Goal: Task Accomplishment & Management: Use online tool/utility

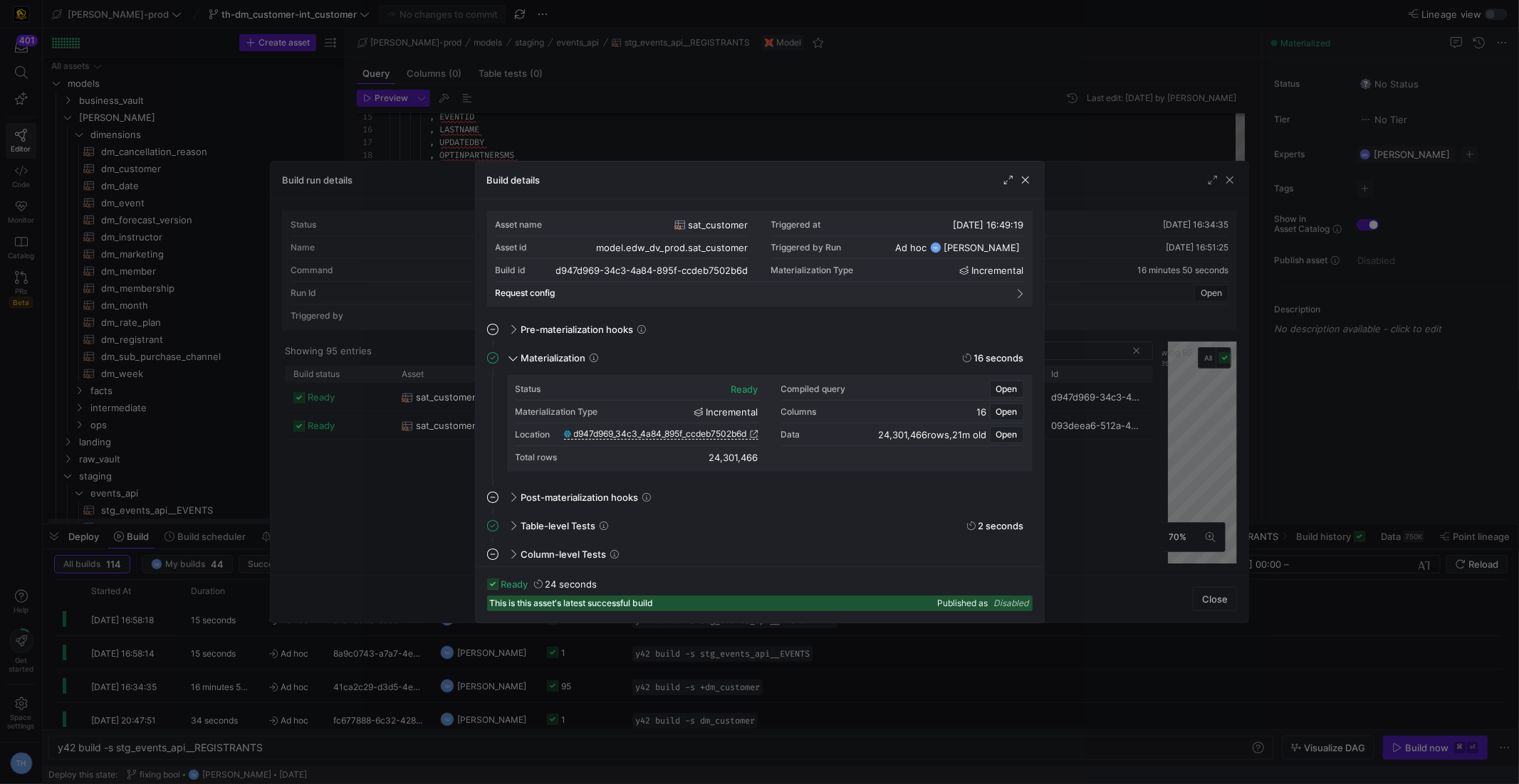
scroll to position [128, 0]
click at [500, 72] on div at bounding box center [760, 392] width 1519 height 784
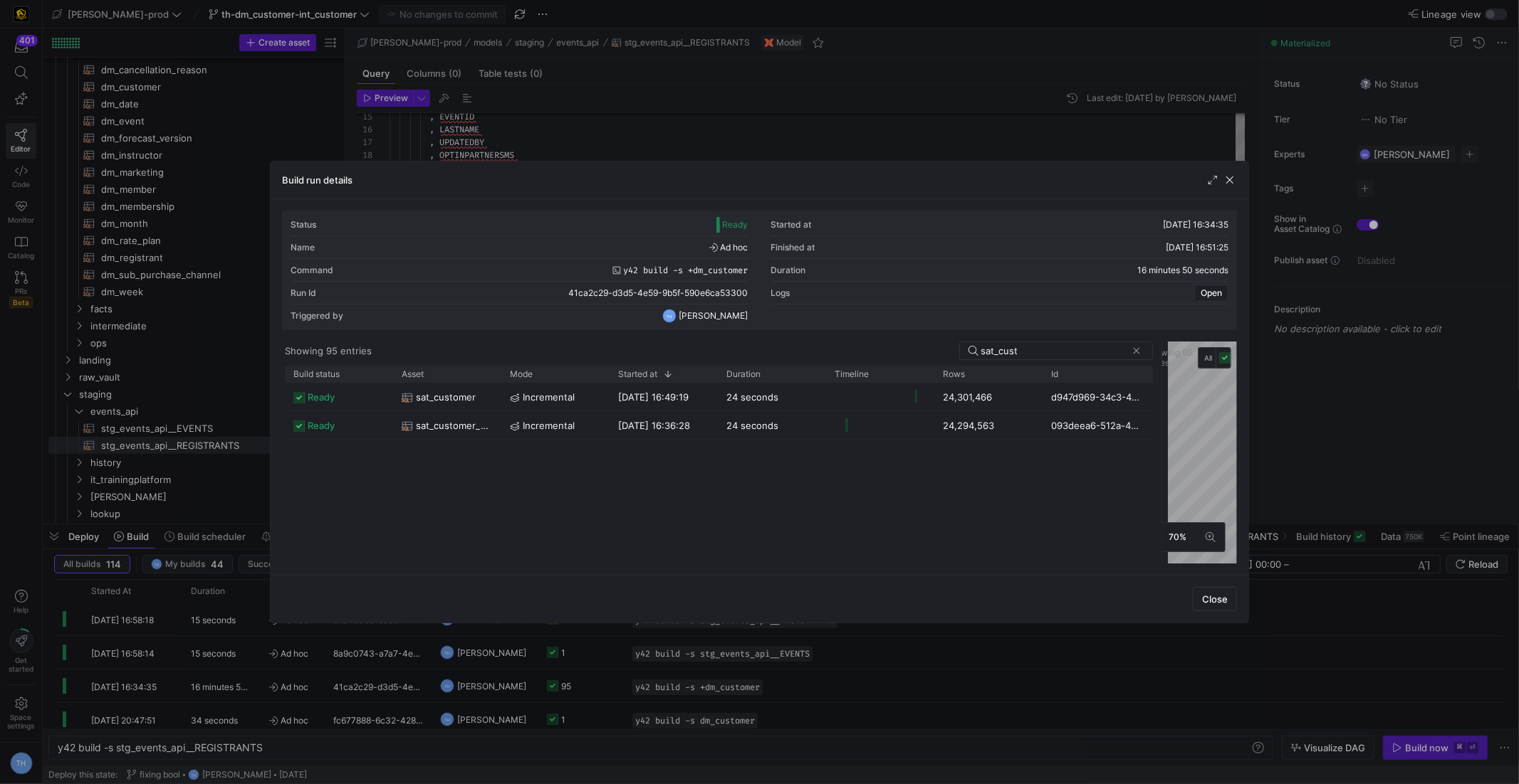
click at [500, 92] on div at bounding box center [760, 392] width 1519 height 784
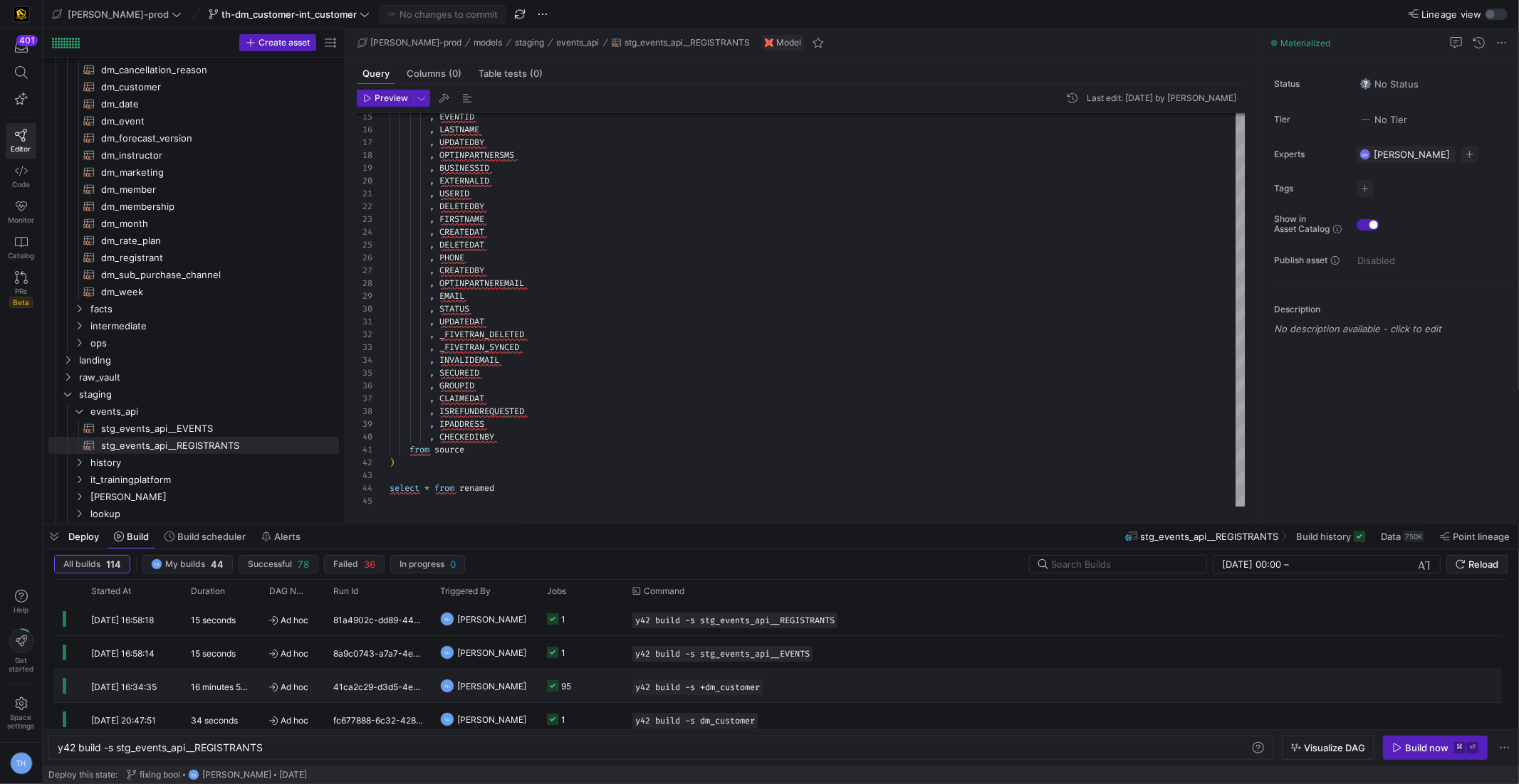
click at [594, 688] on y42-job-status-cell-renderer "95" at bounding box center [580, 686] width 68 height 31
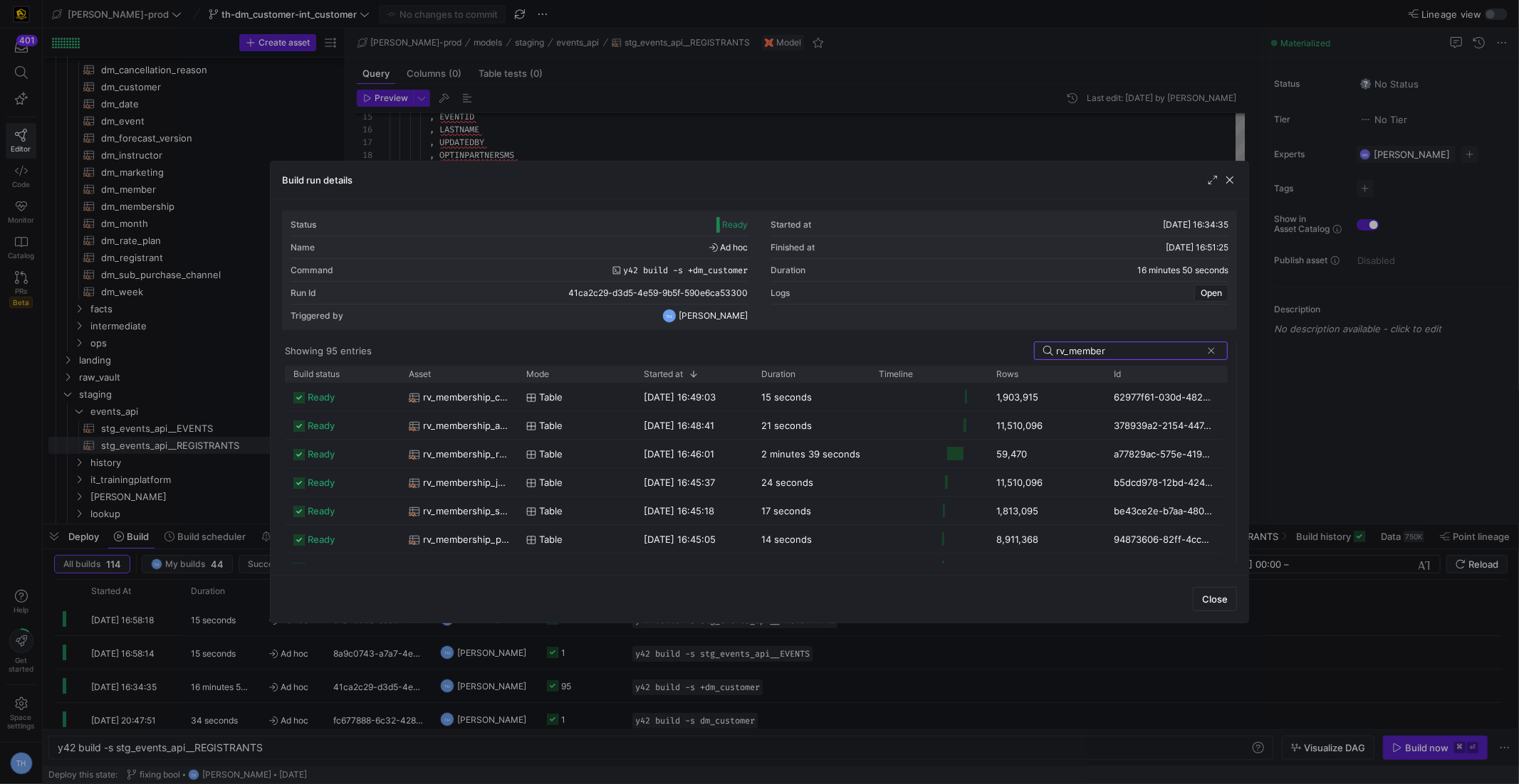
drag, startPoint x: 760, startPoint y: 418, endPoint x: 1261, endPoint y: 413, distance: 501.0
click at [1261, 413] on div "Build run details Status Ready Started at [DATE] 16:34:35 Name Ad hoc Finished …" at bounding box center [760, 392] width 1519 height 784
type input "rv_member"
click at [607, 392] on div "table" at bounding box center [576, 398] width 101 height 28
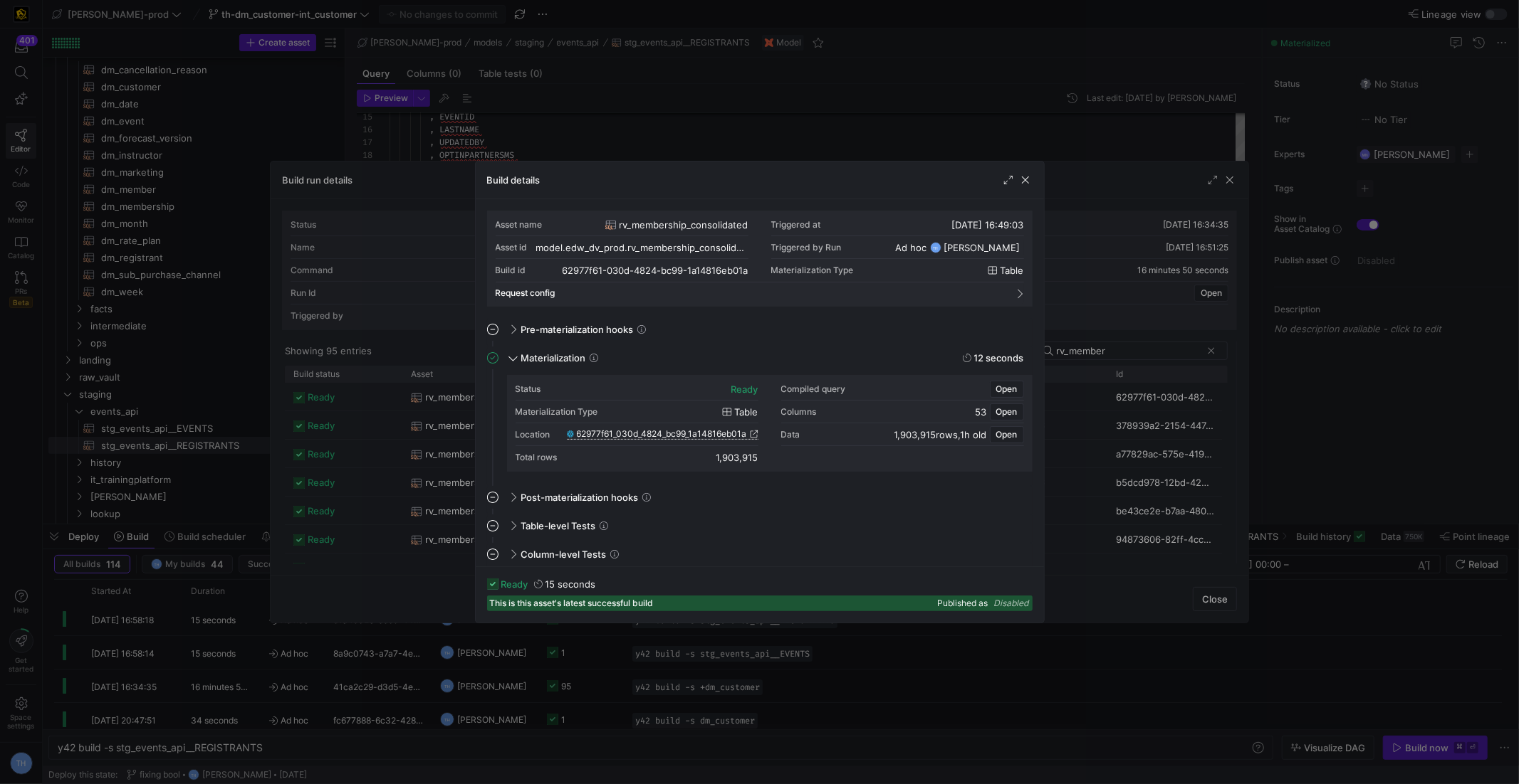
click at [623, 430] on span "62977f61_030d_4824_bc99_1a14816eb01a" at bounding box center [662, 435] width 170 height 10
click at [356, 126] on div at bounding box center [760, 392] width 1519 height 784
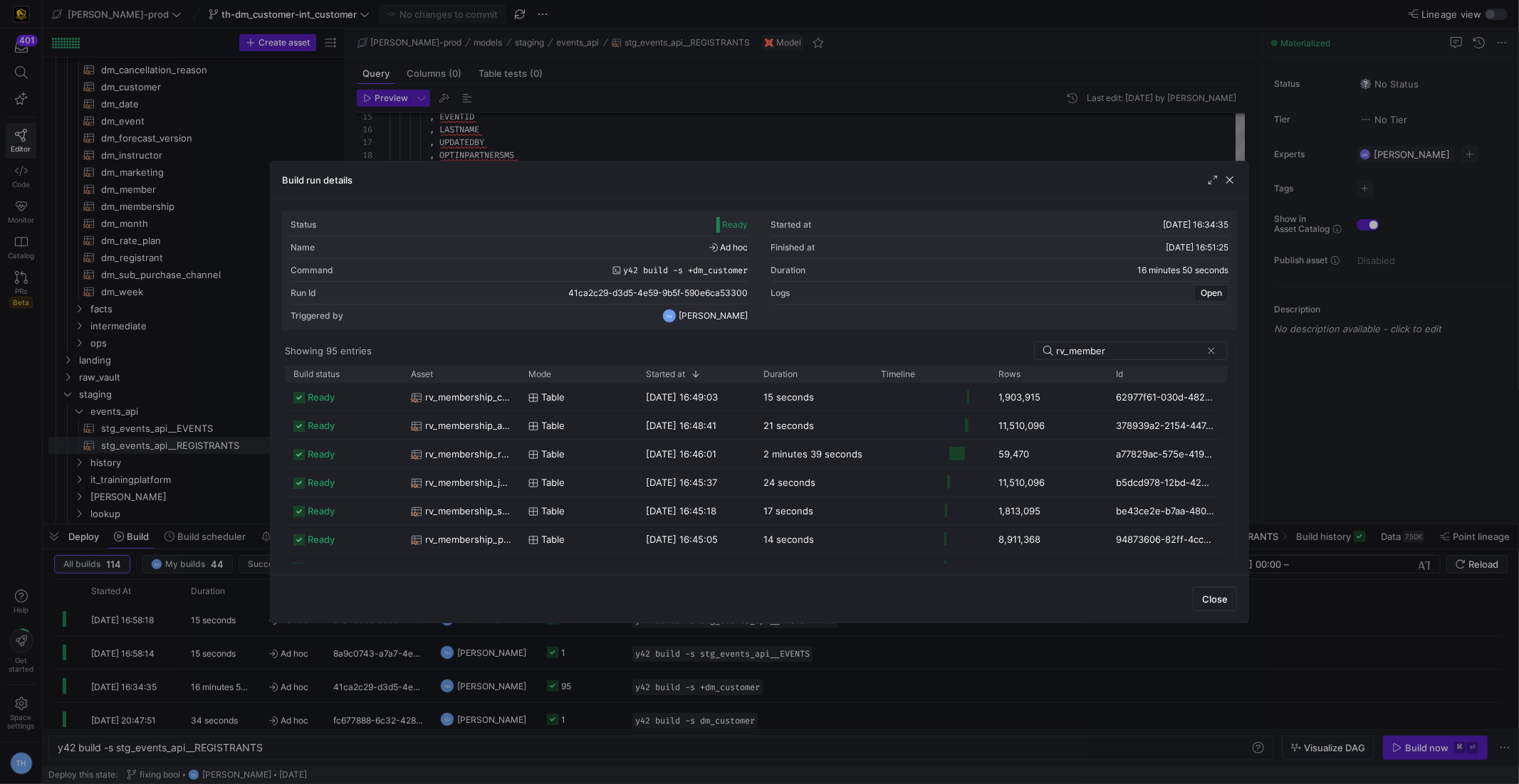
click at [356, 126] on div at bounding box center [760, 392] width 1519 height 784
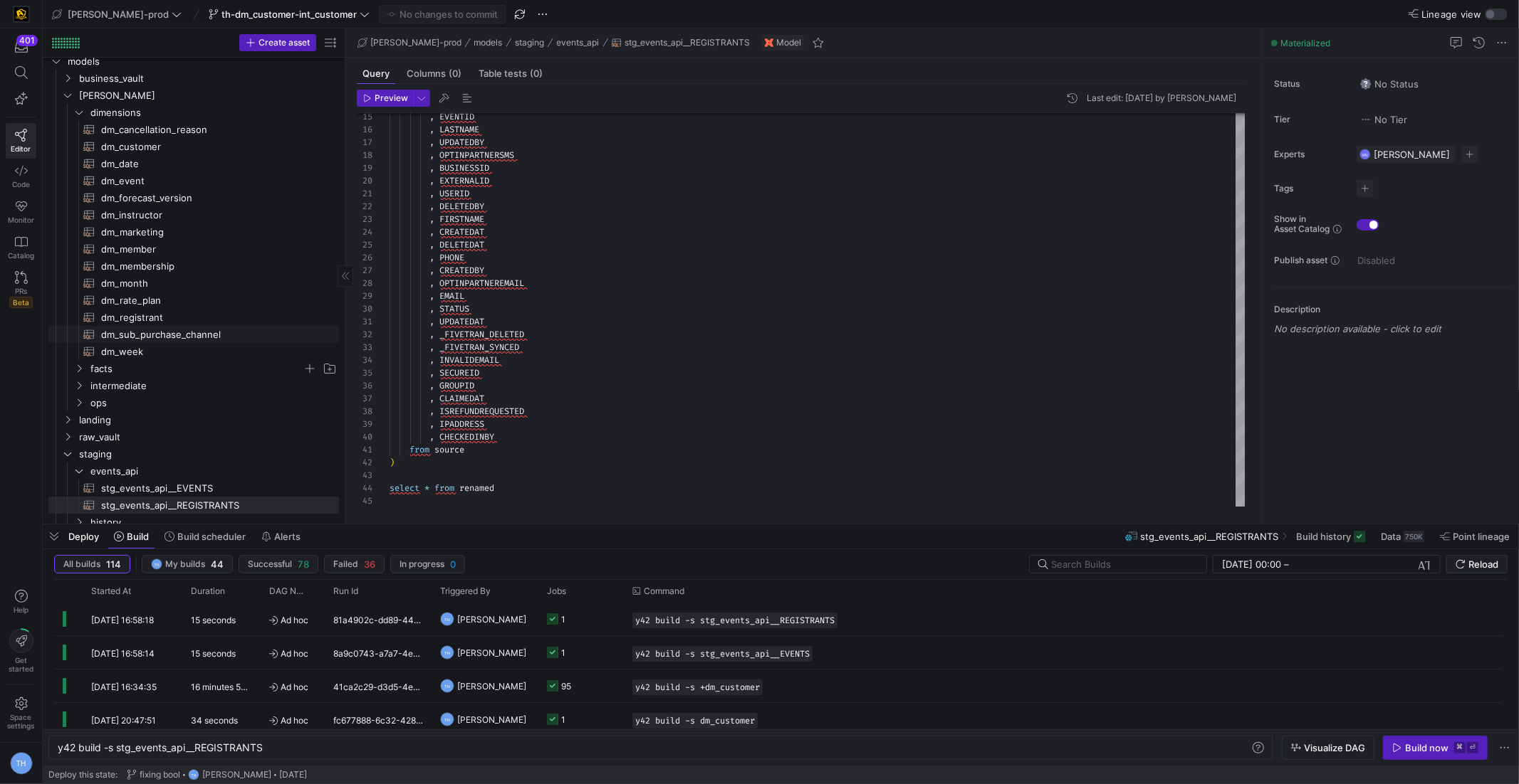
scroll to position [0, 0]
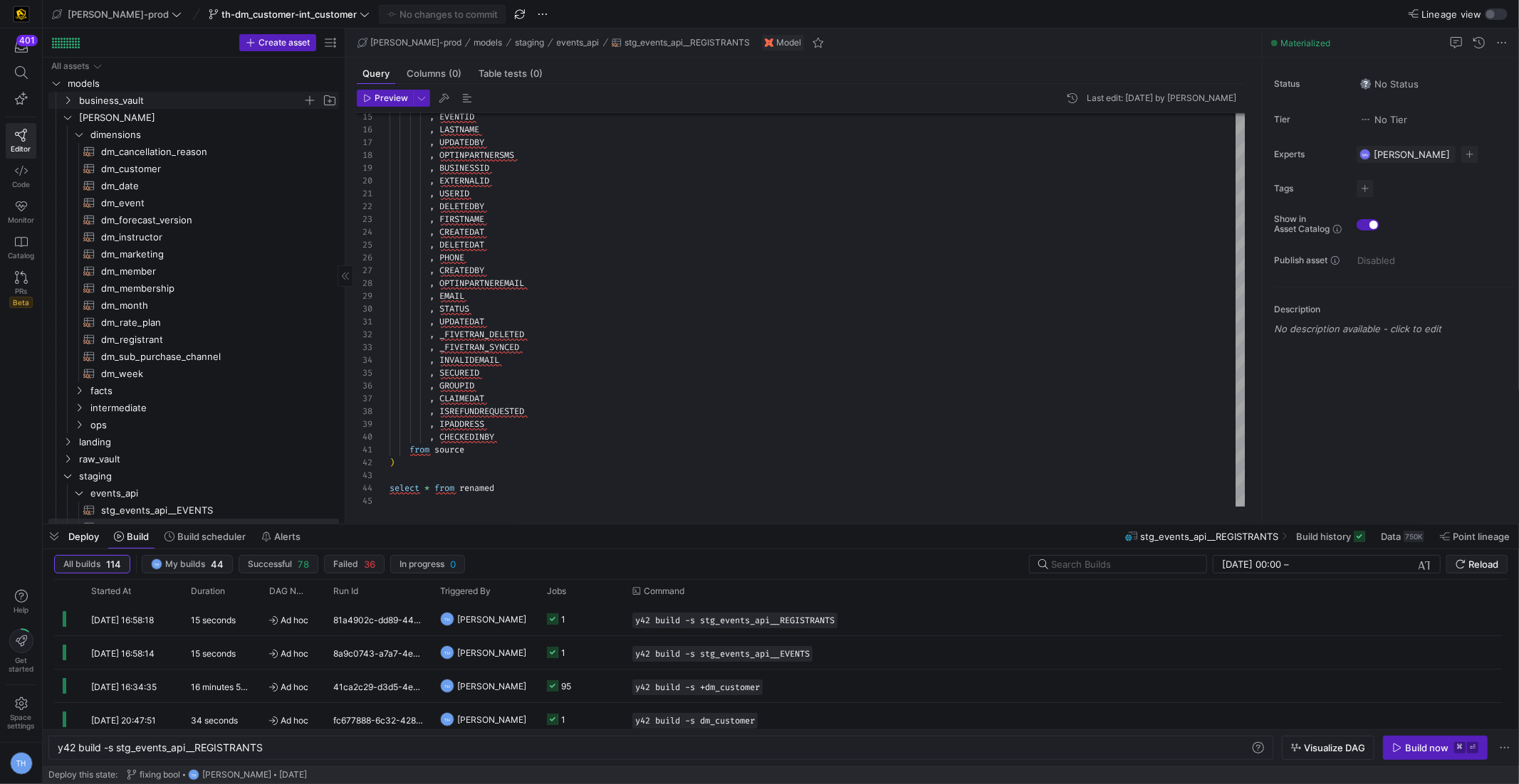
click at [125, 94] on span "business_vault" at bounding box center [191, 100] width 224 height 16
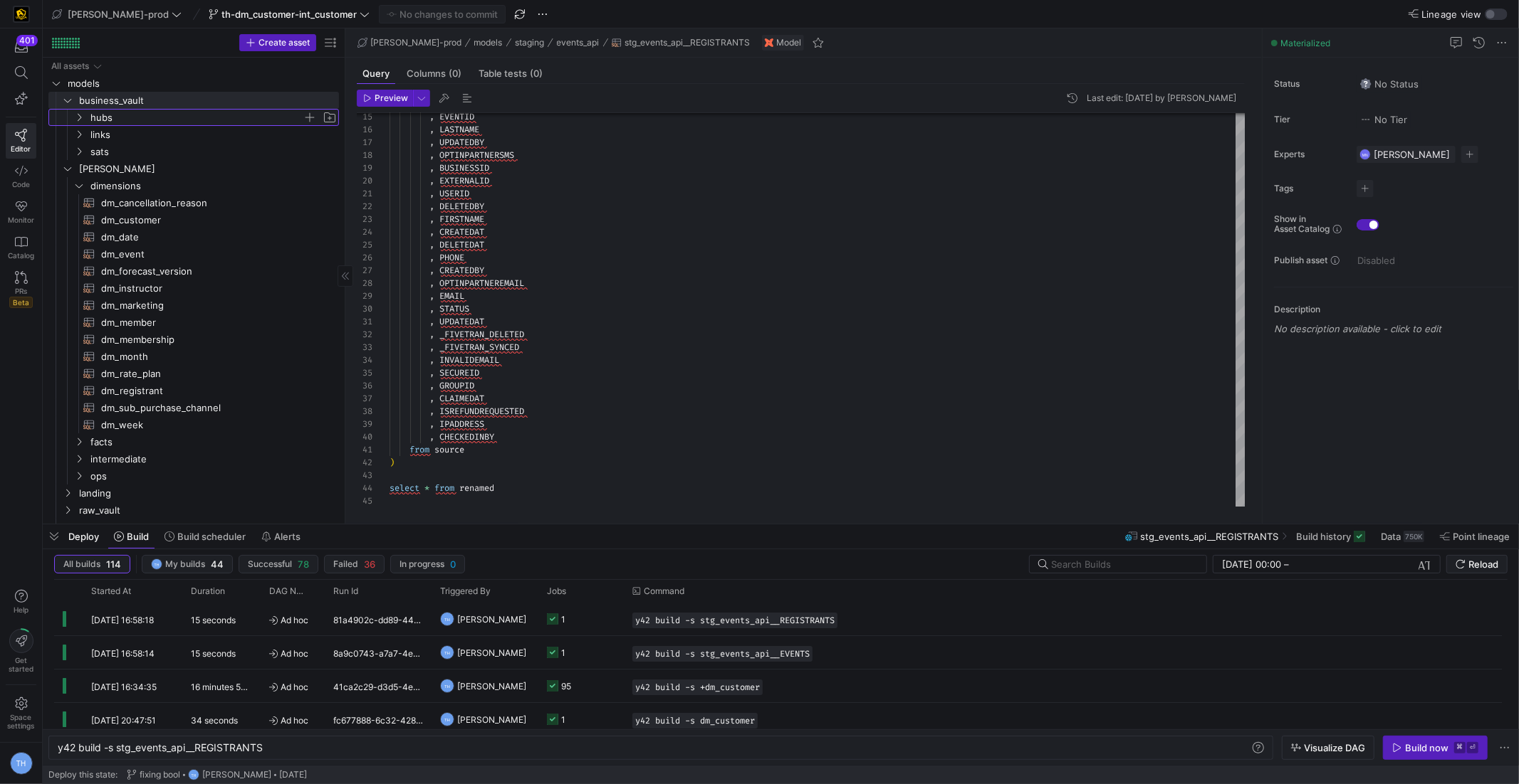
click at [126, 124] on span "hubs" at bounding box center [196, 117] width 212 height 16
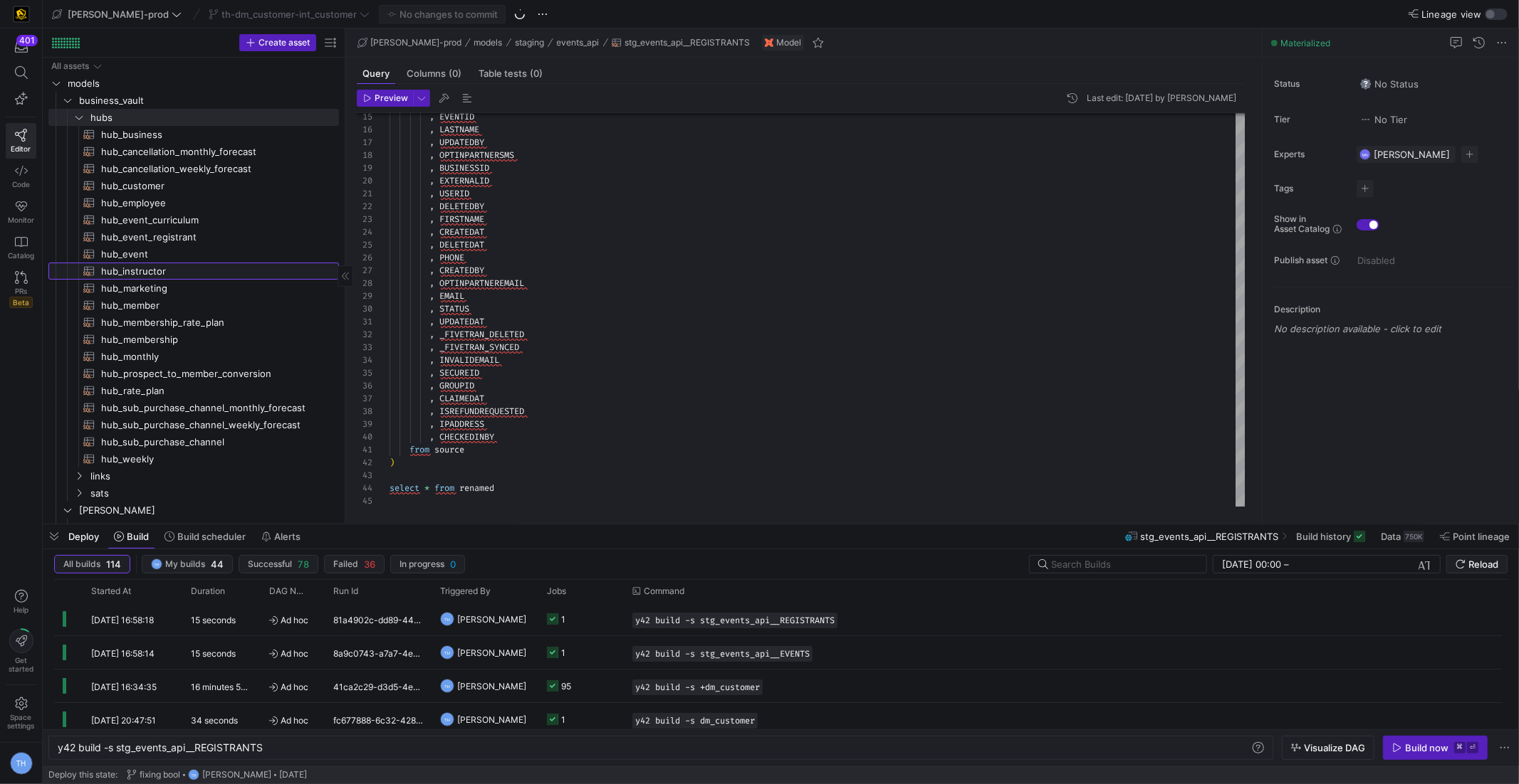
click at [163, 270] on span "hub_instructor​​​​​​​​​​" at bounding box center [211, 271] width 221 height 16
type textarea "{{ config( materialized='incremental', incremental_strategy='merge', unique_key…"
type textarea "y42 build -s hub_instructor"
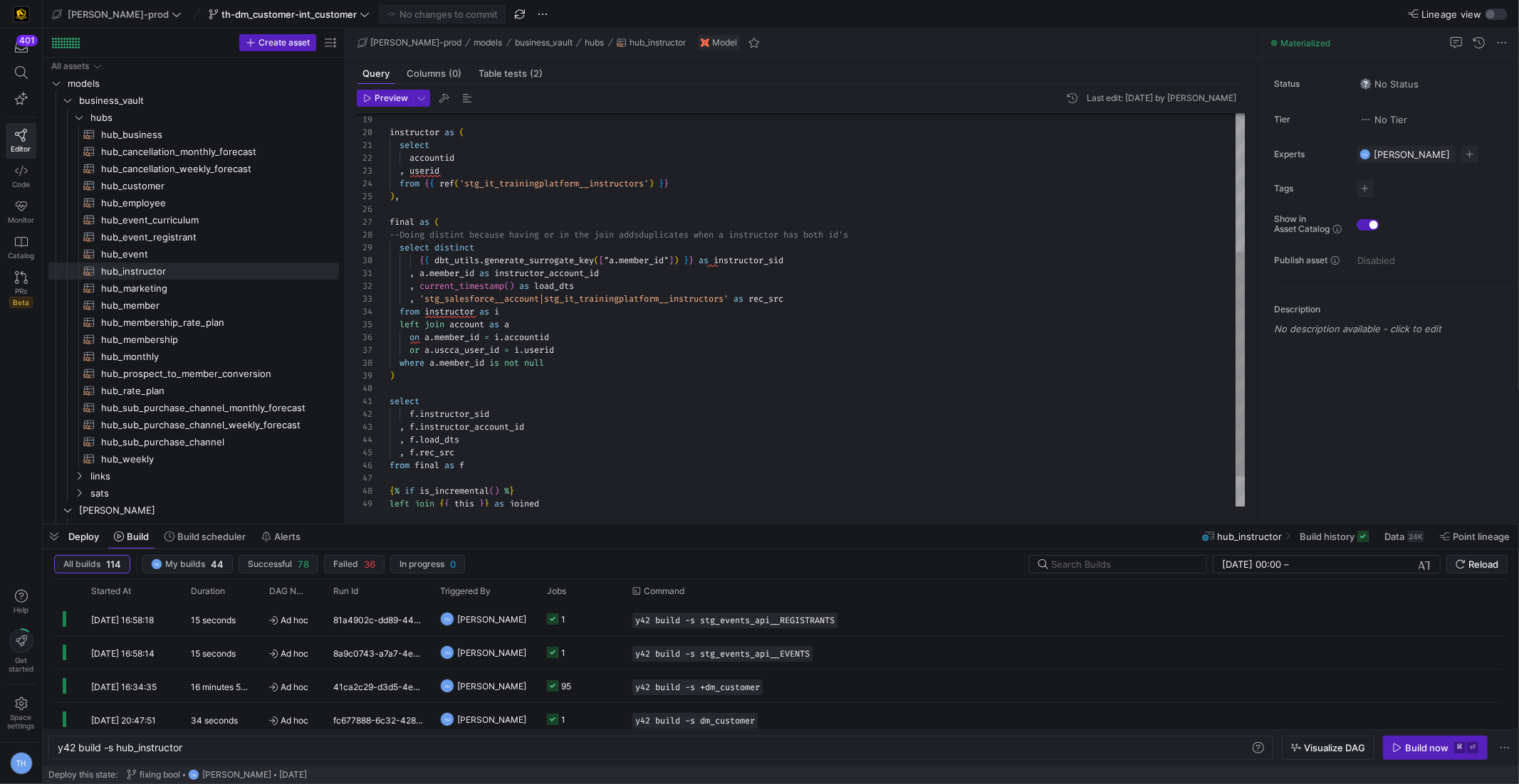
scroll to position [115, 0]
click at [431, 382] on div ", userid from { { ref ( 'stg_it_trainingplatform__instructors' ) } } ) , final …" at bounding box center [817, 216] width 856 height 690
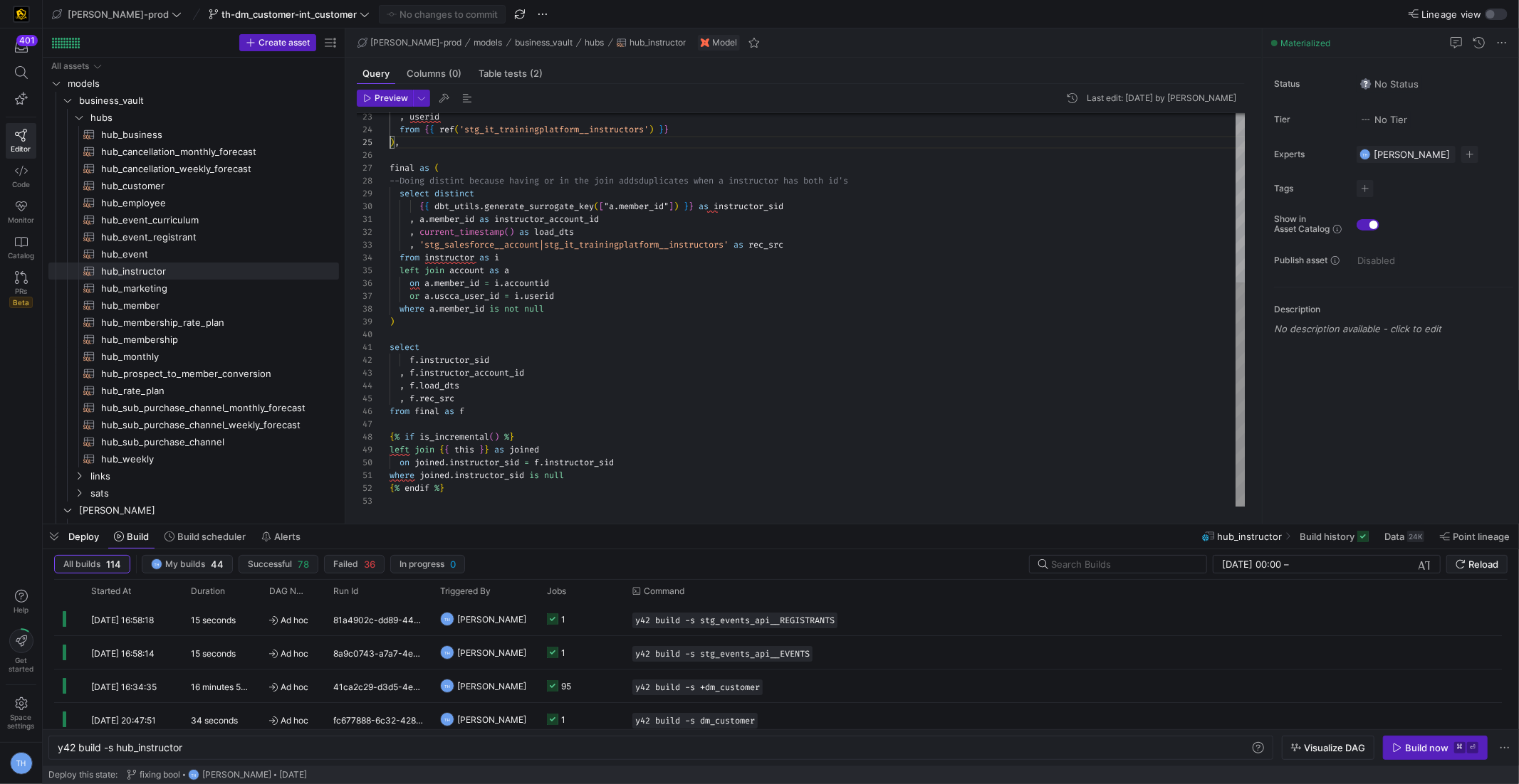
scroll to position [26, 0]
click at [441, 503] on div ", userid from { { ref ( 'stg_it_trainingplatform__instructors' ) } } ) , final …" at bounding box center [817, 163] width 856 height 690
click at [437, 270] on div ", userid from { { ref ( 'stg_it_trainingplatform__instructors' ) } } ) , final …" at bounding box center [817, 163] width 856 height 690
click at [437, 318] on div ", userid from { { ref ( 'stg_it_trainingplatform__instructors' ) } } ) , final …" at bounding box center [817, 163] width 856 height 690
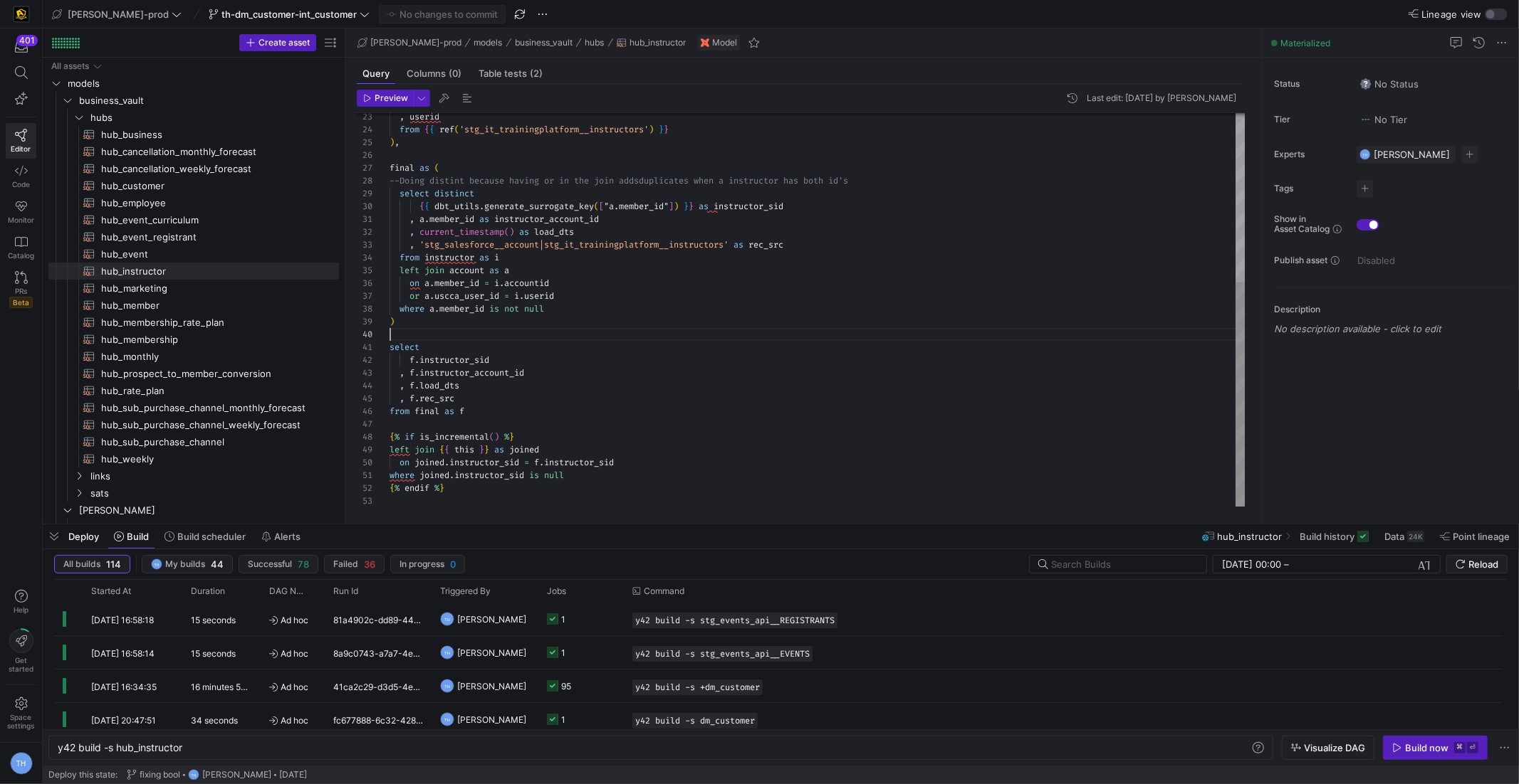
click at [437, 338] on div ", userid from { { ref ( 'stg_it_trainingplatform__instructors' ) } } ) , final …" at bounding box center [817, 163] width 856 height 690
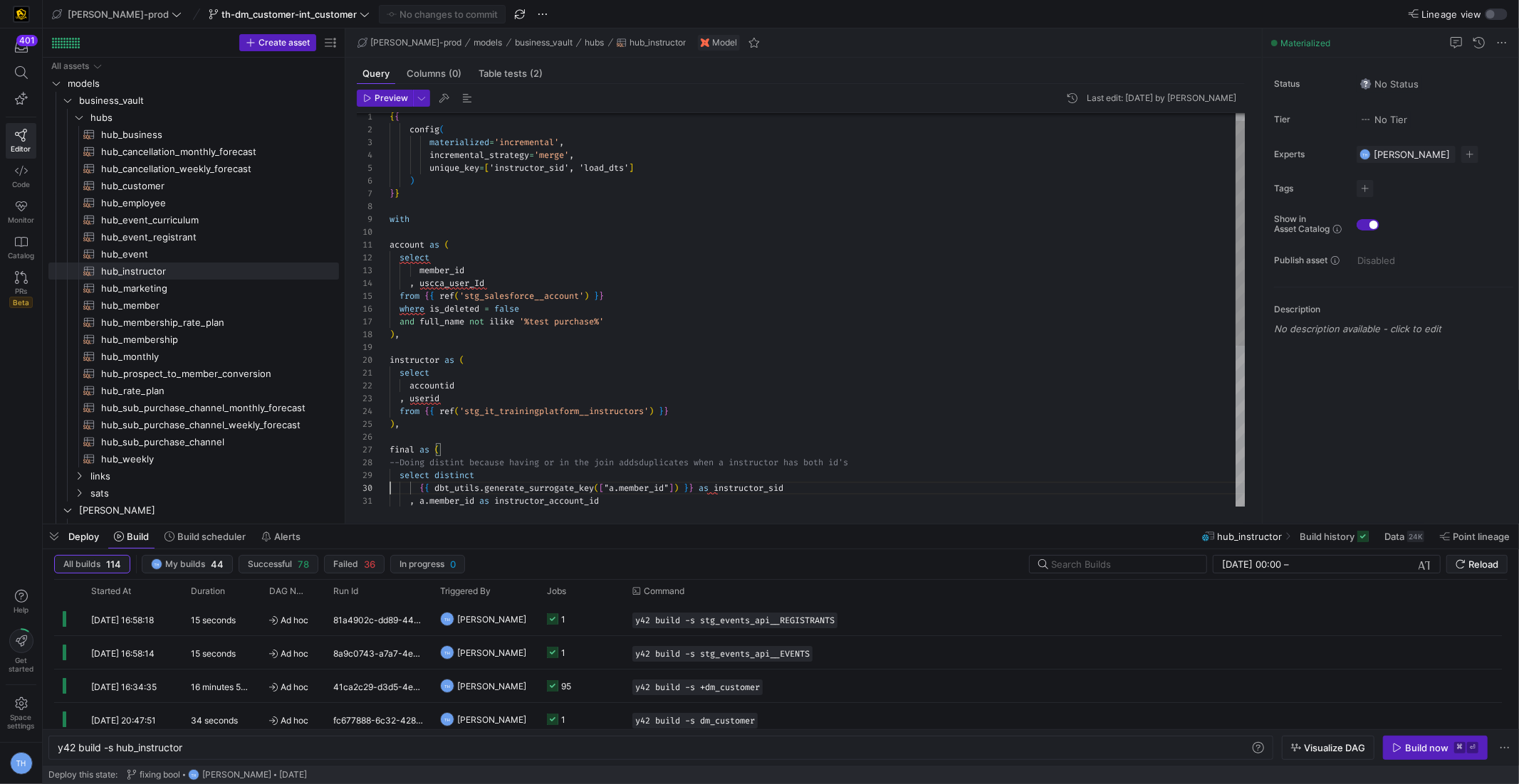
scroll to position [0, 0]
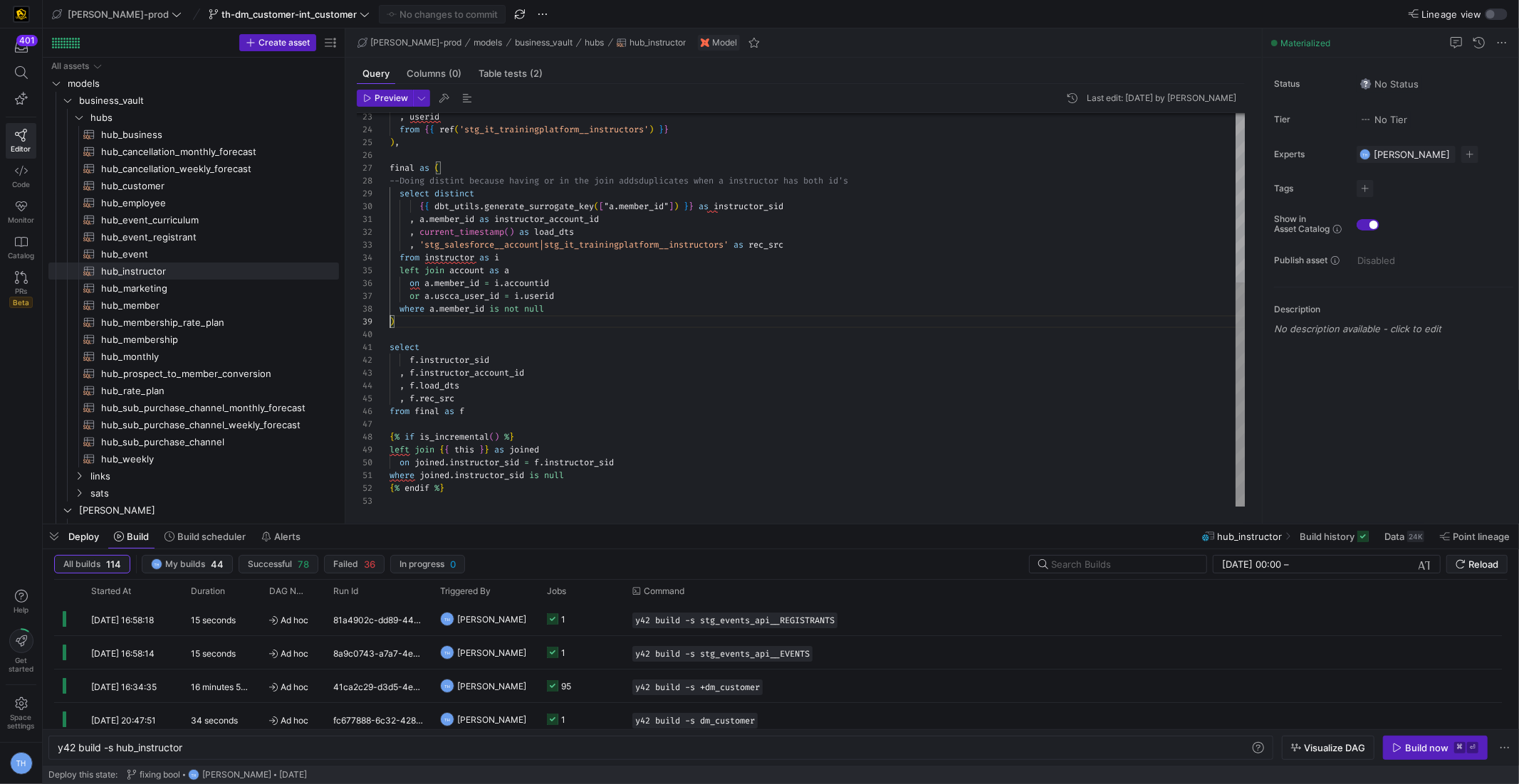
click at [560, 324] on div ", userid from { { ref ( 'stg_it_trainingplatform__instructors' ) } } ) , final …" at bounding box center [817, 163] width 856 height 690
click at [557, 330] on div ", userid from { { ref ( 'stg_it_trainingplatform__instructors' ) } } ) , final …" at bounding box center [817, 163] width 856 height 690
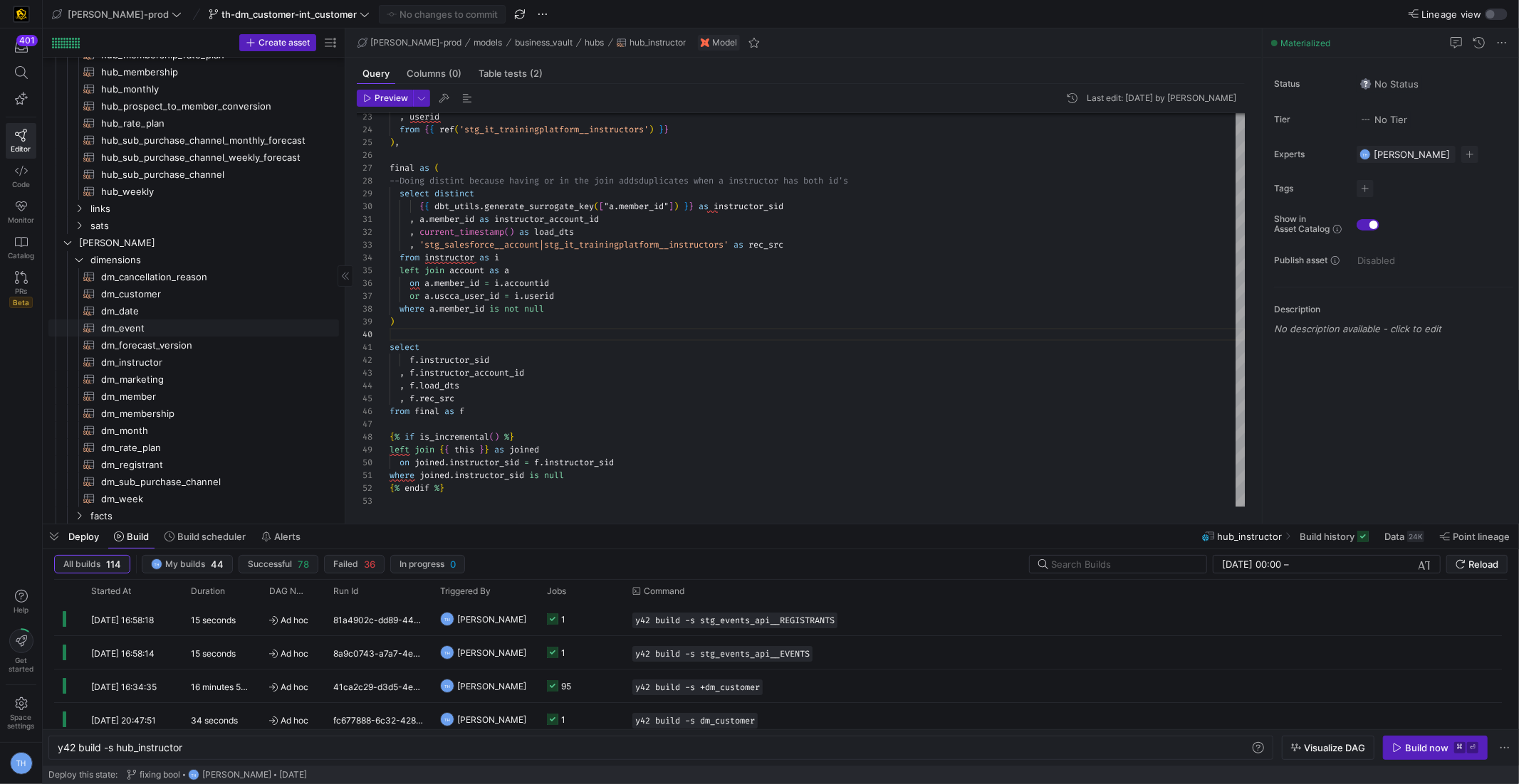
scroll to position [266, 0]
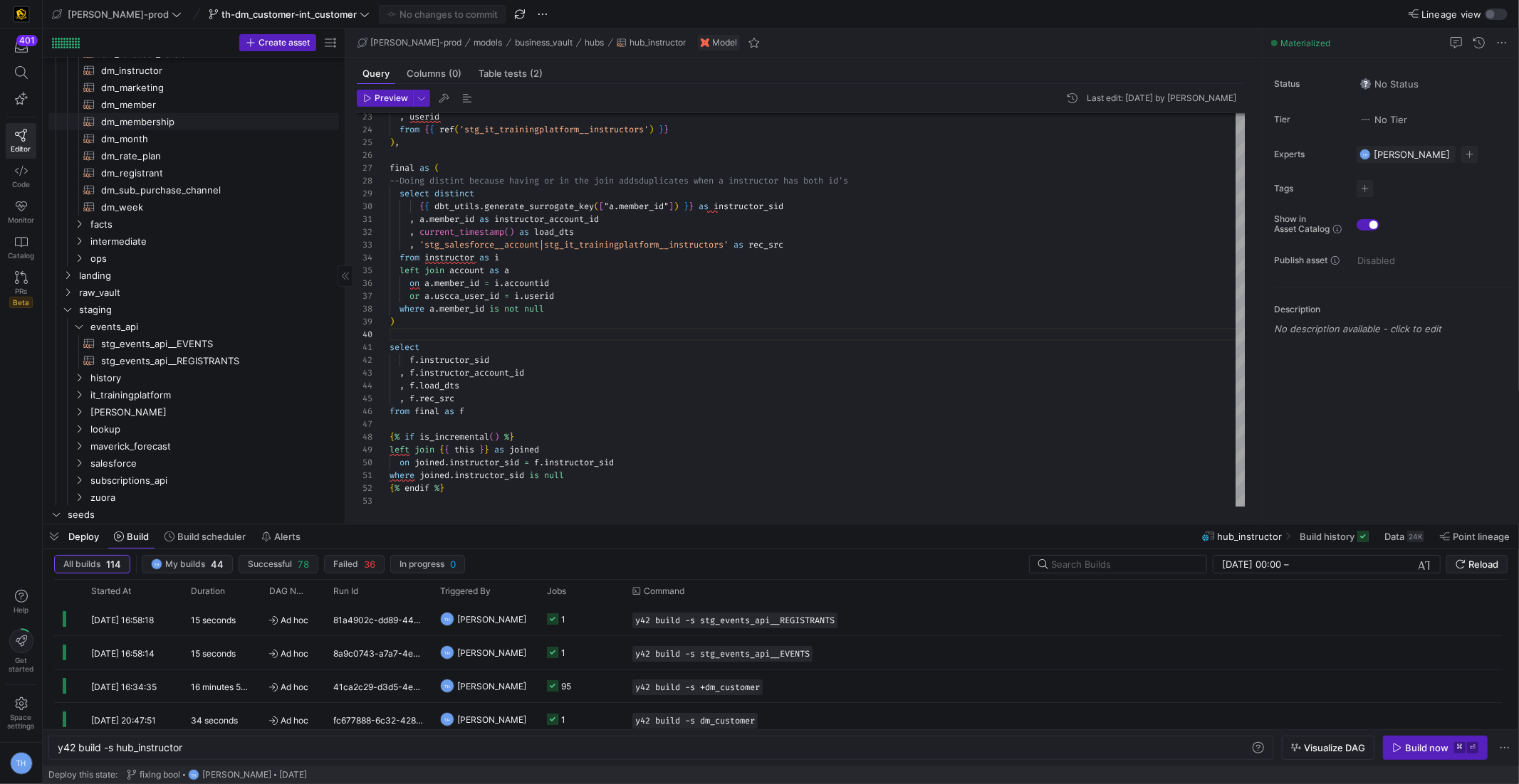
click at [166, 101] on span "dm_member​​​​​​​​​​" at bounding box center [211, 104] width 221 height 16
type textarea "{{ config( materialized='table' , post_hook = "alter table {{ this }} add prima…"
type textarea "y42 build -s dm_member"
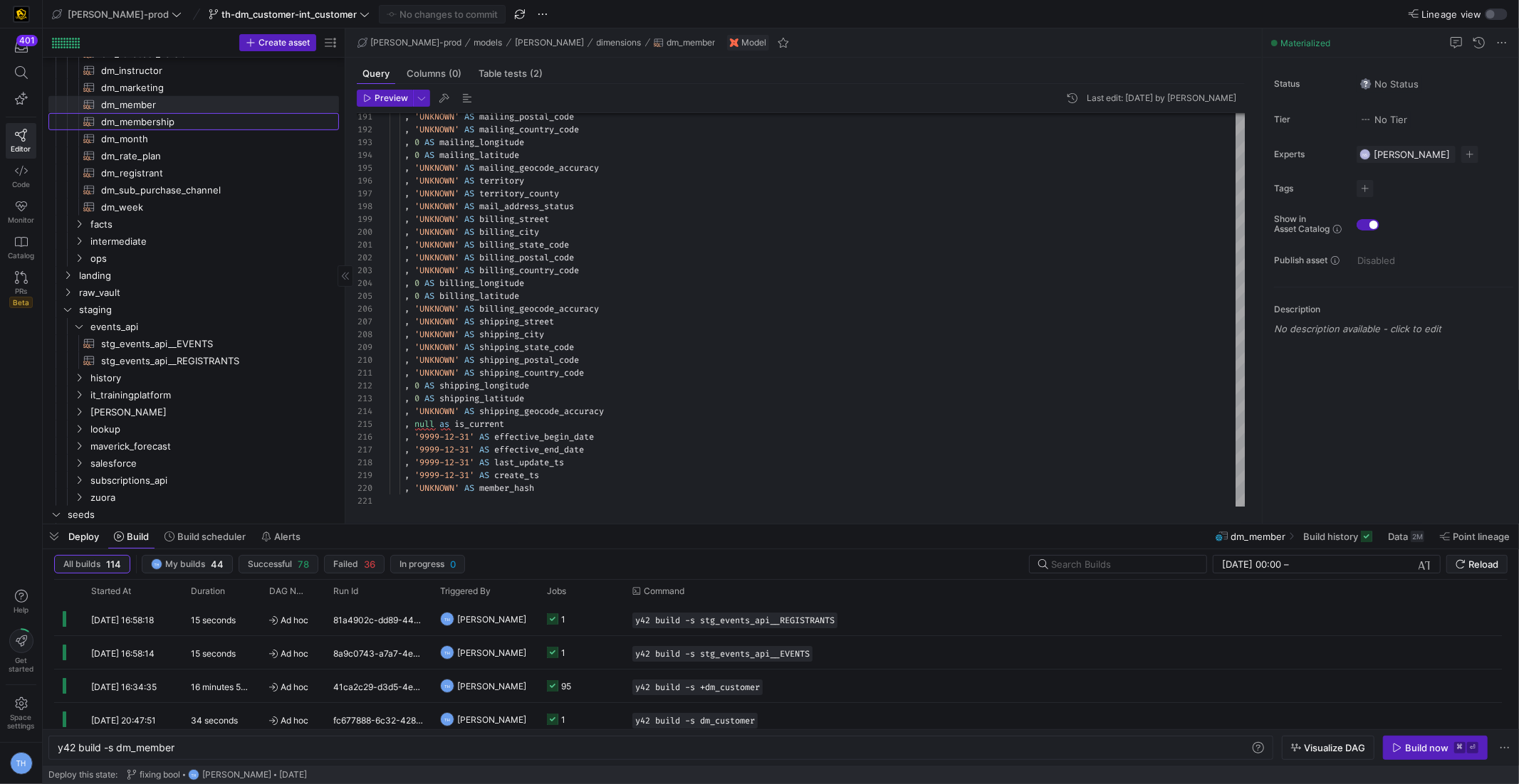
click at [201, 122] on span "dm_membership​​​​​​​​​​" at bounding box center [211, 121] width 221 height 16
type textarea "{{ config( materialized='table' , post_hook = "alter table {{ this }} add prima…"
type textarea "y42 build -s dm_membership"
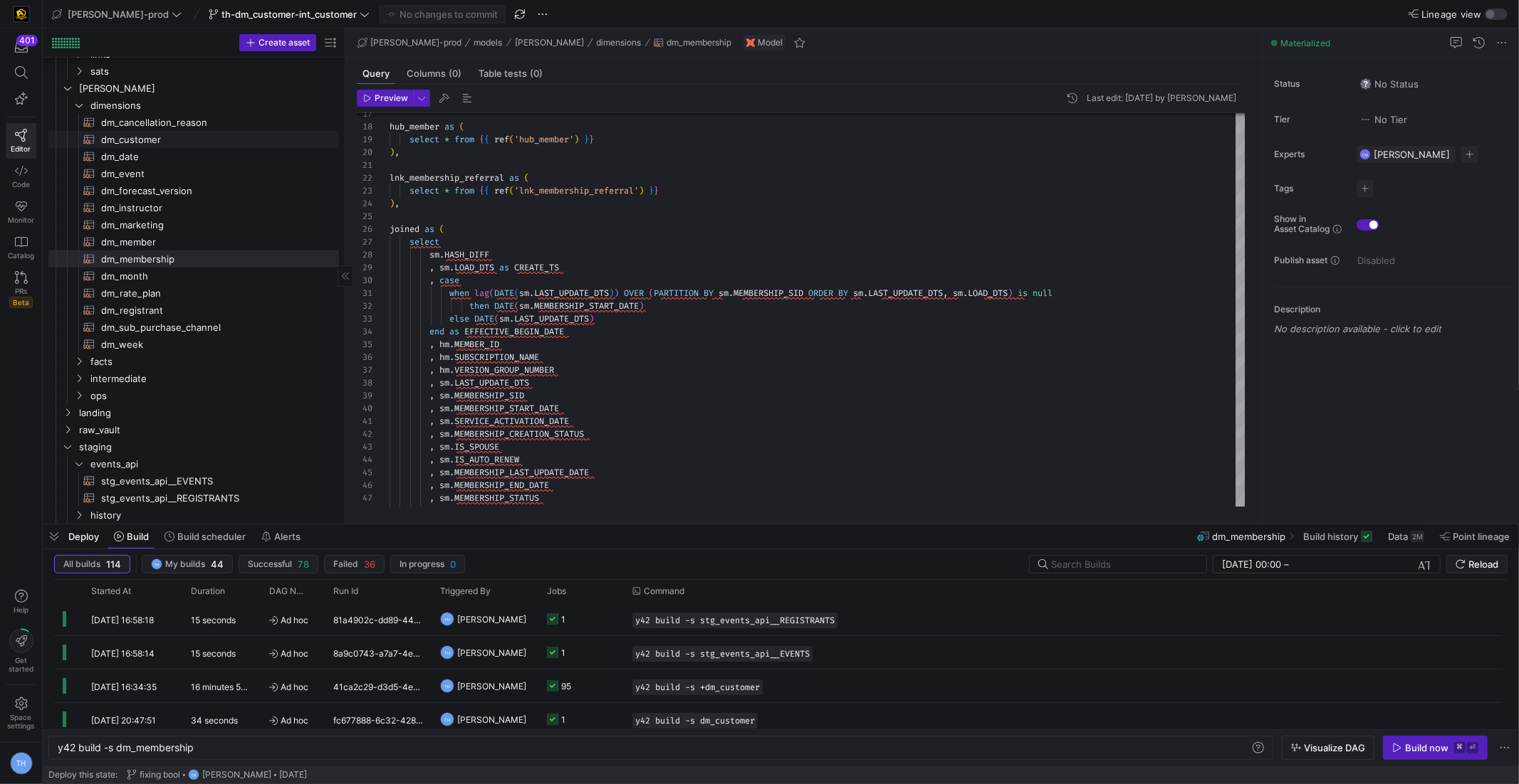
click at [194, 138] on span "dm_customer​​​​​​​​​​" at bounding box center [211, 139] width 221 height 16
type textarea "{{ config( materialized = 'table' , post_hook = "alter table {{ this }} add pri…"
type textarea "y42 build -s dm_customer"
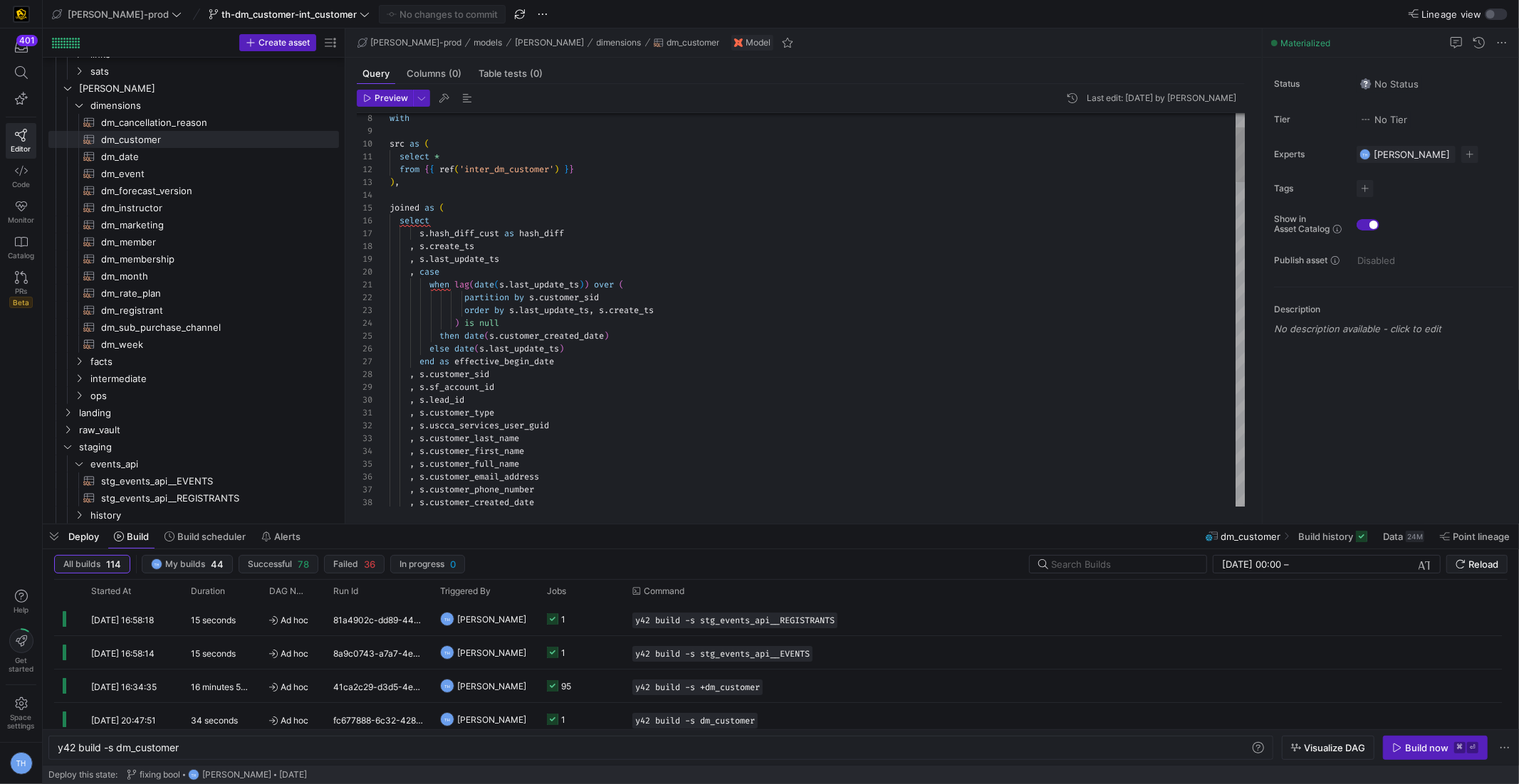
scroll to position [38, 0]
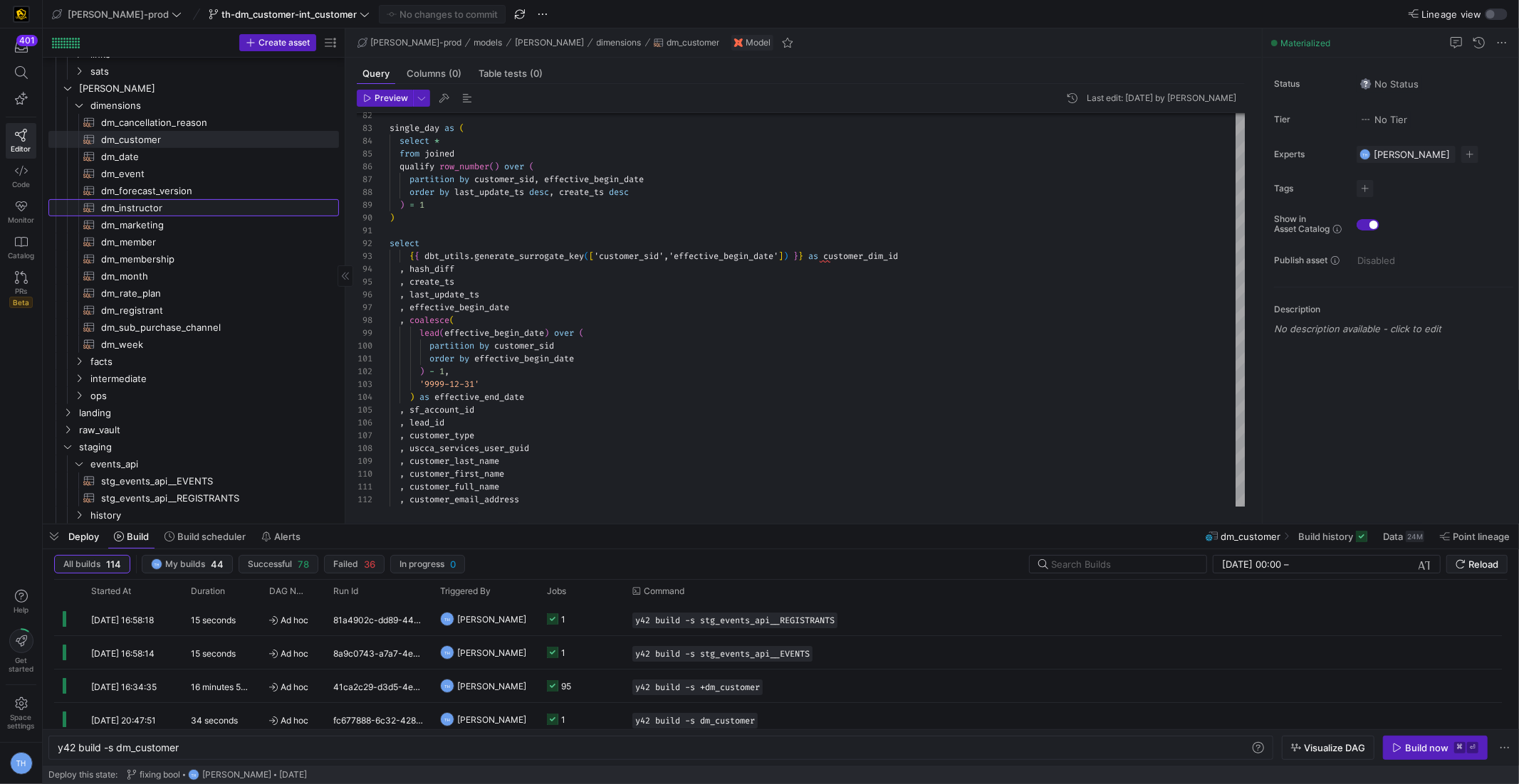
click at [183, 212] on span "dm_instructor​​​​​​​​​​" at bounding box center [211, 207] width 221 height 16
type textarea "{{ config( materialized = 'table' , post_hook = "alter table {{ this }} add pri…"
type textarea "y42 build -s dm_instructor"
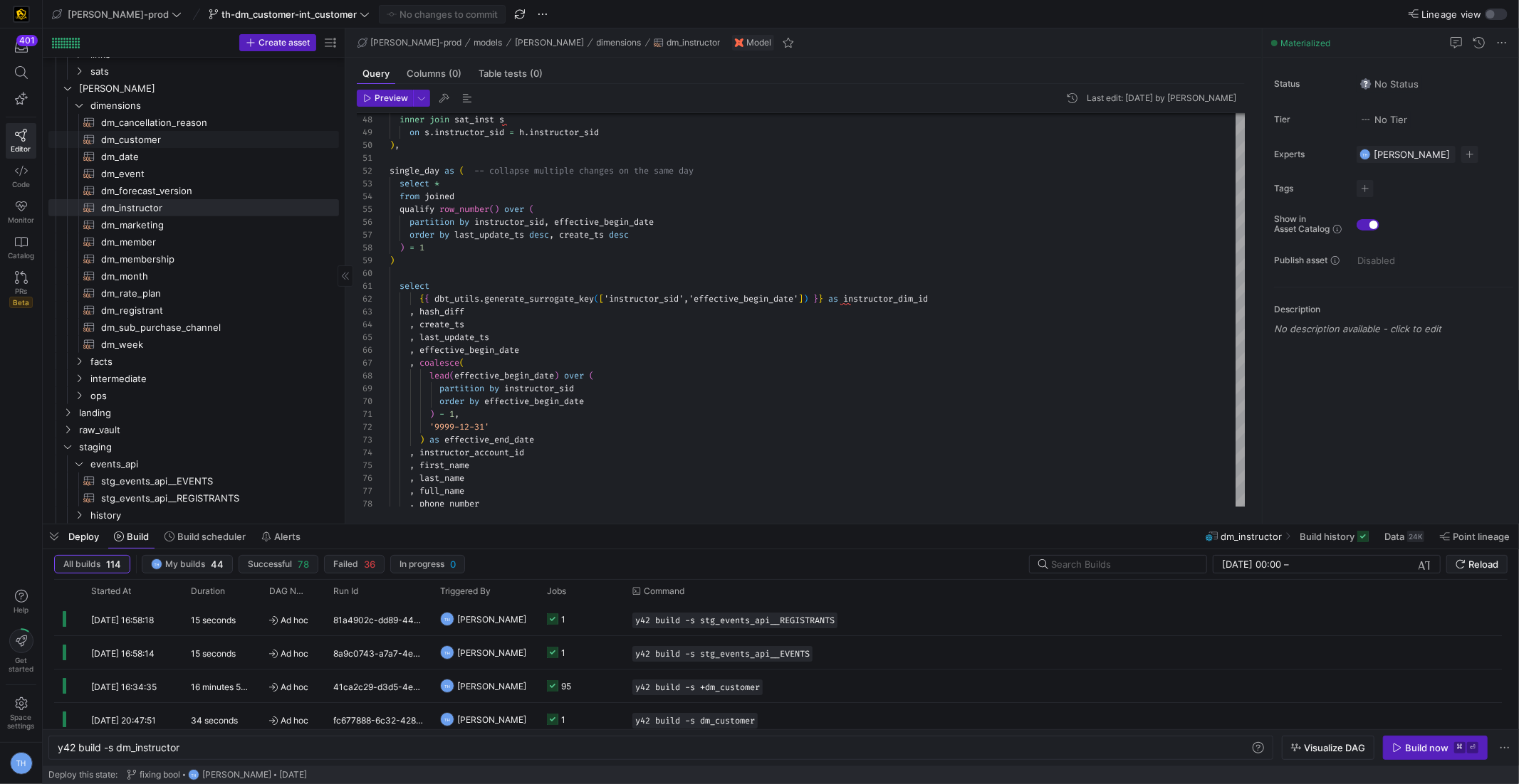
click at [194, 138] on span "dm_customer​​​​​​​​​​" at bounding box center [211, 139] width 221 height 16
type textarea "{{ config( materialized = 'table' , post_hook = "alter table {{ this }} add pri…"
type textarea "y42 build -s dm_customer"
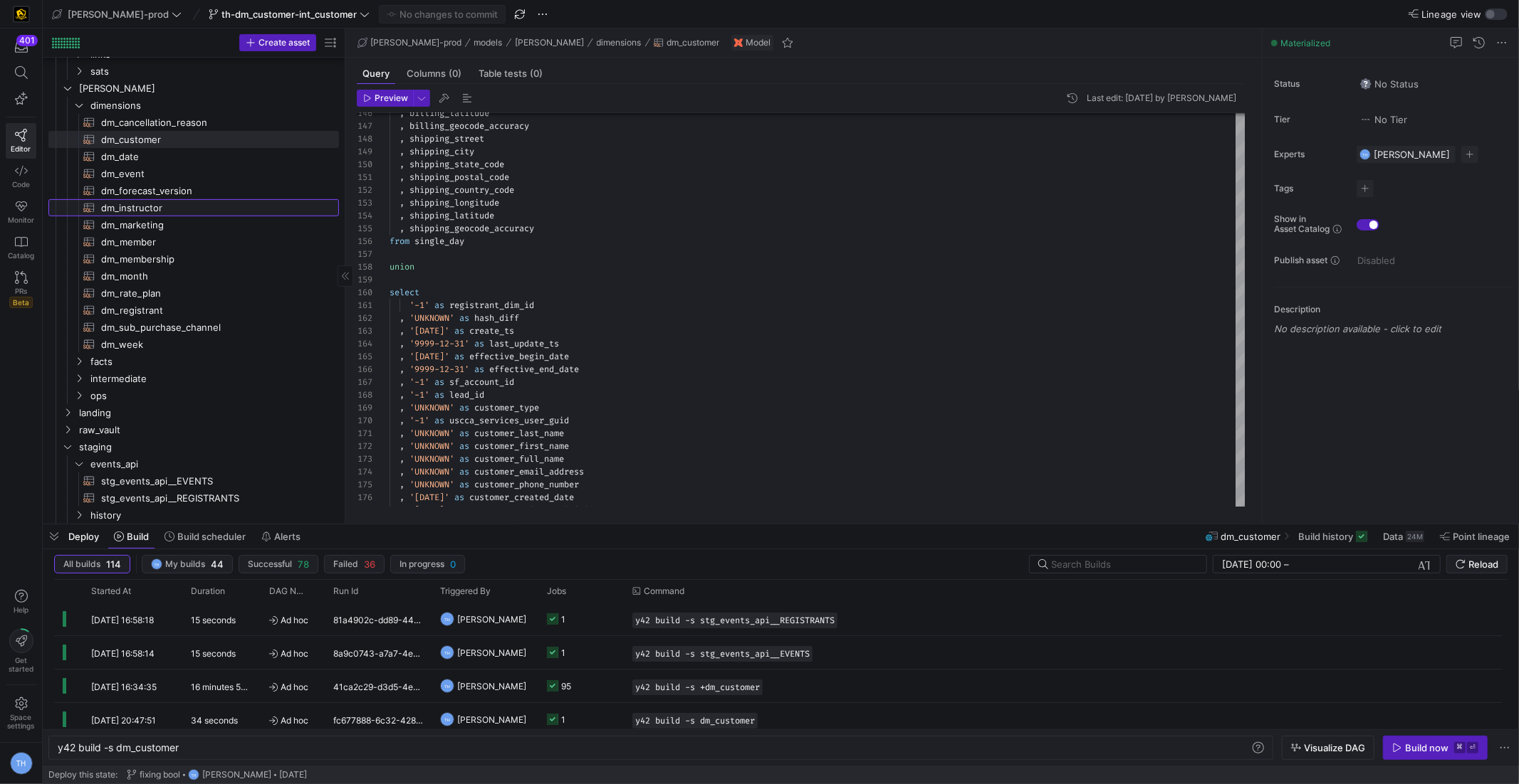
click at [193, 207] on span "dm_instructor​​​​​​​​​​" at bounding box center [211, 207] width 221 height 16
type textarea "{{ config( materialized = 'table' , post_hook = "alter table {{ this }} add pri…"
type textarea "y42 build -s dm_instructor"
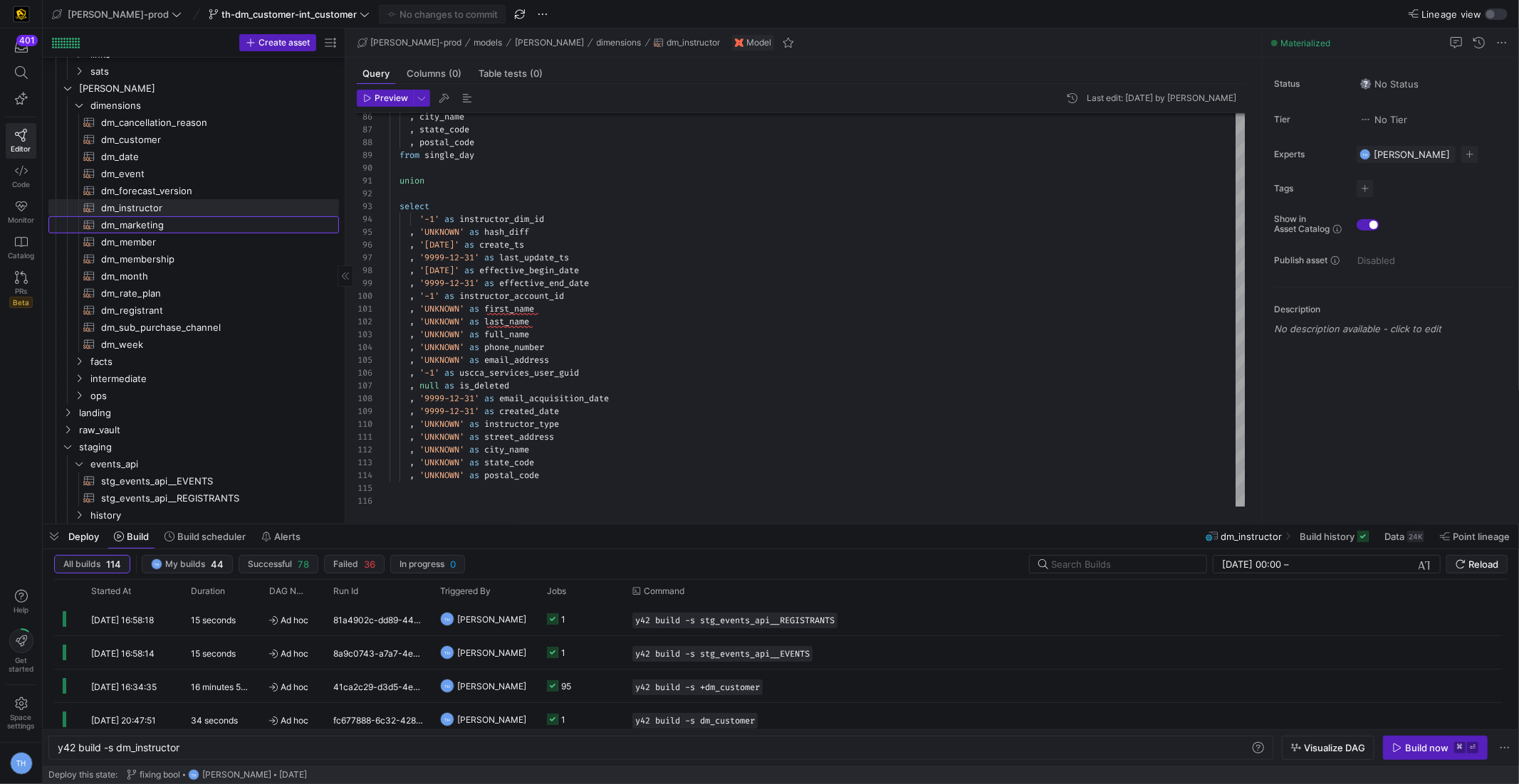
click at [176, 224] on span "dm_marketing​​​​​​​​​​" at bounding box center [211, 225] width 221 height 16
type textarea "{{ config( materialized='table' , post_hook = "alter table {{ this }} add prima…"
type textarea "y42 build -s dm_marketing"
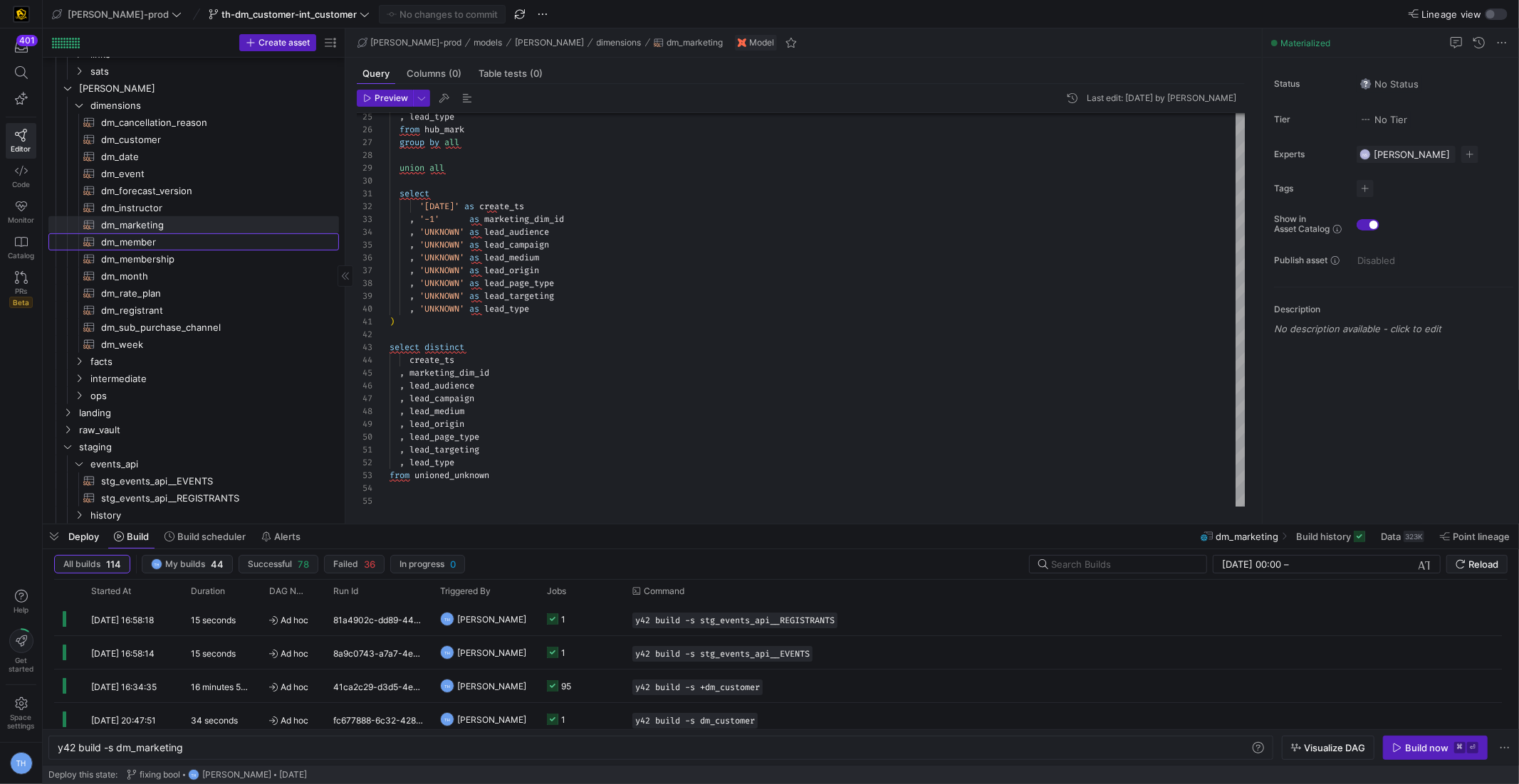
click at [183, 240] on span "dm_member​​​​​​​​​​" at bounding box center [211, 242] width 221 height 16
type textarea "{{ config( materialized='table' , post_hook = "alter table {{ this }} add prima…"
type textarea "y42 build -s dm_member"
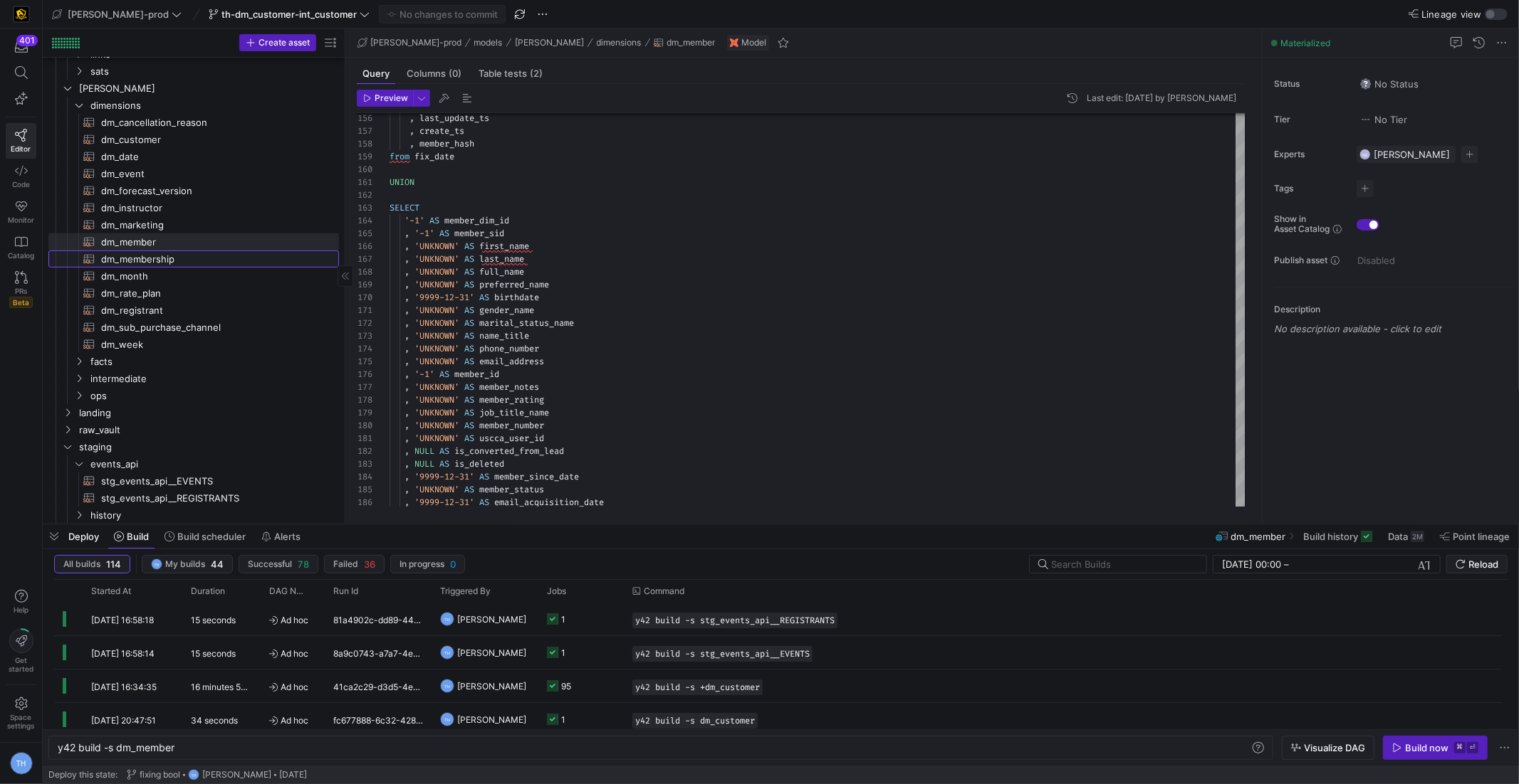
click at [199, 260] on span "dm_membership​​​​​​​​​​" at bounding box center [211, 259] width 221 height 16
type textarea "{{ config( materialized='table' , post_hook = "alter table {{ this }} add prima…"
type textarea "y42 build -s dm_membership"
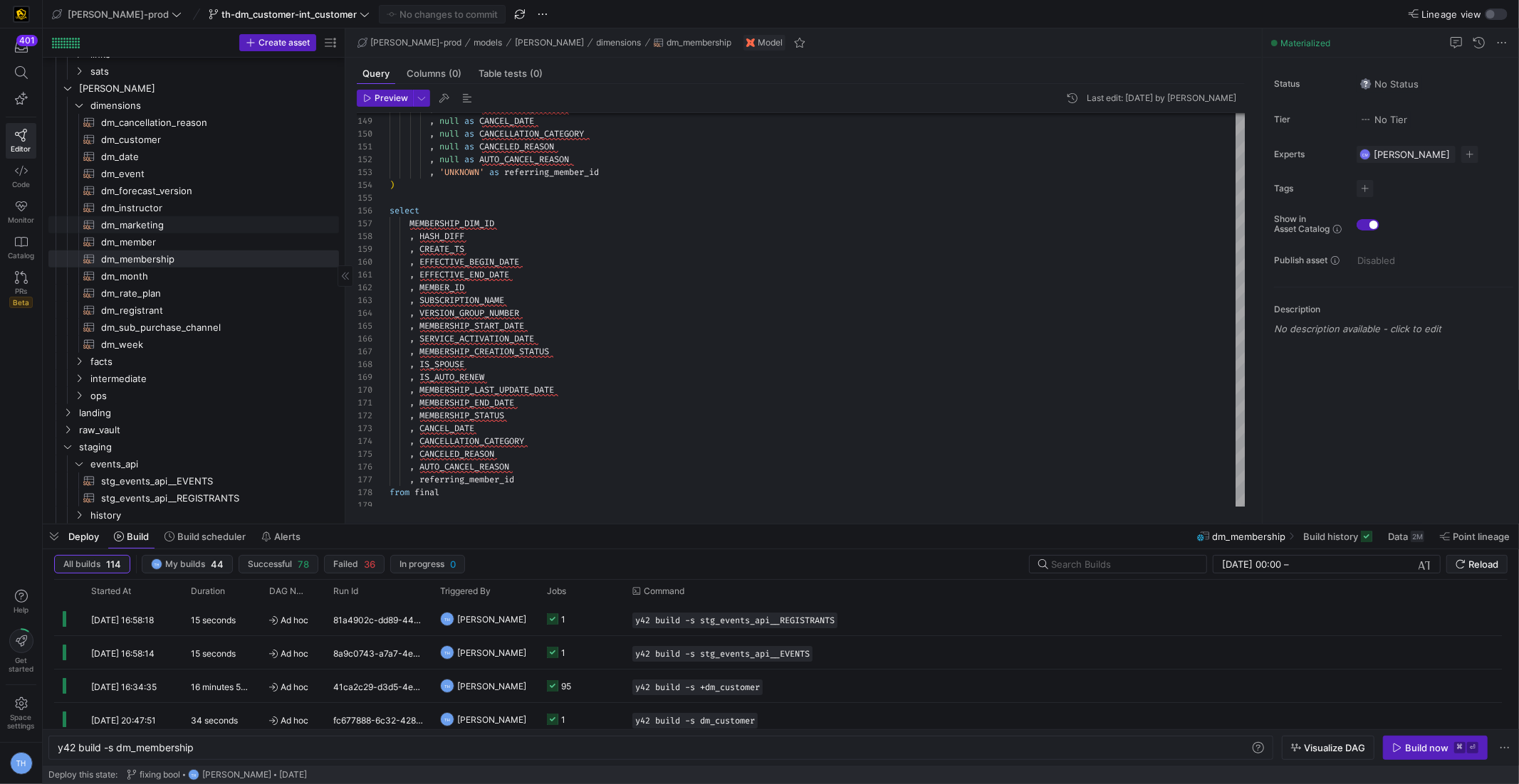
click at [146, 232] on link "dm_marketing​​​​​​​​​​" at bounding box center [193, 225] width 290 height 17
type textarea "{{ config( materialized='table' , post_hook = "alter table {{ this }} add prima…"
type textarea "y42 build -s dm_marketing"
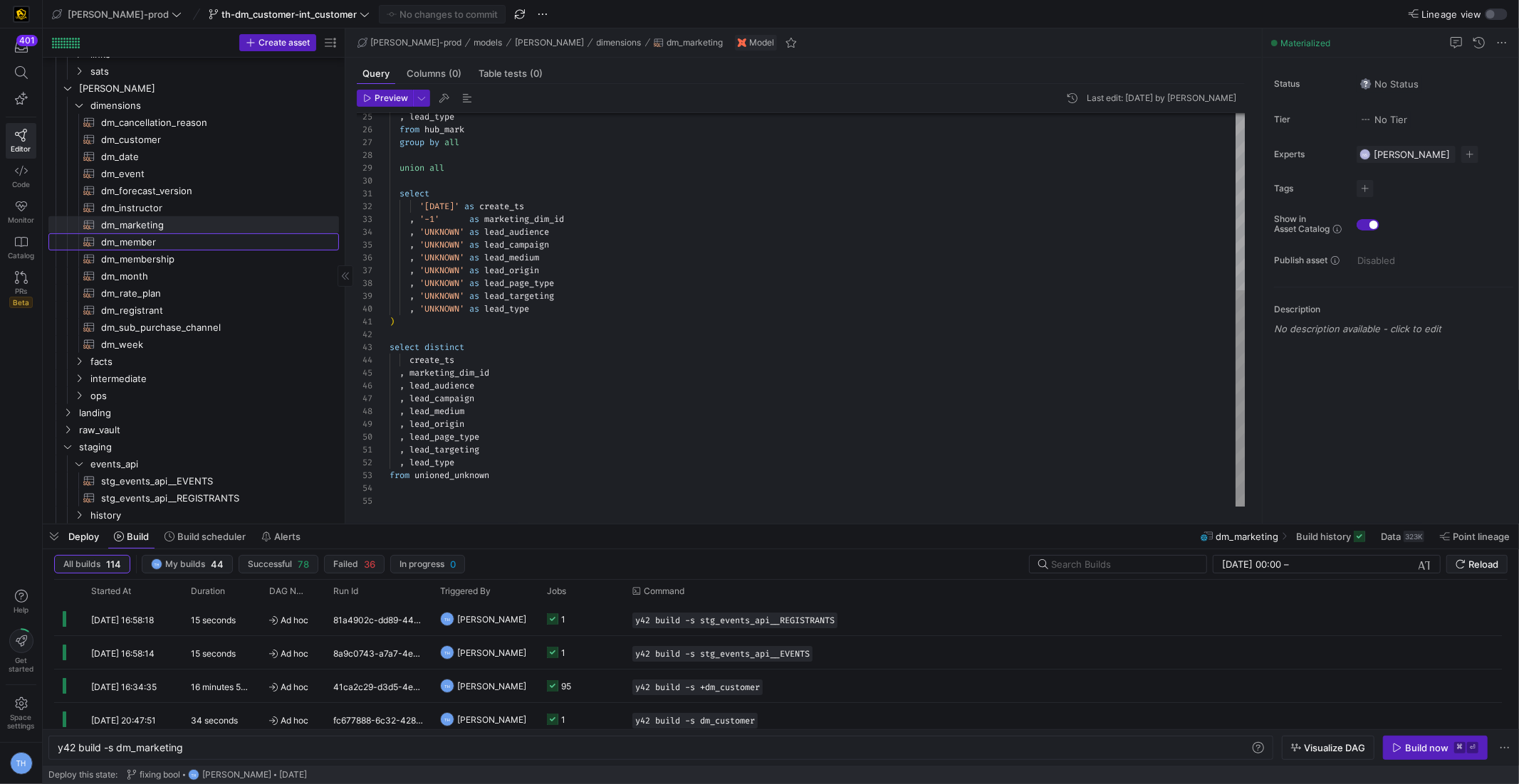
click at [150, 241] on span "dm_member​​​​​​​​​​" at bounding box center [211, 242] width 221 height 16
type textarea "{{ config( materialized='table' , post_hook = "alter table {{ this }} add prima…"
type textarea "y42 build -s dm_member"
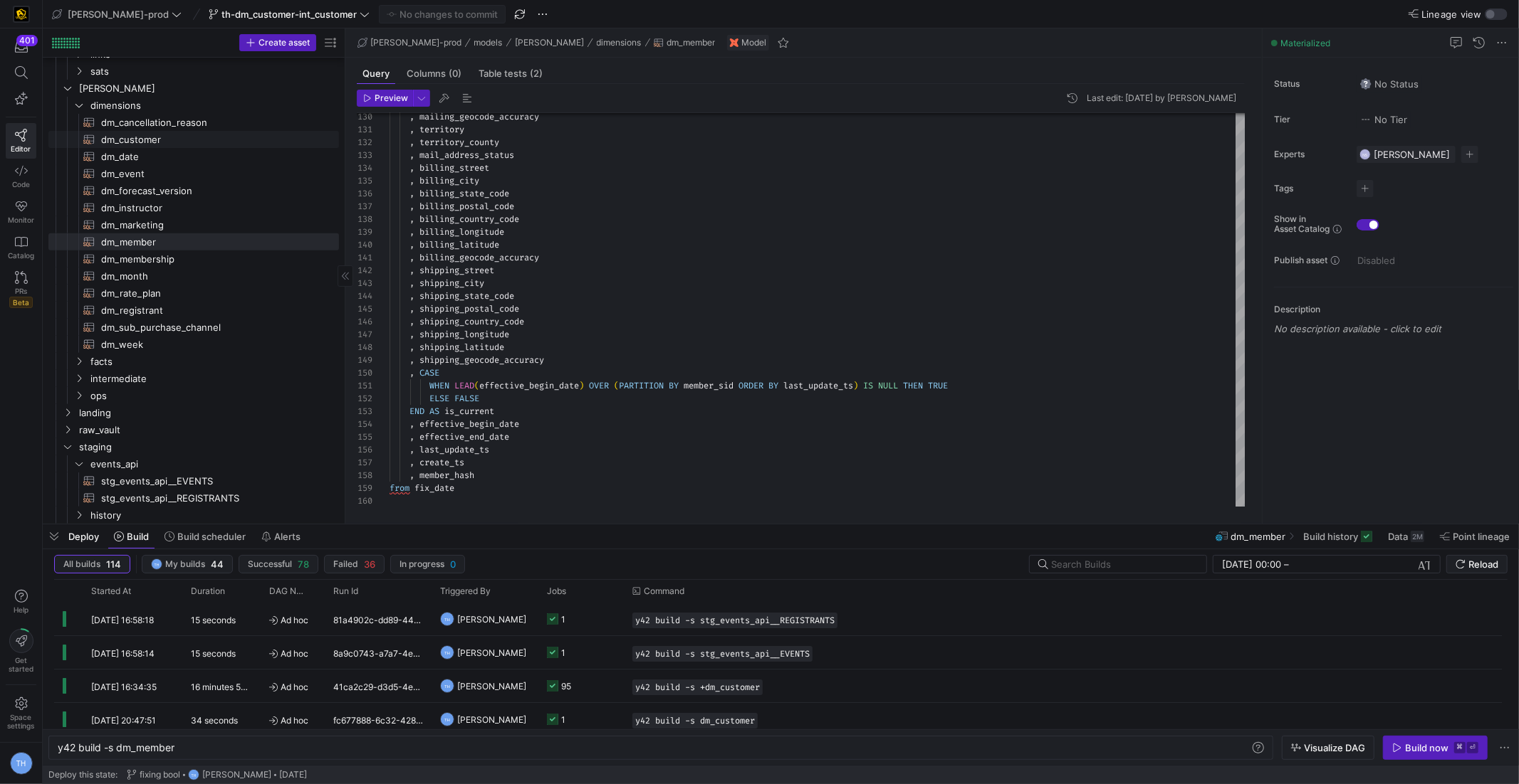
click at [170, 143] on span "dm_customer​​​​​​​​​​" at bounding box center [211, 139] width 221 height 16
type textarea "{{ config( materialized = 'table' , post_hook = "alter table {{ this }} add pri…"
type textarea "y42 build -s dm_customer"
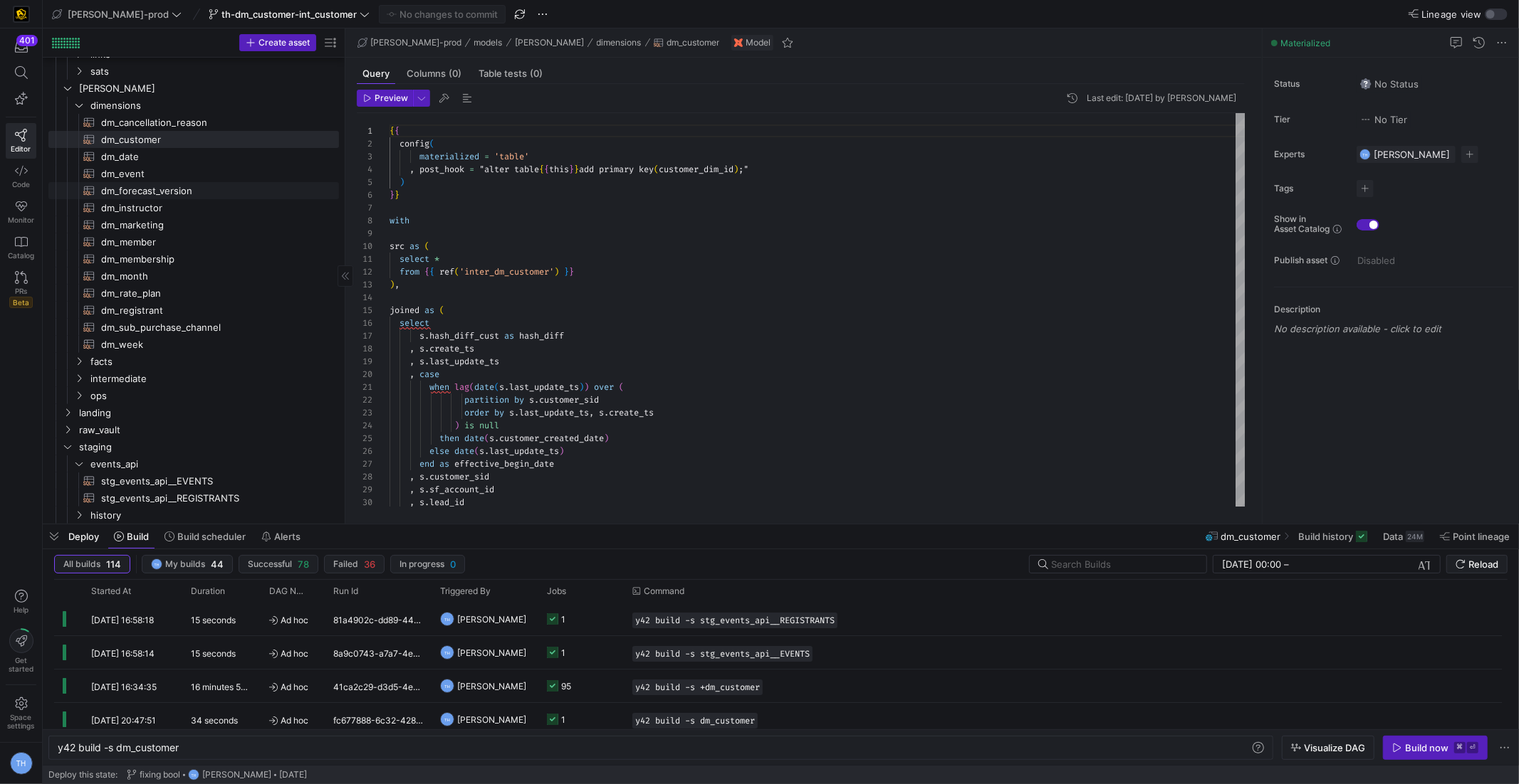
click at [211, 183] on span "dm_forecast_version​​​​​​​​​​" at bounding box center [211, 190] width 221 height 16
type textarea "{{ config( materialized='table' , post_hook= "alter table {{ this }} add primar…"
type textarea "y42 build -s dm_forecast_version"
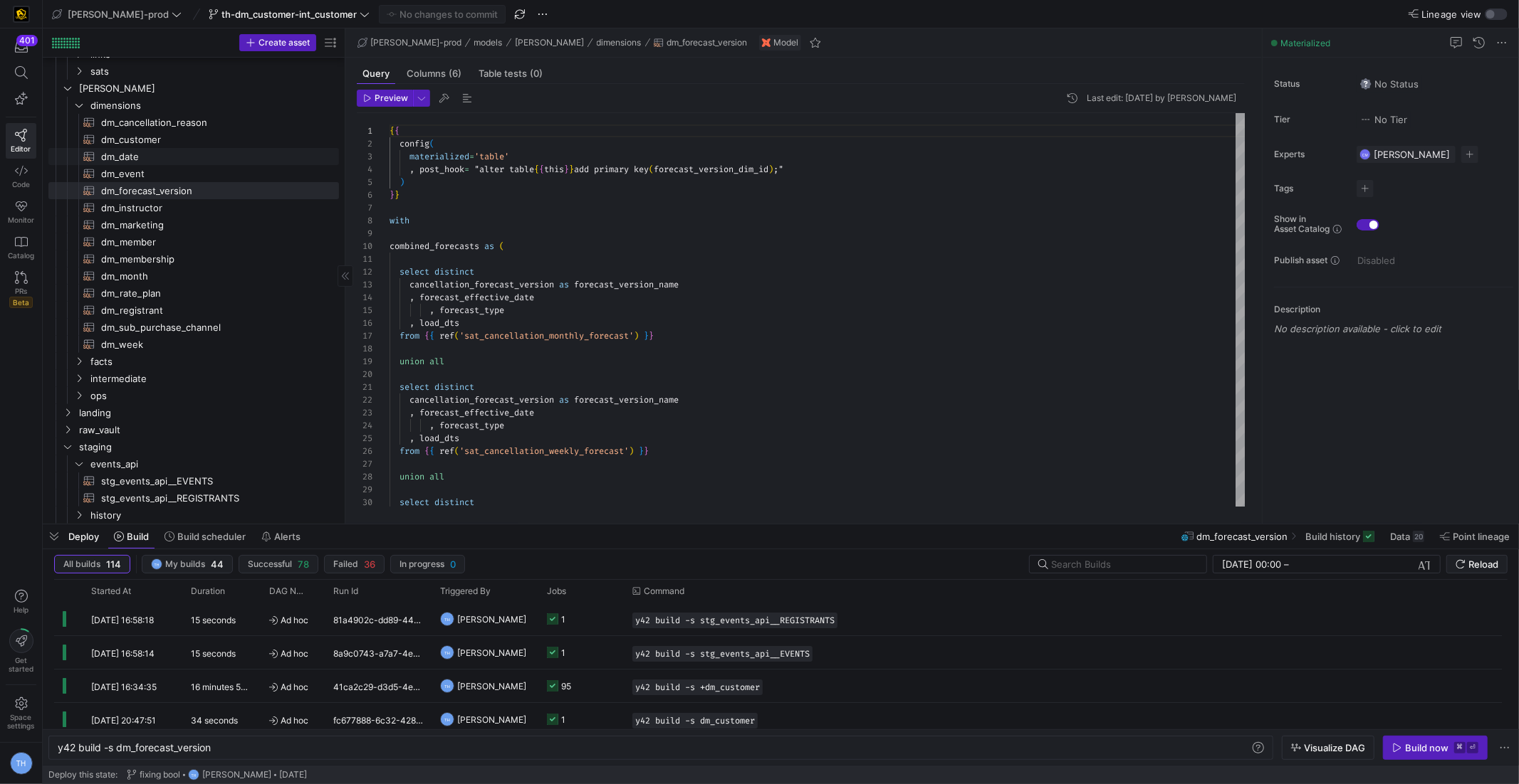
click at [214, 149] on span "dm_date​​​​​​​​​​" at bounding box center [211, 157] width 221 height 16
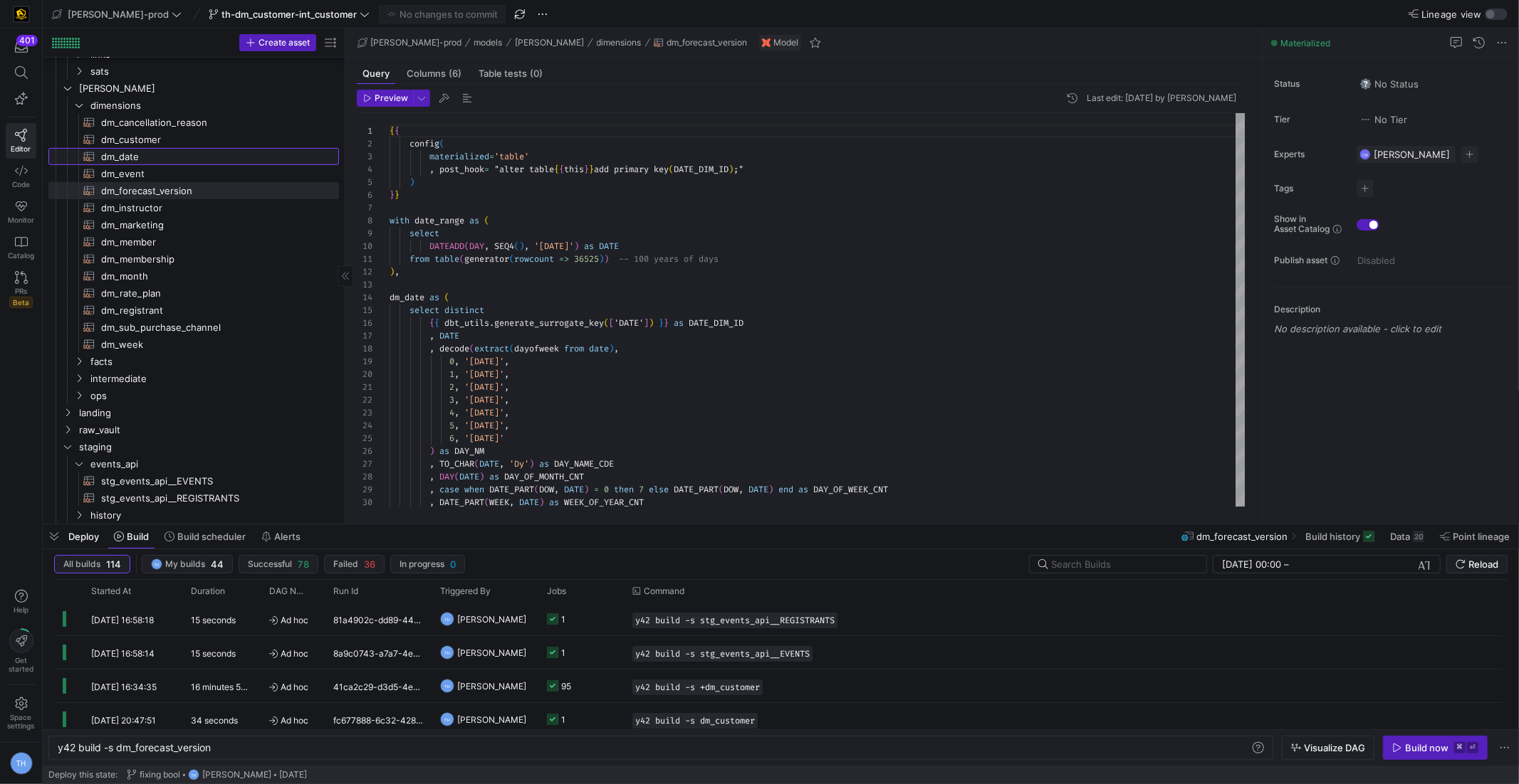
type textarea "{{ config( materialized='table' , post_hook= "alter table {{ this }} add primar…"
type textarea "y42 build -s dm_date"
click at [216, 136] on span "dm_customer​​​​​​​​​​" at bounding box center [211, 139] width 221 height 16
type textarea "{{ config( materialized = 'table' , post_hook = "alter table {{ this }} add pri…"
type textarea "y42 build -s dm_customer"
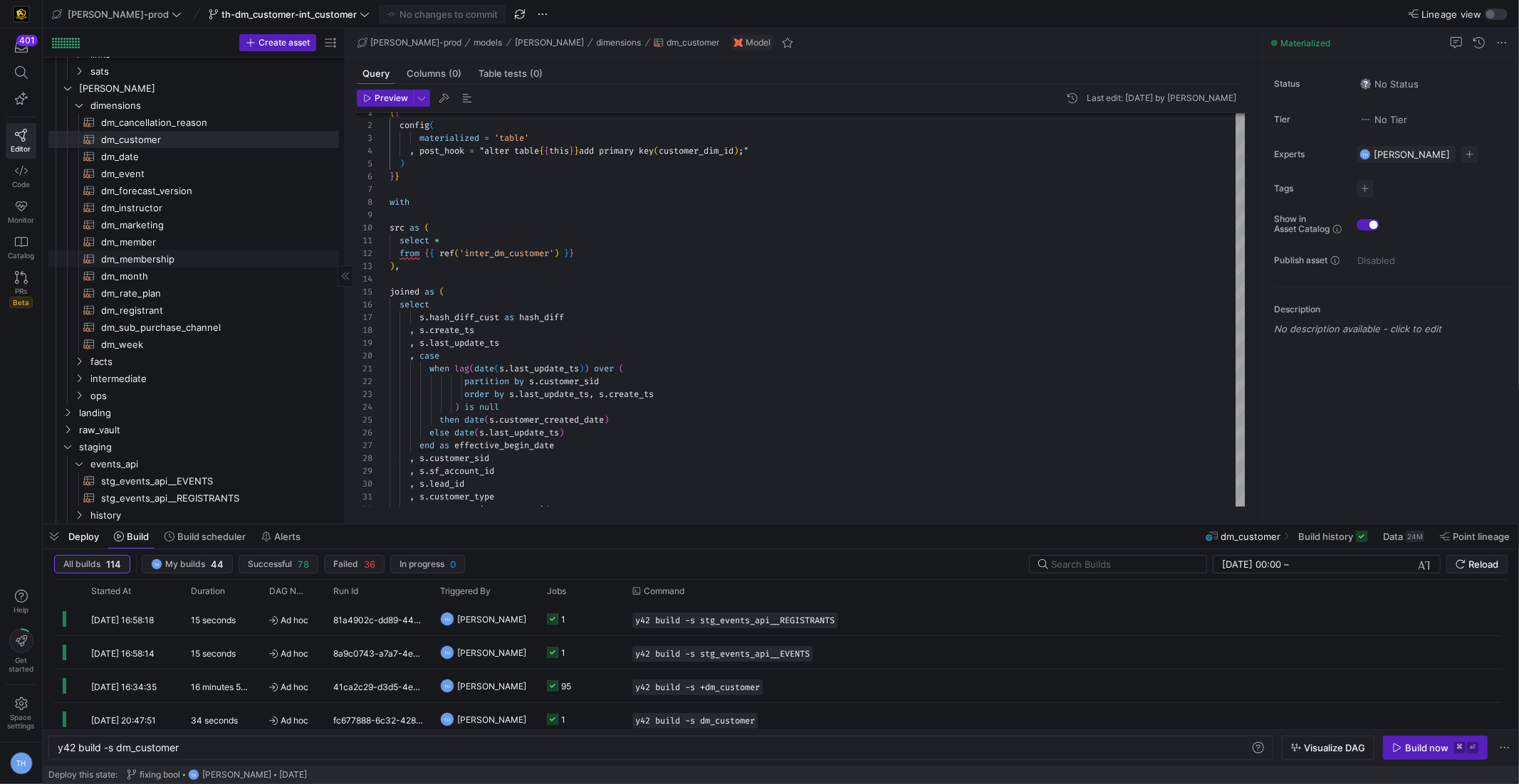
click at [187, 258] on span "dm_membership​​​​​​​​​​" at bounding box center [211, 259] width 221 height 16
type textarea "{{ config( materialized='table' , post_hook = "alter table {{ this }} add prima…"
type textarea "y42 build -s dm_membership"
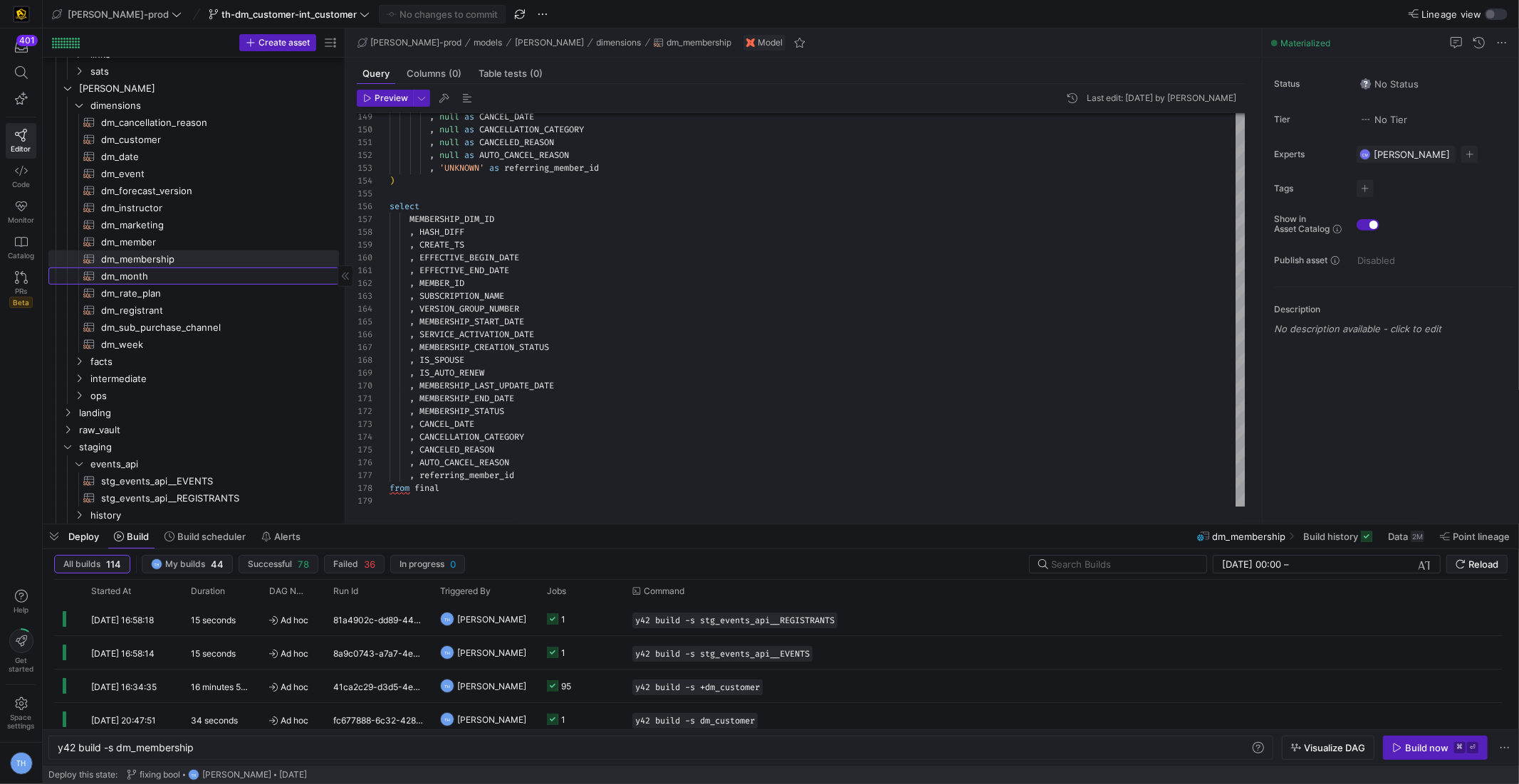
click at [167, 277] on span "dm_month​​​​​​​​​​" at bounding box center [211, 276] width 221 height 16
type textarea "{{ config( materialized='table' , post_hook= "alter table {{ this }} add primar…"
type textarea "y42 build -s dm_month"
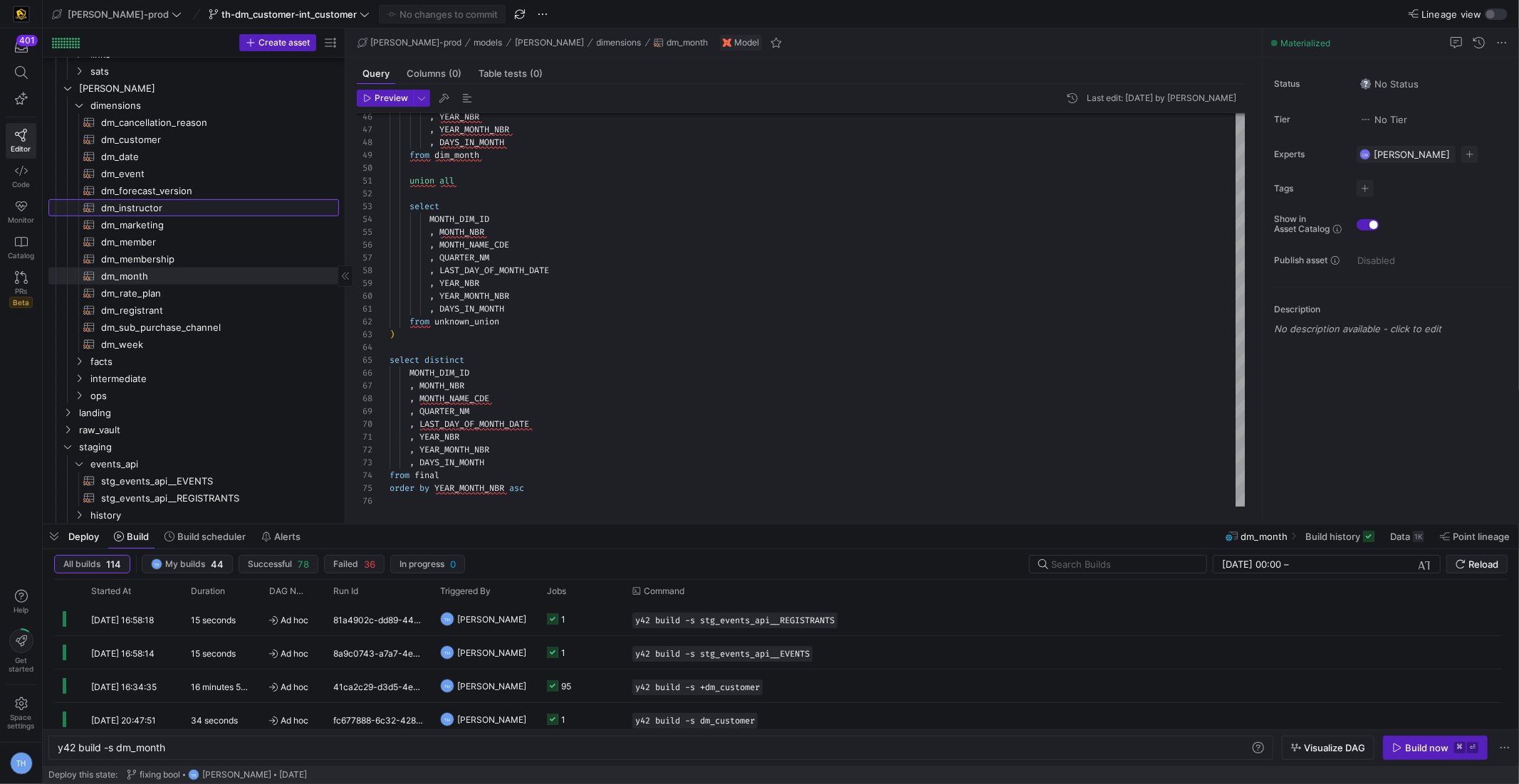
click at [175, 207] on span "dm_instructor​​​​​​​​​​" at bounding box center [211, 207] width 221 height 16
type textarea "{{ config( materialized = 'table' , post_hook = "alter table {{ this }} add pri…"
type textarea "y42 build -s dm_instructor"
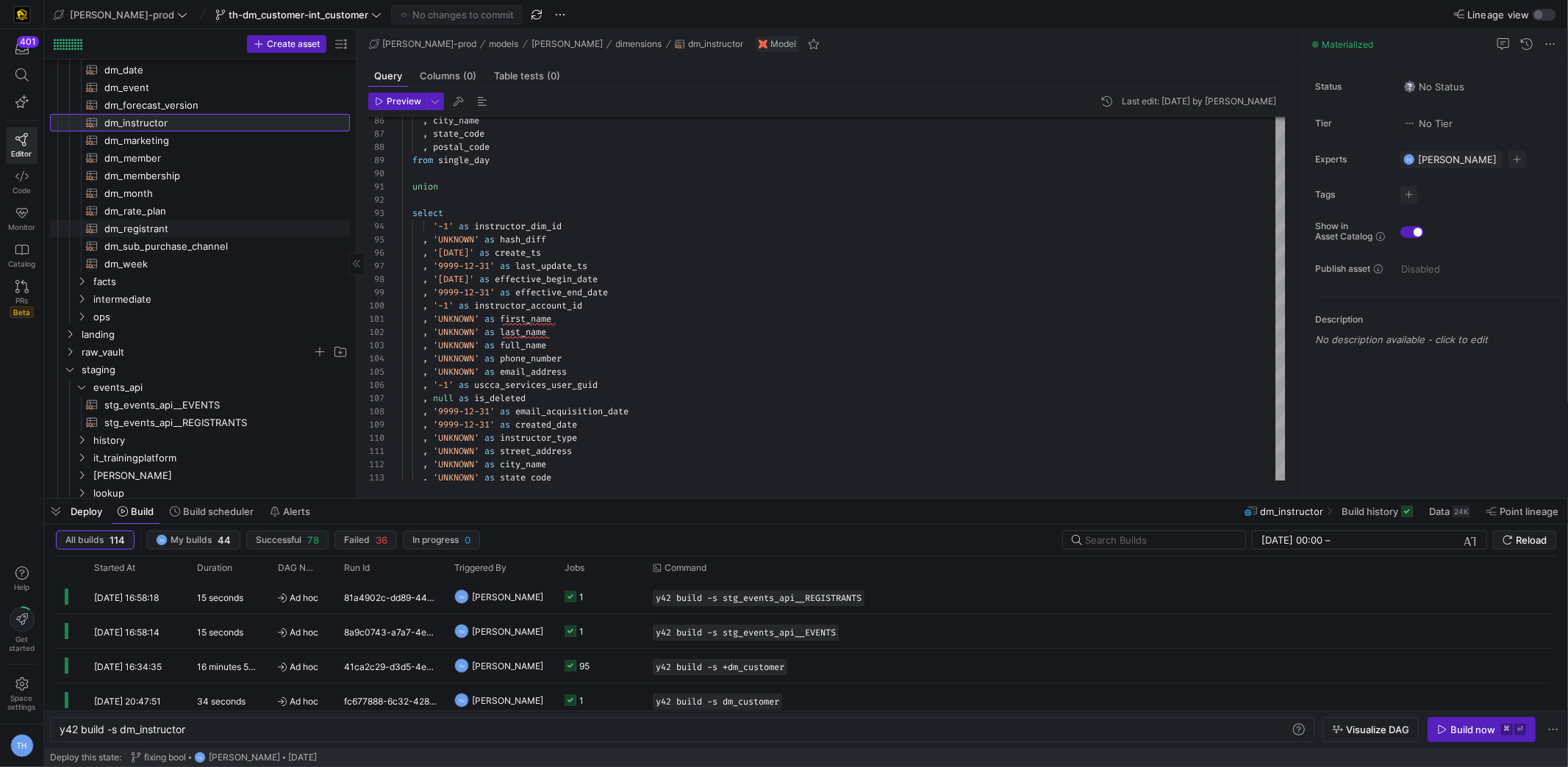
scroll to position [526, 0]
click at [174, 303] on span "intermediate" at bounding box center [203, 300] width 219 height 17
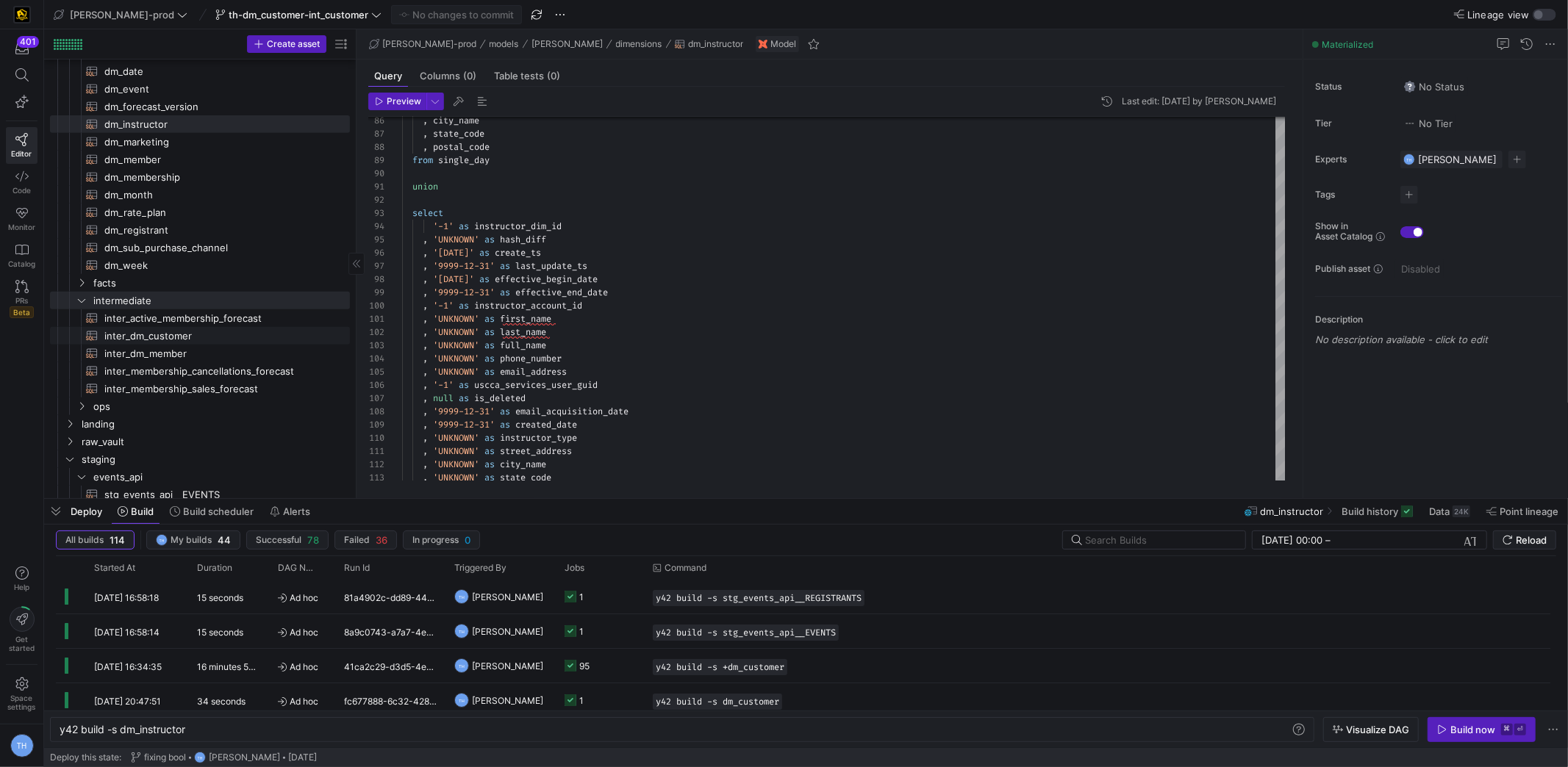
click at [177, 334] on span "inter_dm_customer​​​​​​​​​​" at bounding box center [218, 336] width 228 height 17
type textarea "with hub_cust as ( select * from {{ ref('hub_customer') }} ), hub_mem as ( sele…"
type textarea "y42 build -s inter_dm_customer"
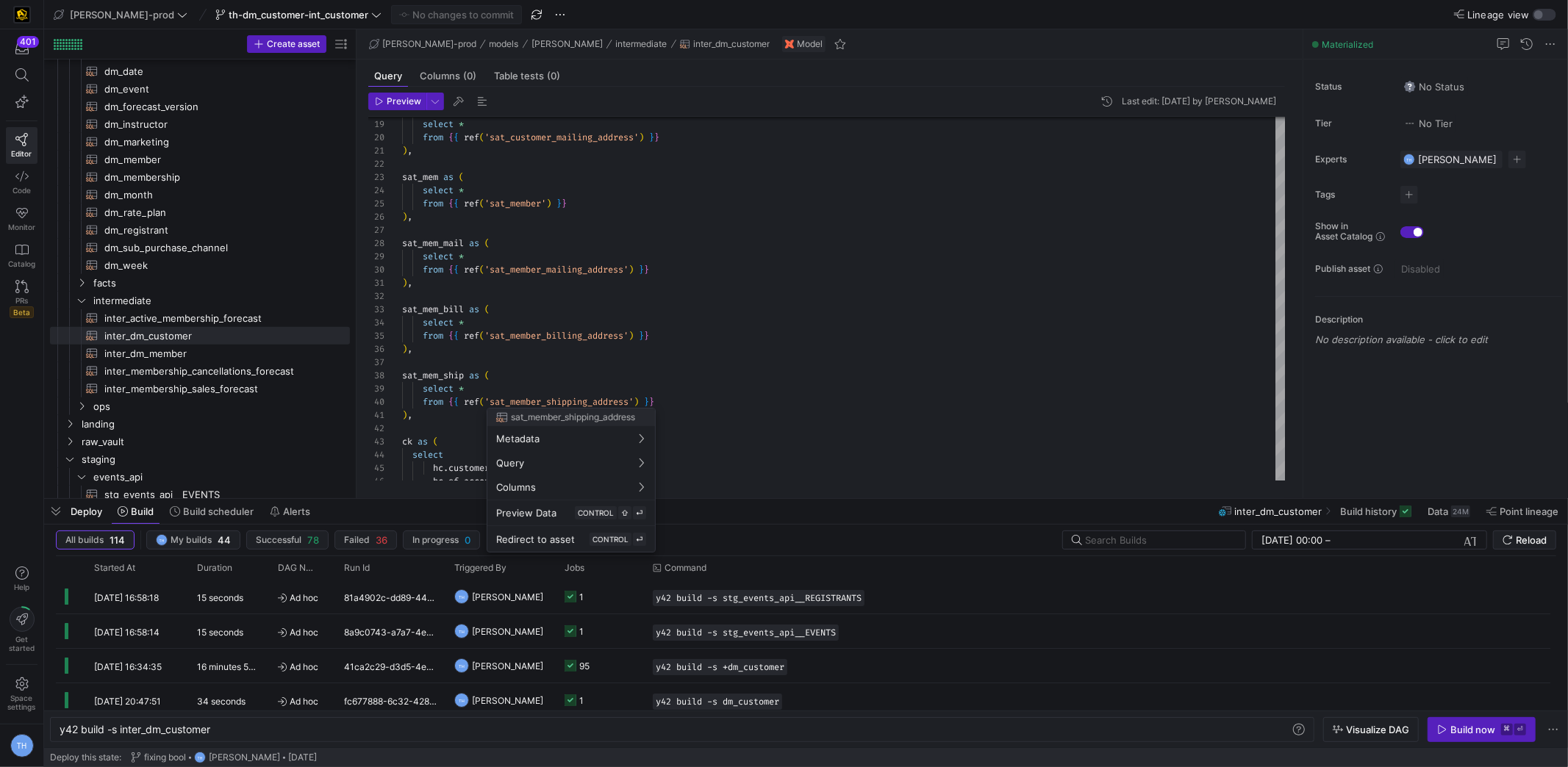
click at [497, 292] on div at bounding box center [784, 383] width 1568 height 767
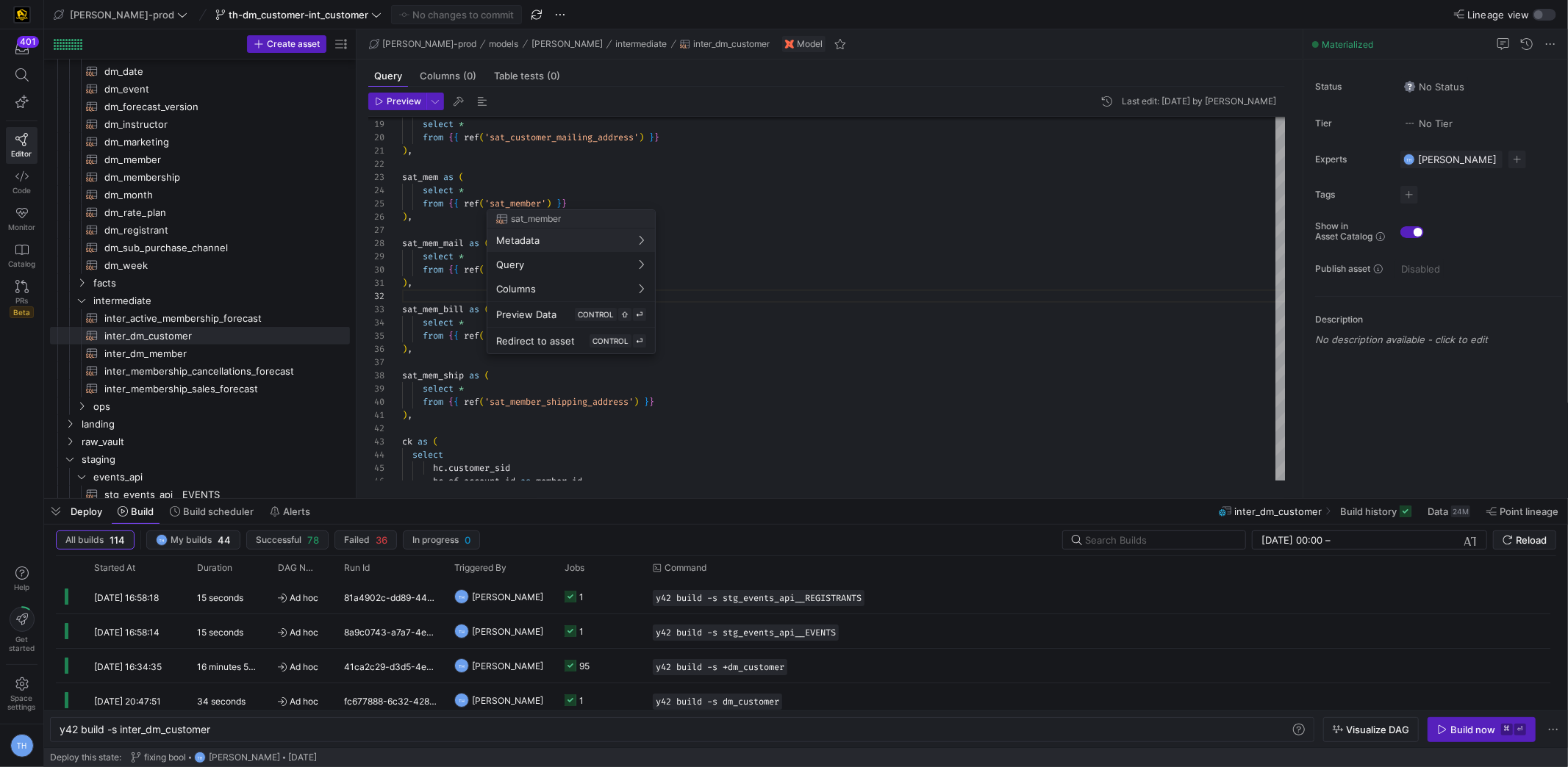
click at [418, 218] on div at bounding box center [784, 383] width 1568 height 767
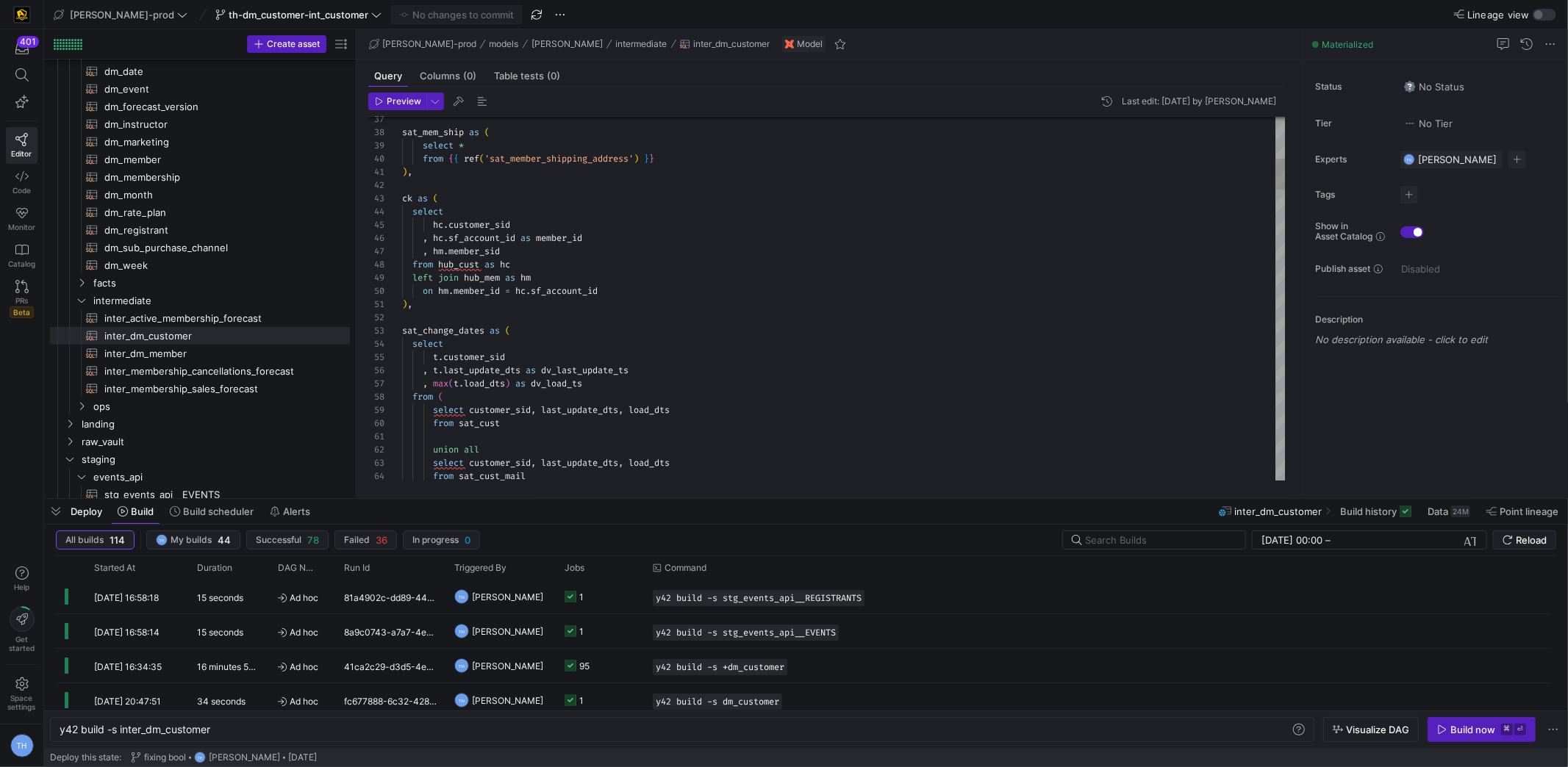
scroll to position [27, 10]
click at [401, 197] on div "41 42 43 44 45 46 47 48 49 50 51 52 53 54 55 56 57 58 59 60 61 62 63 64 40 39 3…" at bounding box center [827, 299] width 917 height 364
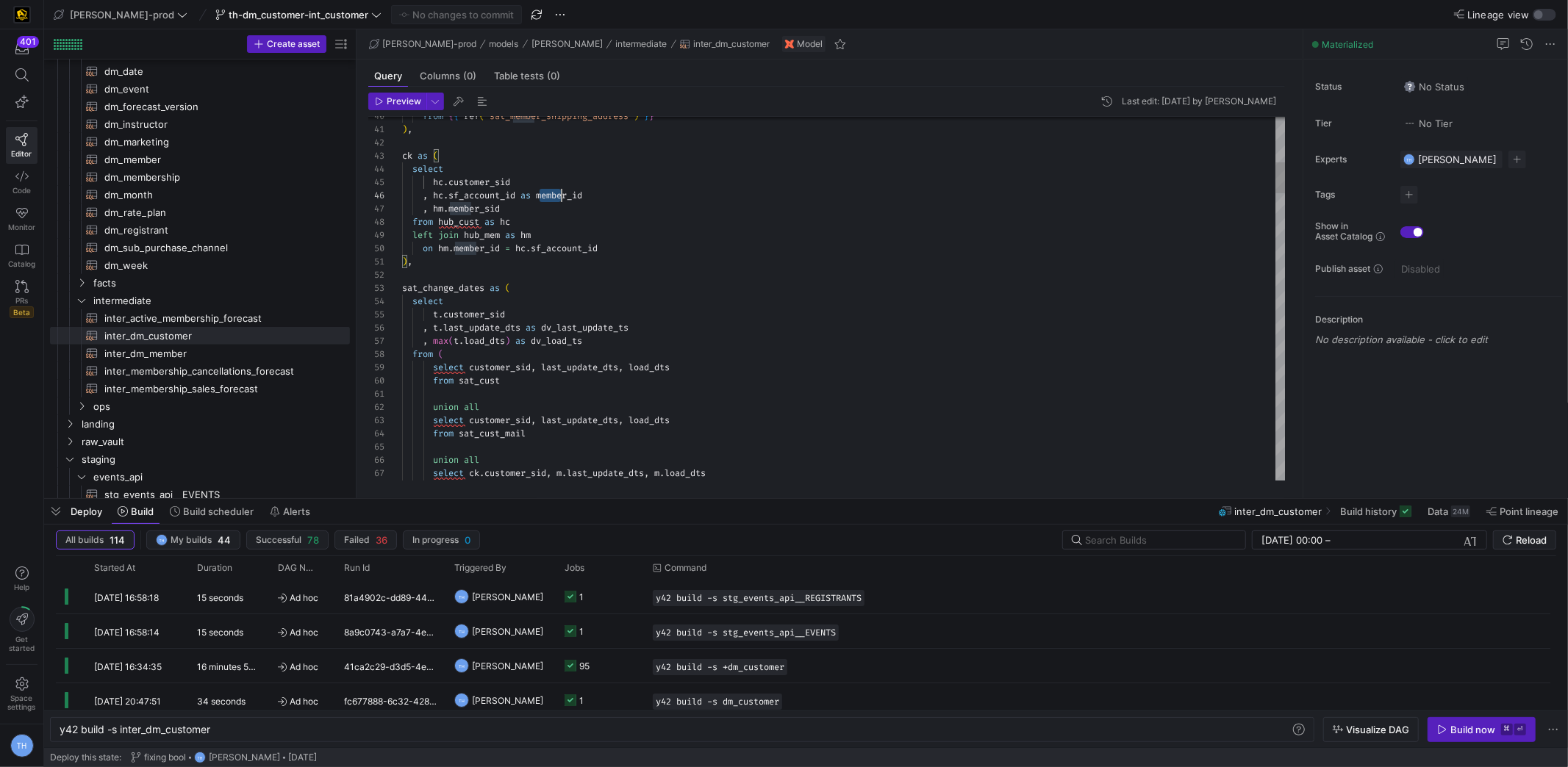
scroll to position [66, 185]
drag, startPoint x: 540, startPoint y: 193, endPoint x: 652, endPoint y: 193, distance: 112.0
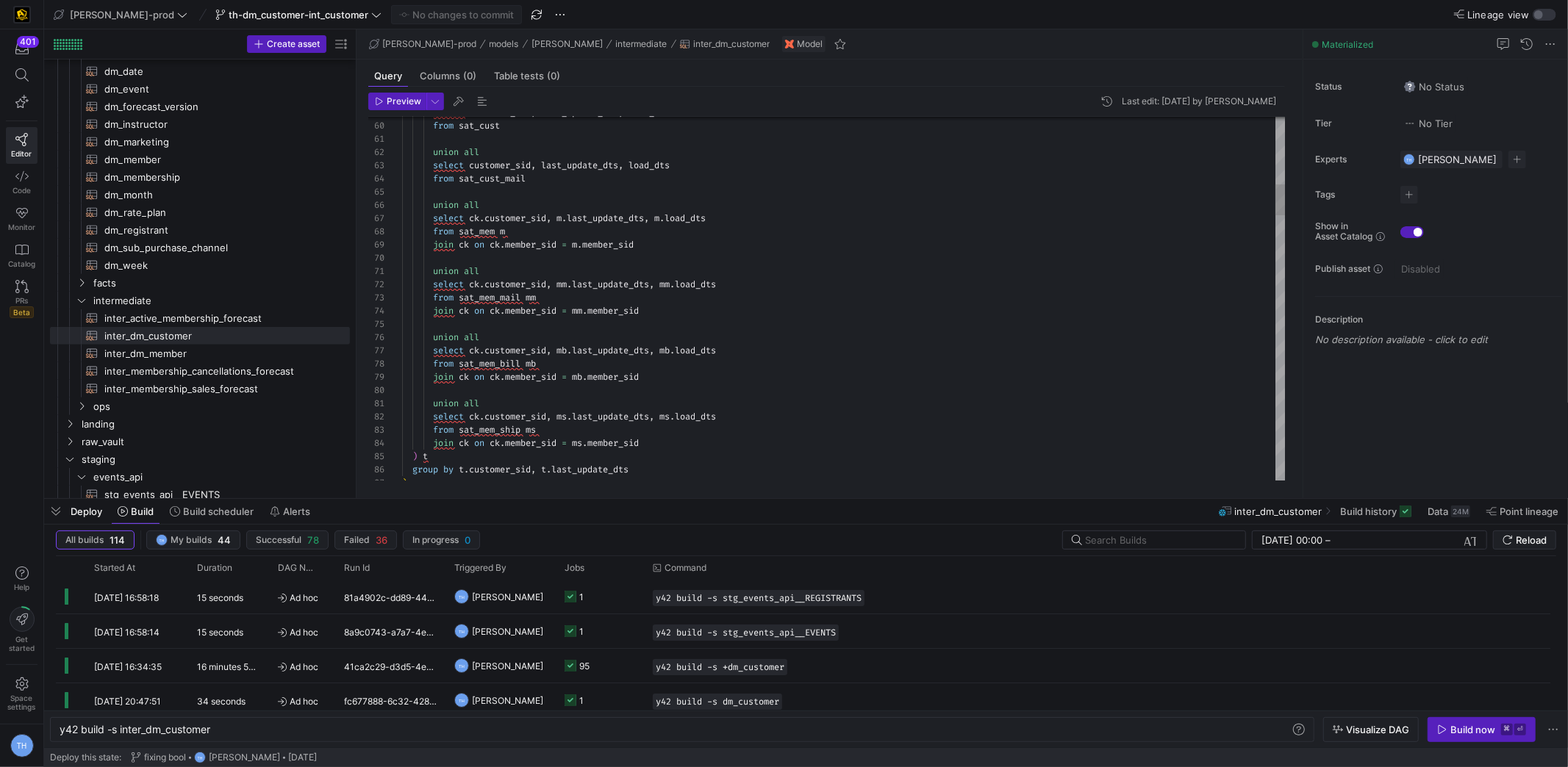
scroll to position [119, 0]
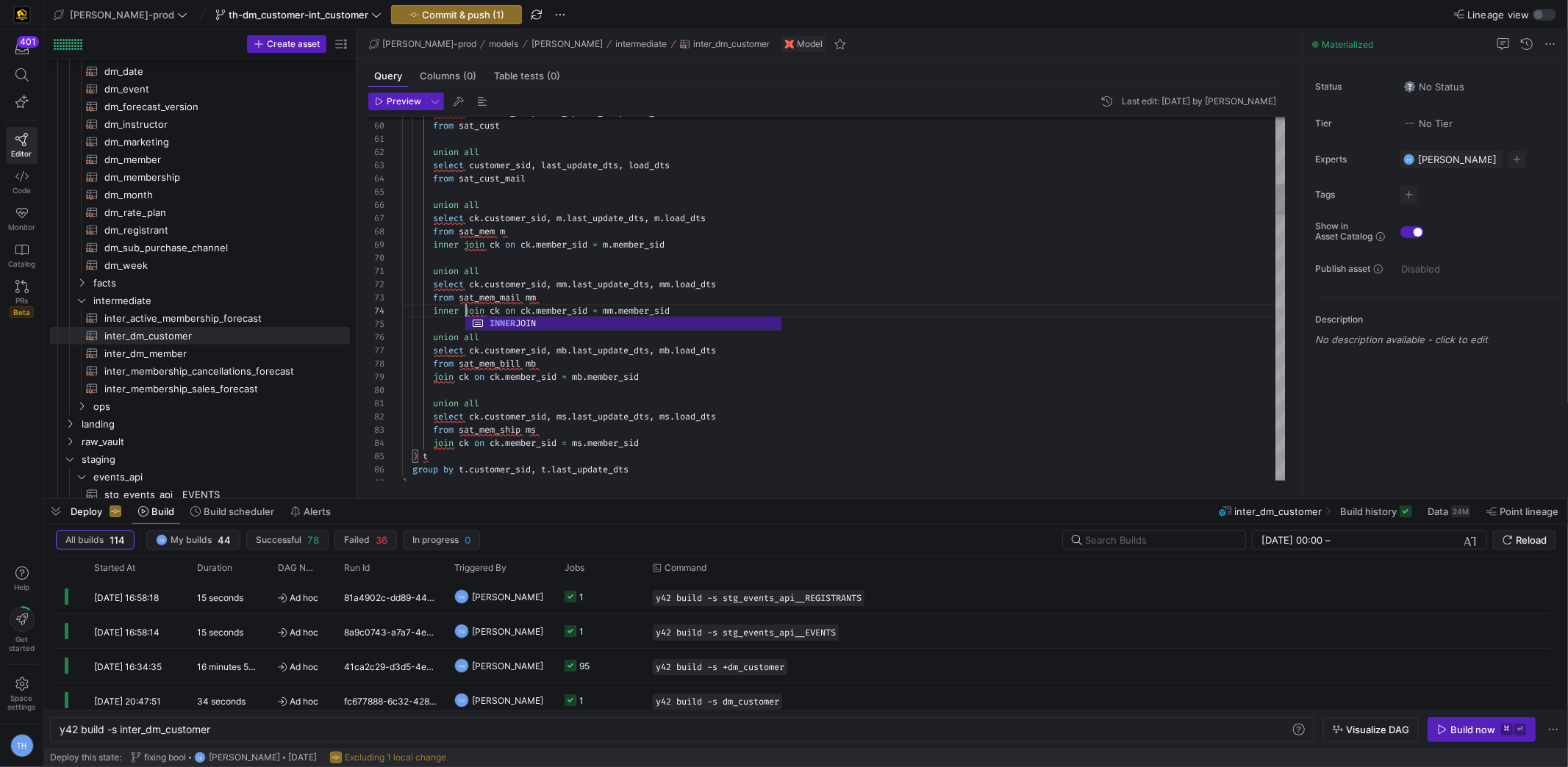
scroll to position [39, 63]
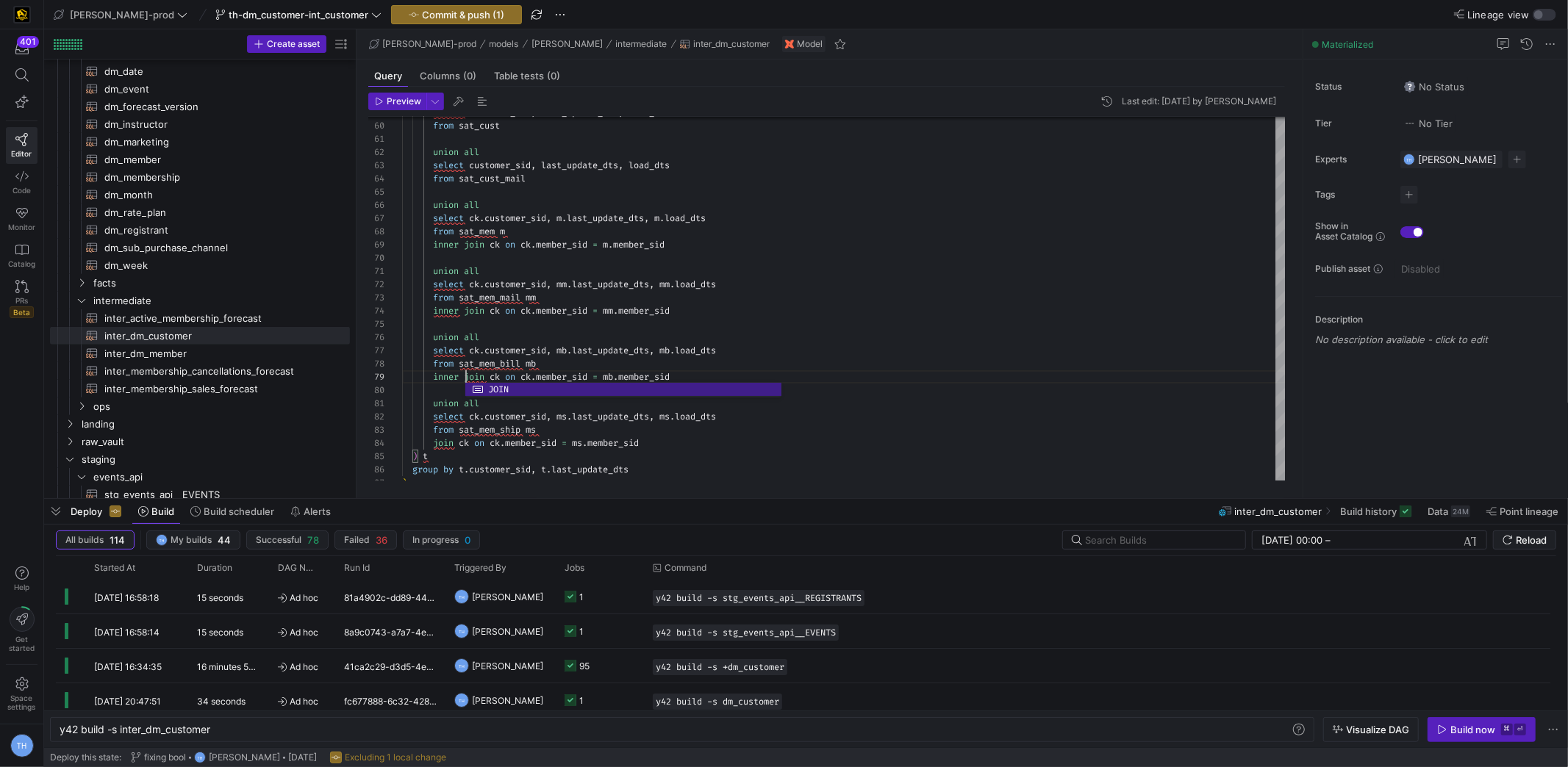
scroll to position [105, 63]
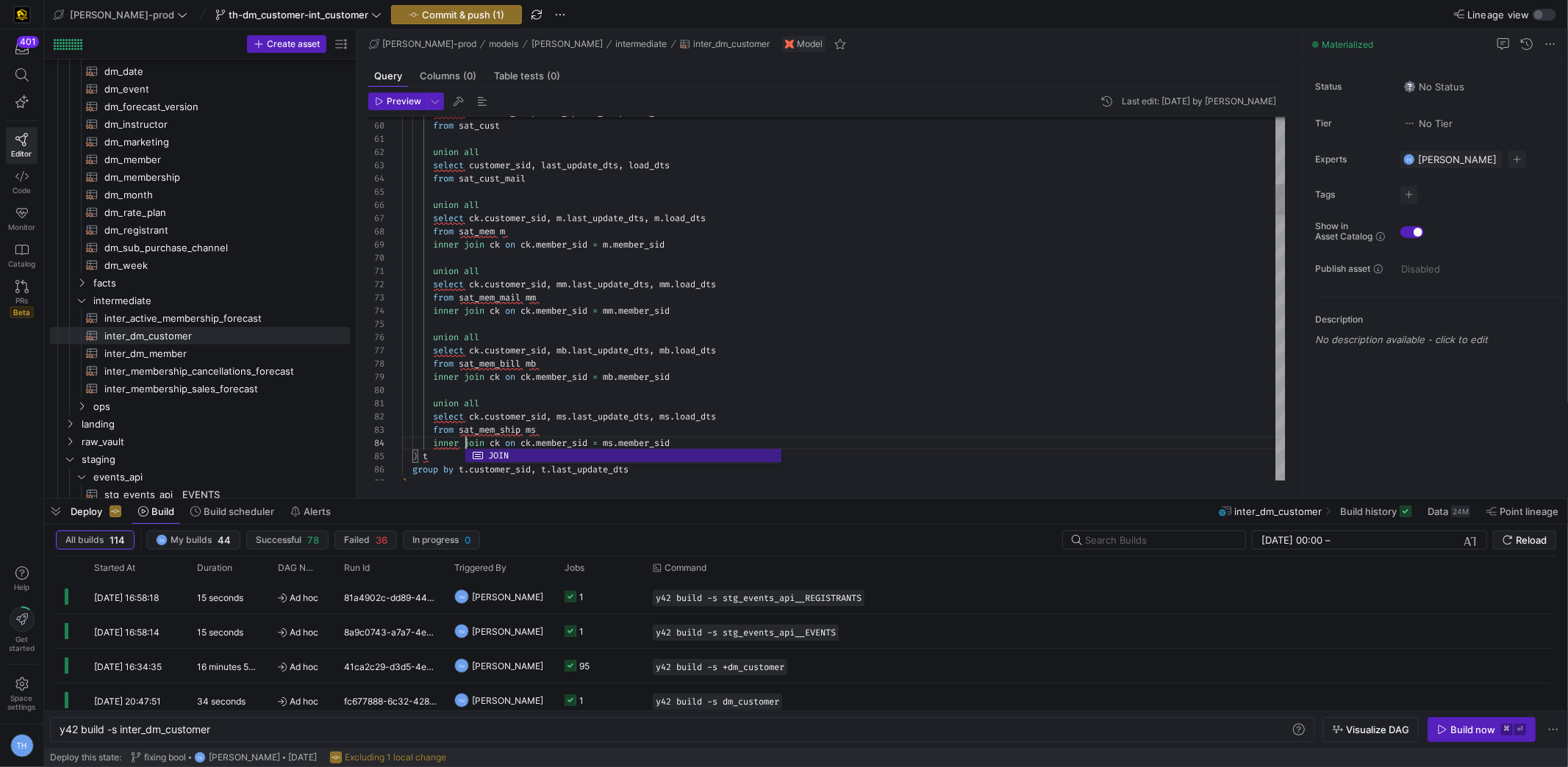
scroll to position [39, 237]
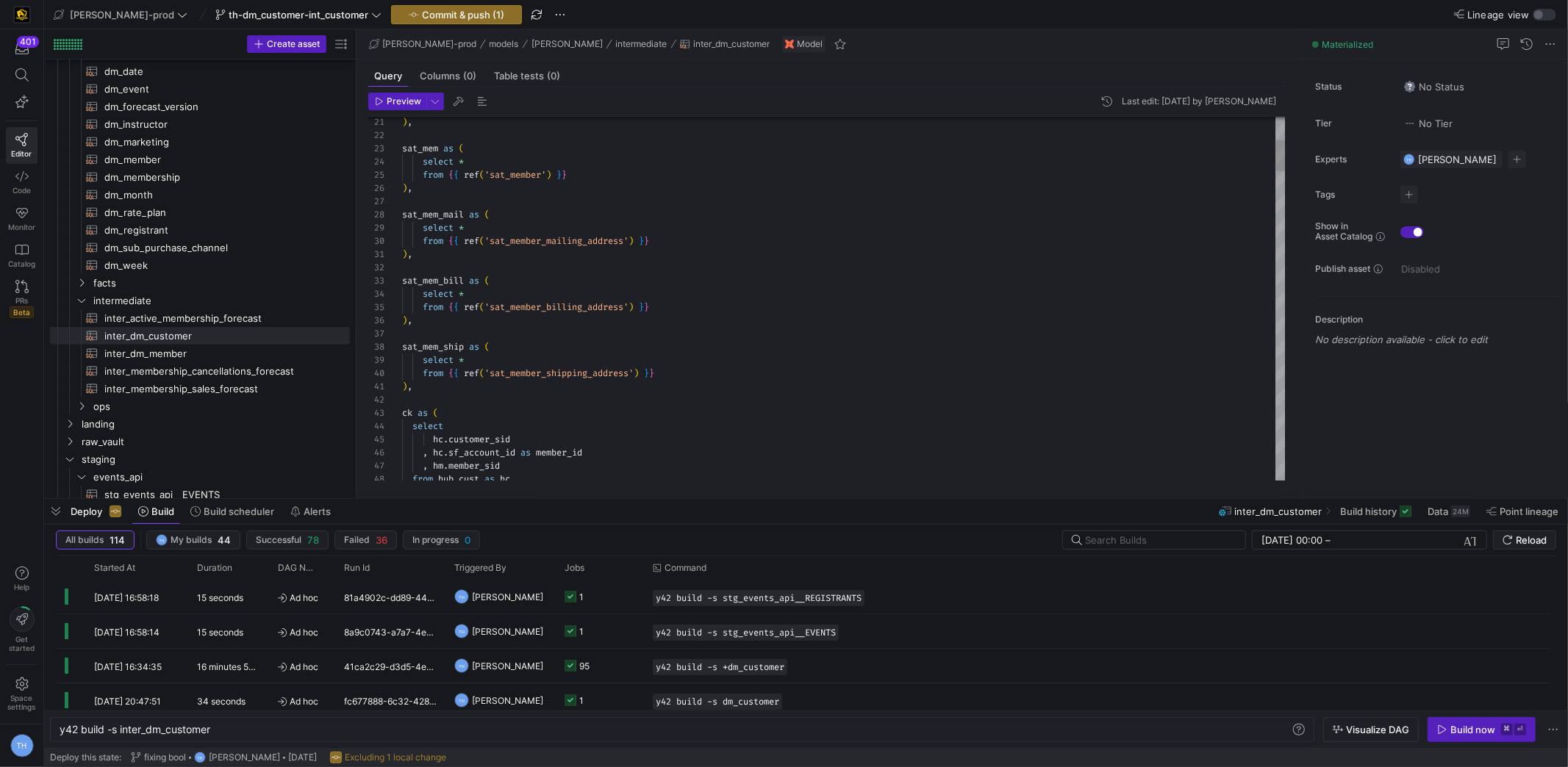
drag, startPoint x: 399, startPoint y: 278, endPoint x: 479, endPoint y: 274, distance: 80.1
click at [479, 274] on div "48 46 47 43 44 45 41 42 39 40 38 37 36 35 34 33 32 31 30 29 28 27 26 25 24 23 2…" at bounding box center [827, 299] width 917 height 364
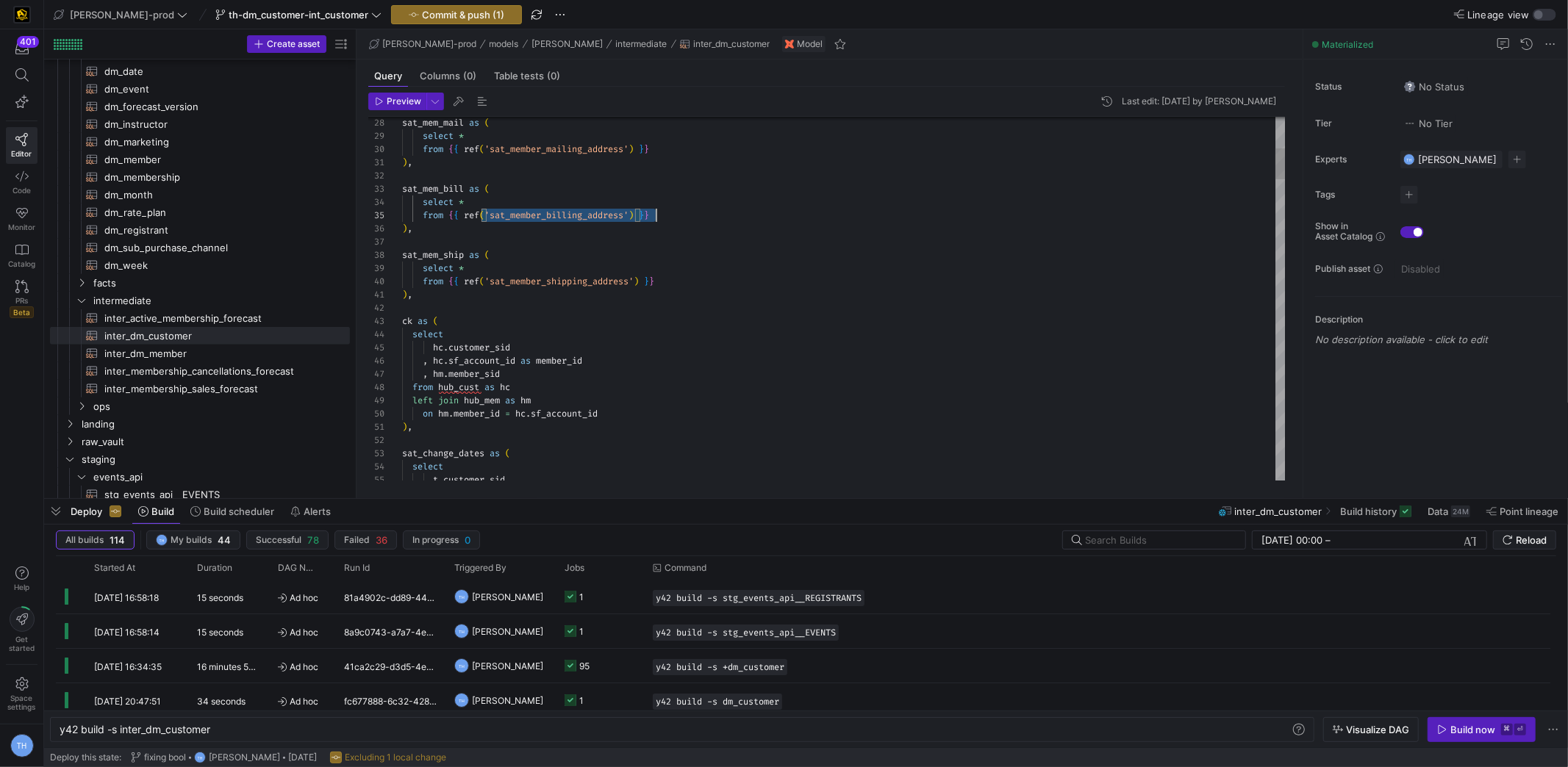
scroll to position [53, 253]
drag, startPoint x: 482, startPoint y: 214, endPoint x: 695, endPoint y: 215, distance: 213.0
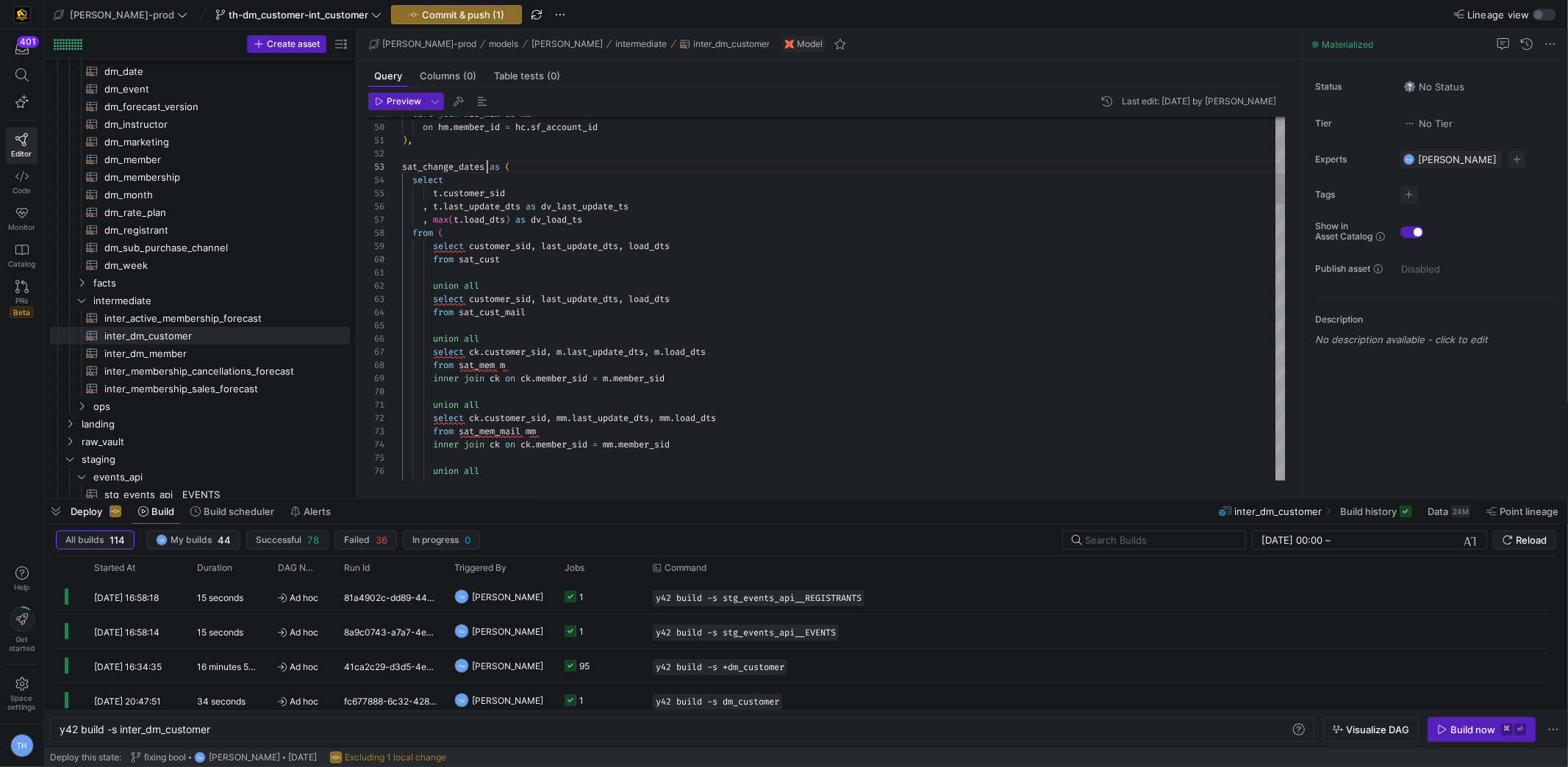
scroll to position [27, 0]
drag, startPoint x: 487, startPoint y: 168, endPoint x: 380, endPoint y: 167, distance: 107.0
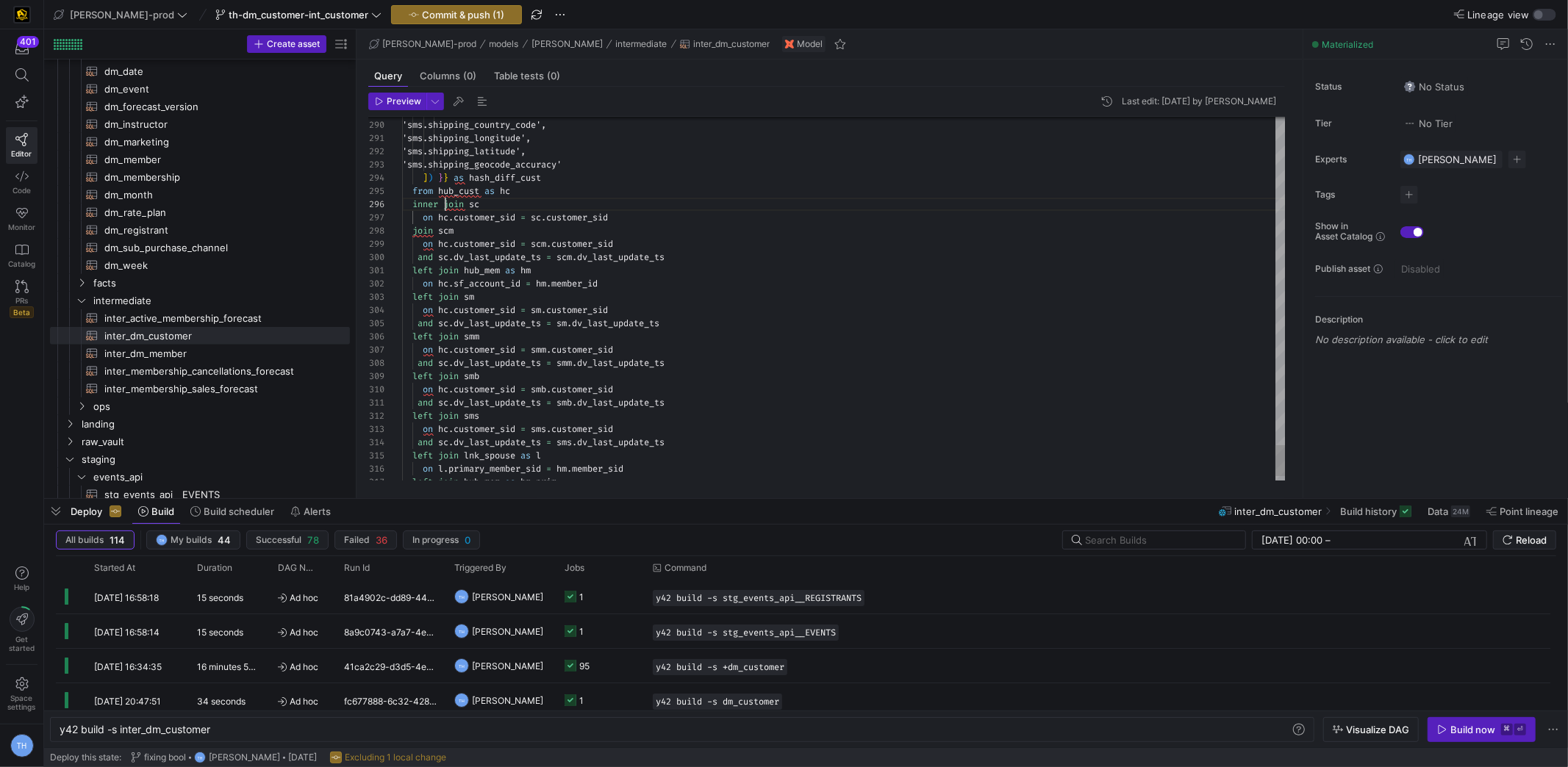
scroll to position [66, 42]
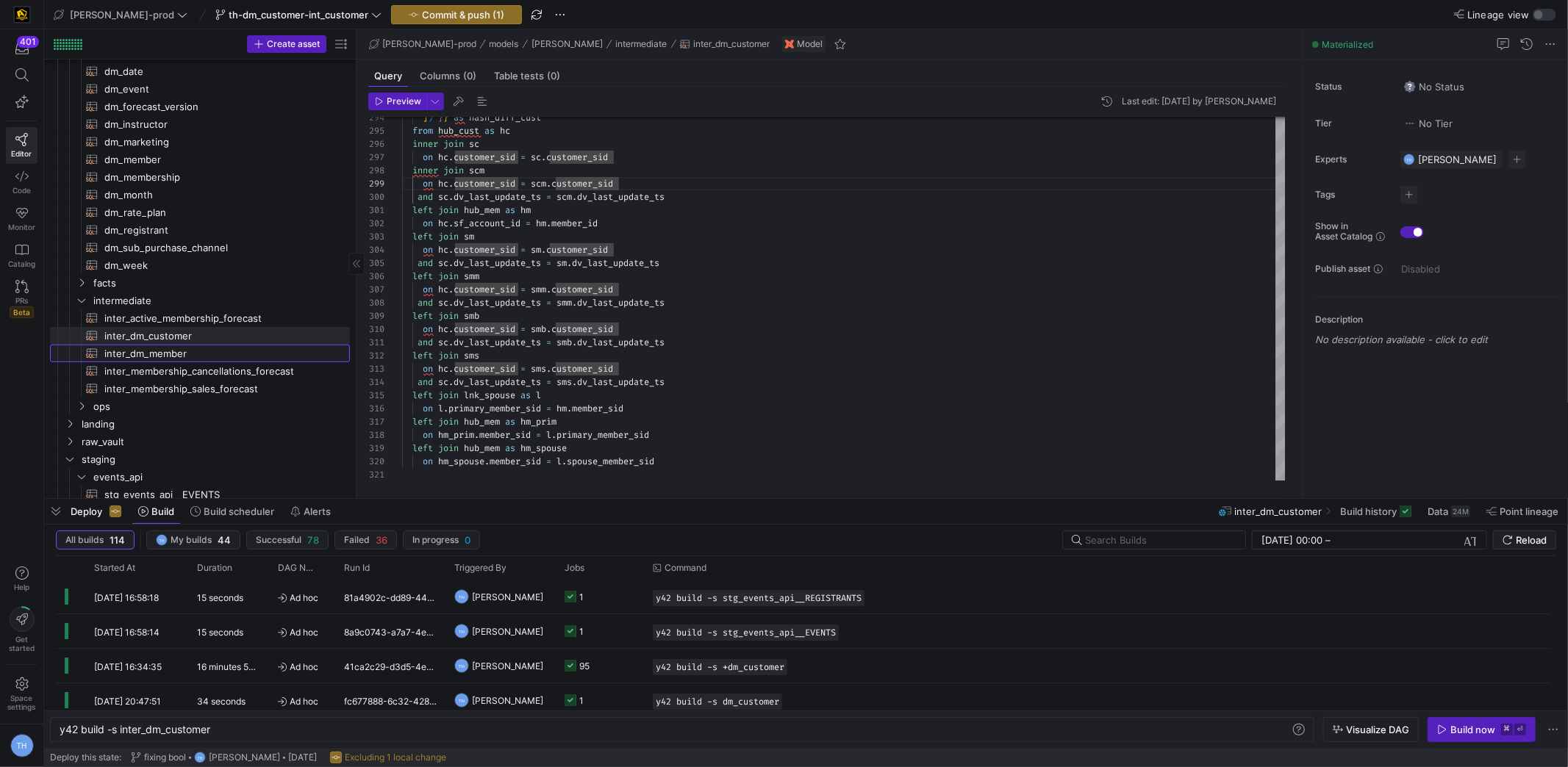
click at [192, 346] on span "inter_dm_member​​​​​​​​​​" at bounding box center [218, 354] width 228 height 17
type textarea "WITH sat_change_dates AS ( SELECT DISTINCT member_sid , last_update_dts AS dv_l…"
type textarea "y42 build -s inter_dm_member"
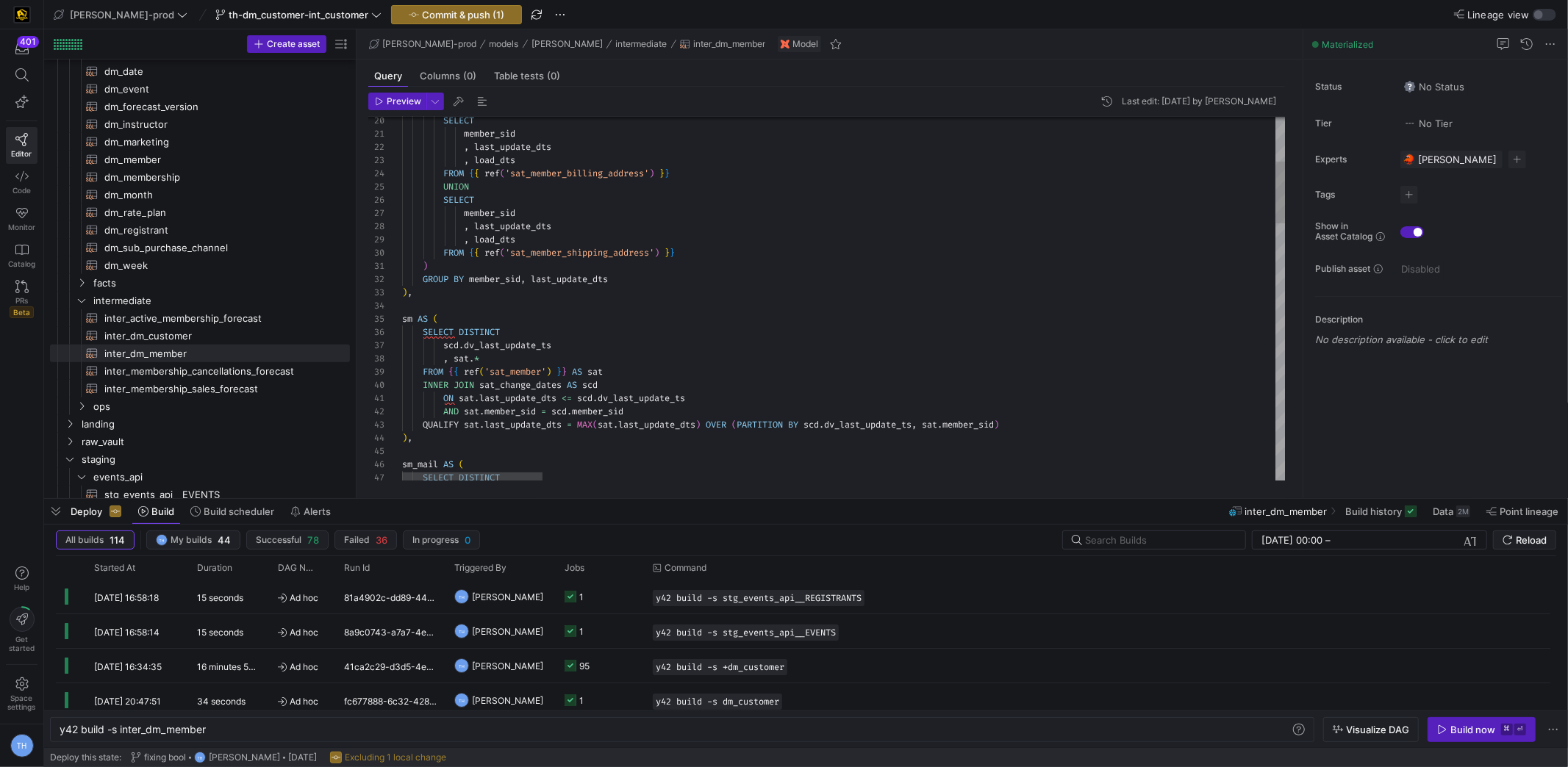
scroll to position [119, 279]
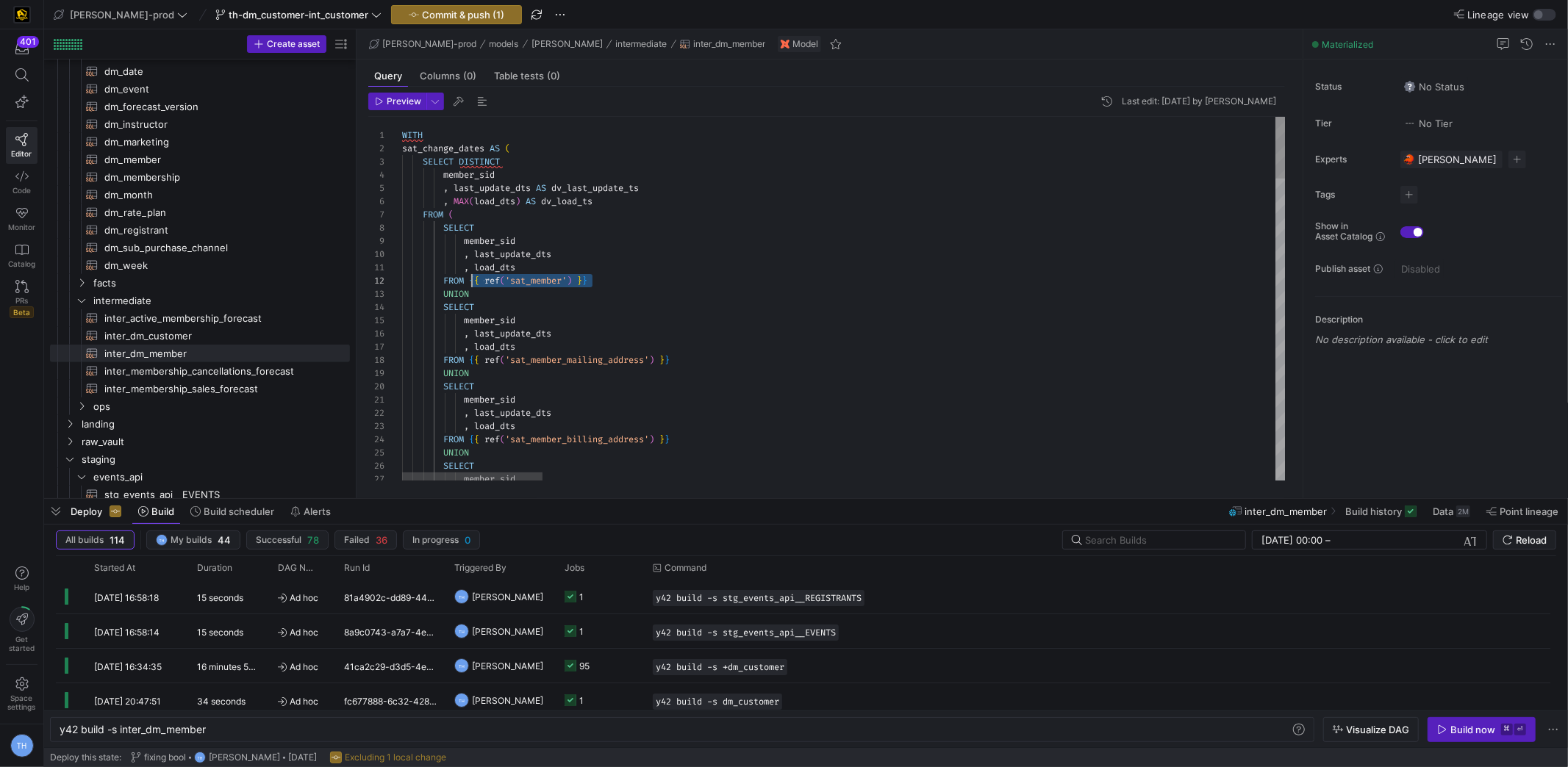
drag, startPoint x: 608, startPoint y: 279, endPoint x: 469, endPoint y: 279, distance: 139.0
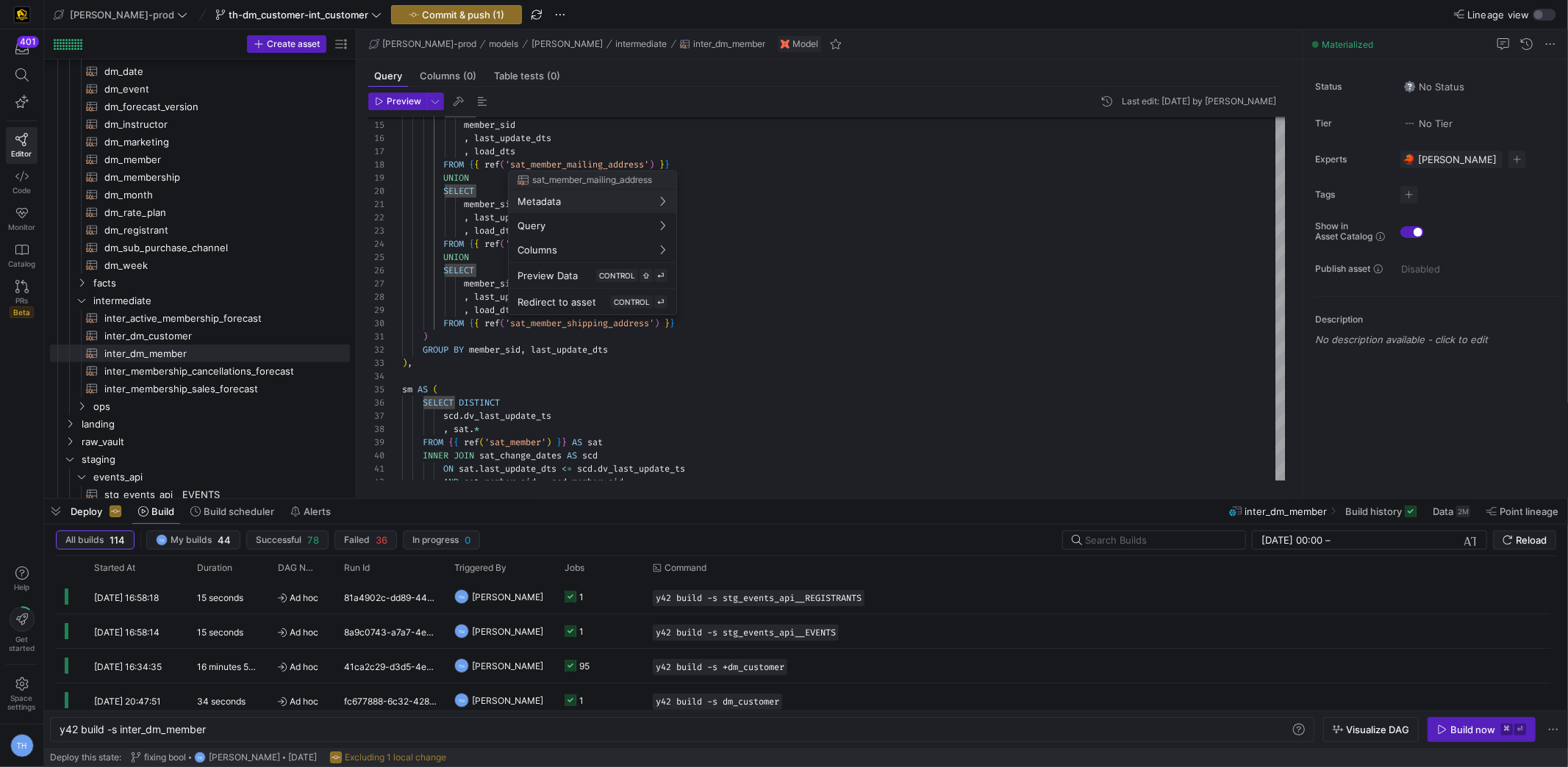
click at [467, 164] on div at bounding box center [784, 383] width 1568 height 767
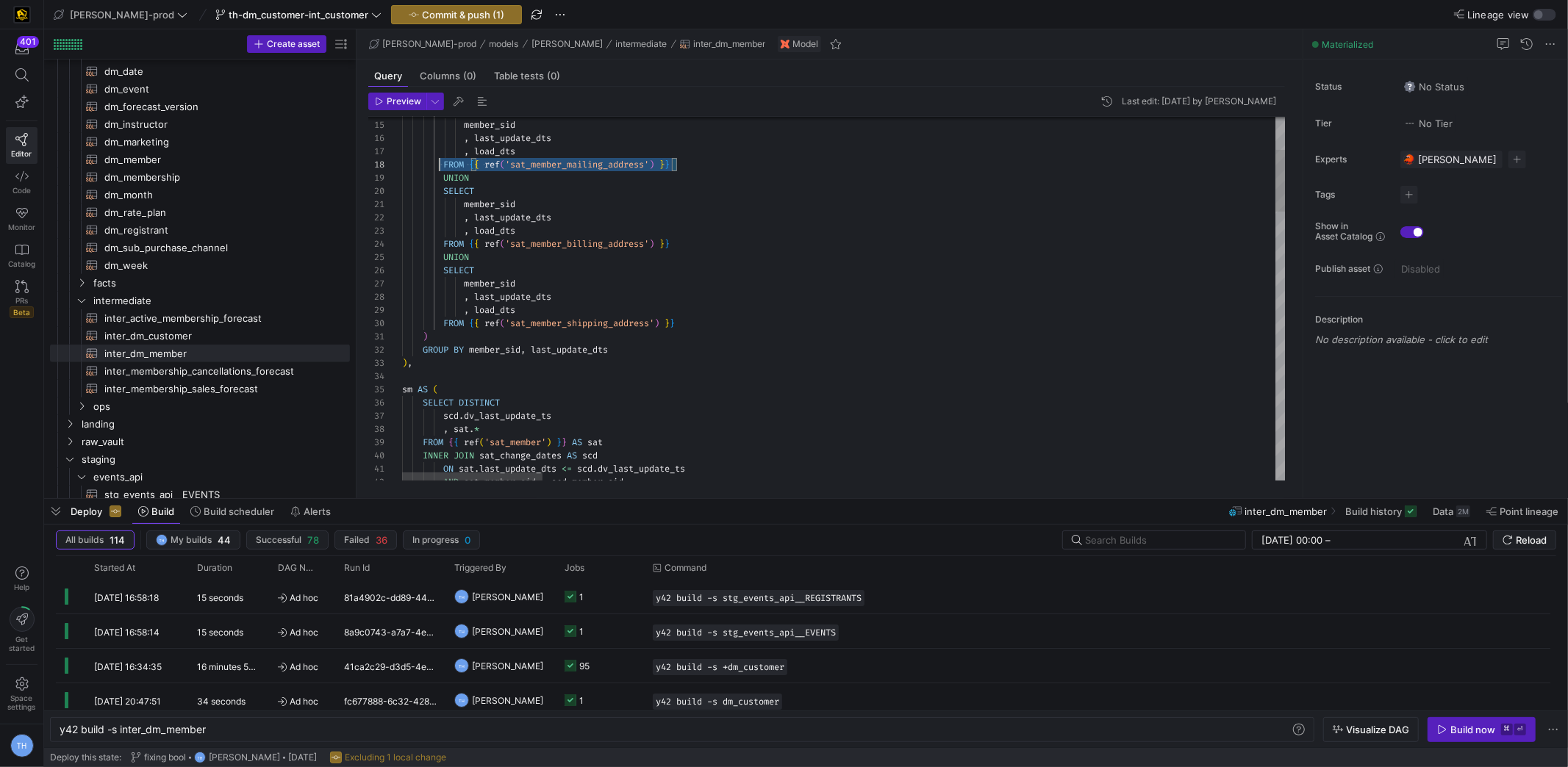
scroll to position [92, 31]
drag, startPoint x: 693, startPoint y: 163, endPoint x: 435, endPoint y: 164, distance: 258.0
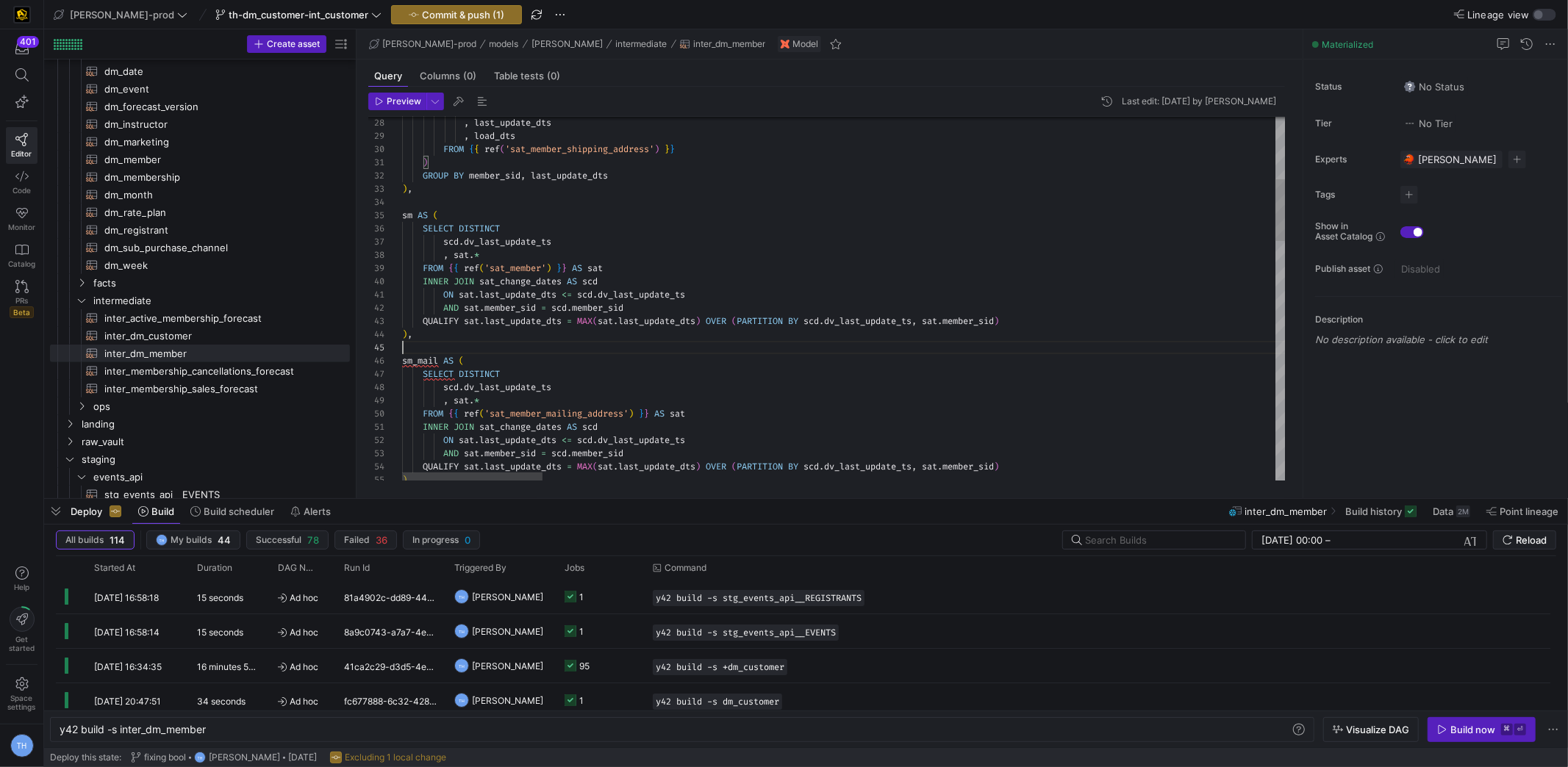
scroll to position [53, 0]
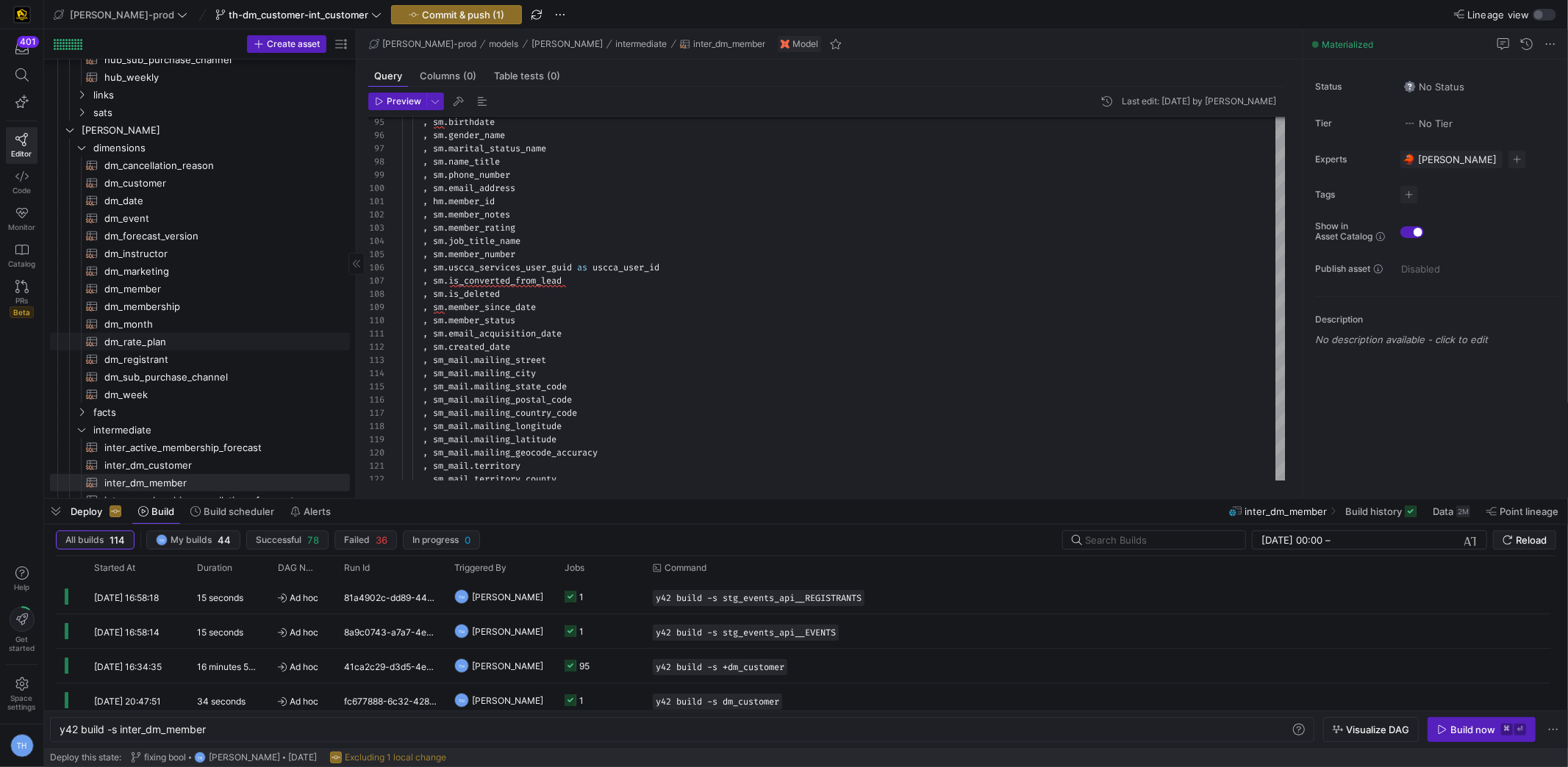
scroll to position [395, 0]
click at [188, 182] on span "dm_customer​​​​​​​​​​" at bounding box center [218, 184] width 228 height 17
type textarea "{{ config( materialized = 'table' , post_hook = "alter table {{ this }} add pri…"
type textarea "y42 build -s dm_customer"
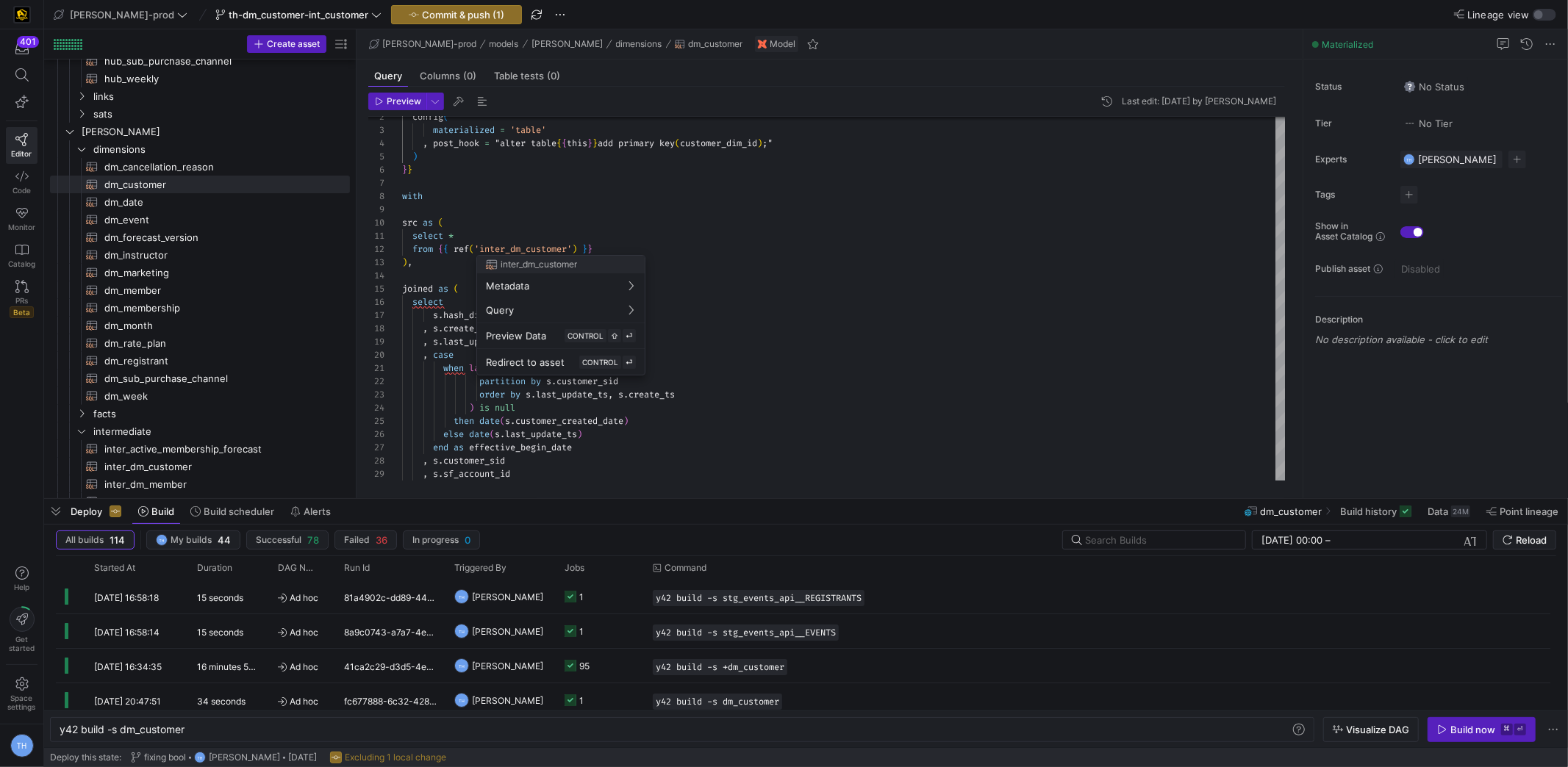
click at [643, 228] on div at bounding box center [784, 383] width 1568 height 767
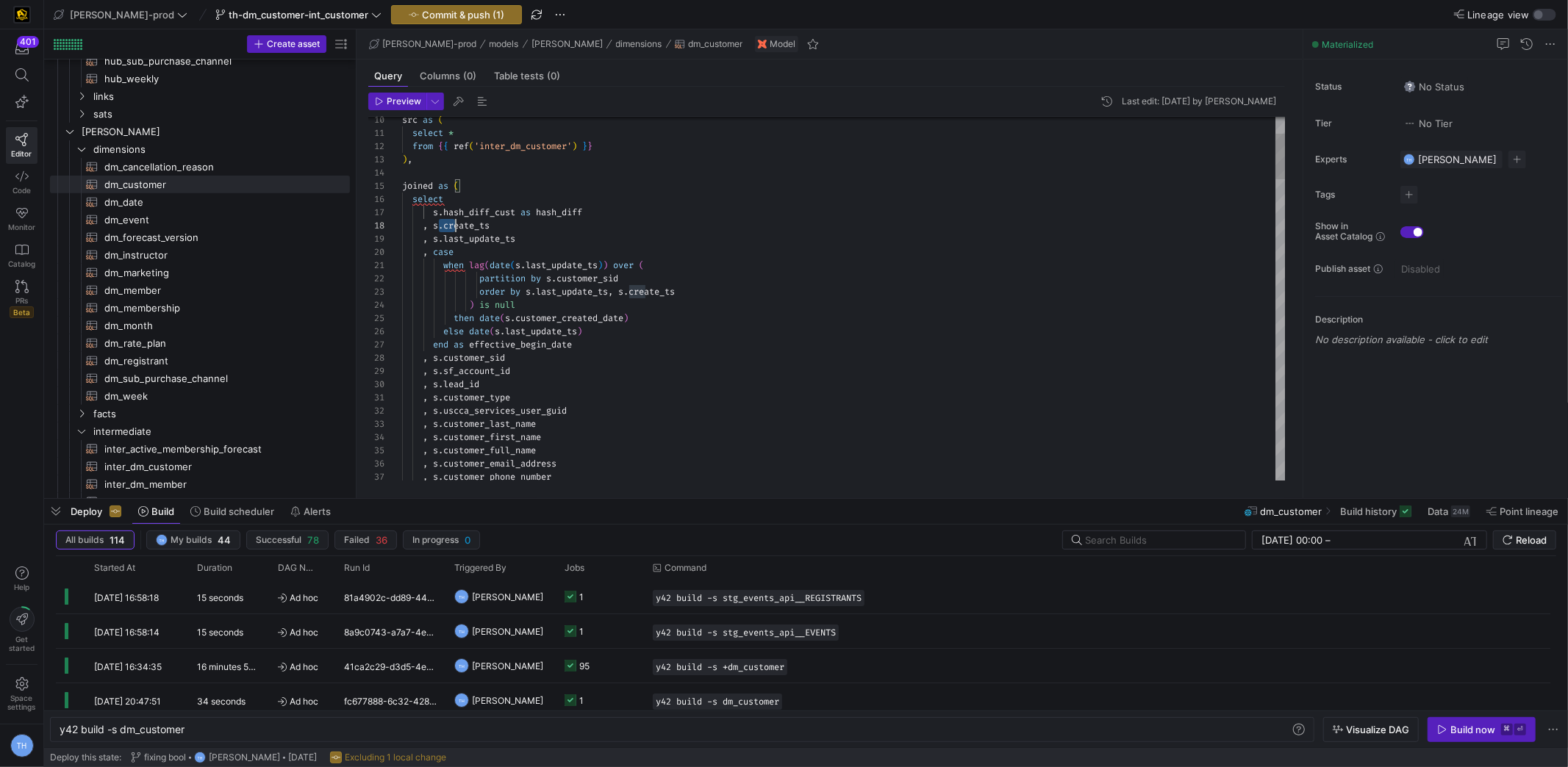
drag, startPoint x: 439, startPoint y: 226, endPoint x: 519, endPoint y: 226, distance: 80.0
drag, startPoint x: 543, startPoint y: 238, endPoint x: 448, endPoint y: 238, distance: 95.0
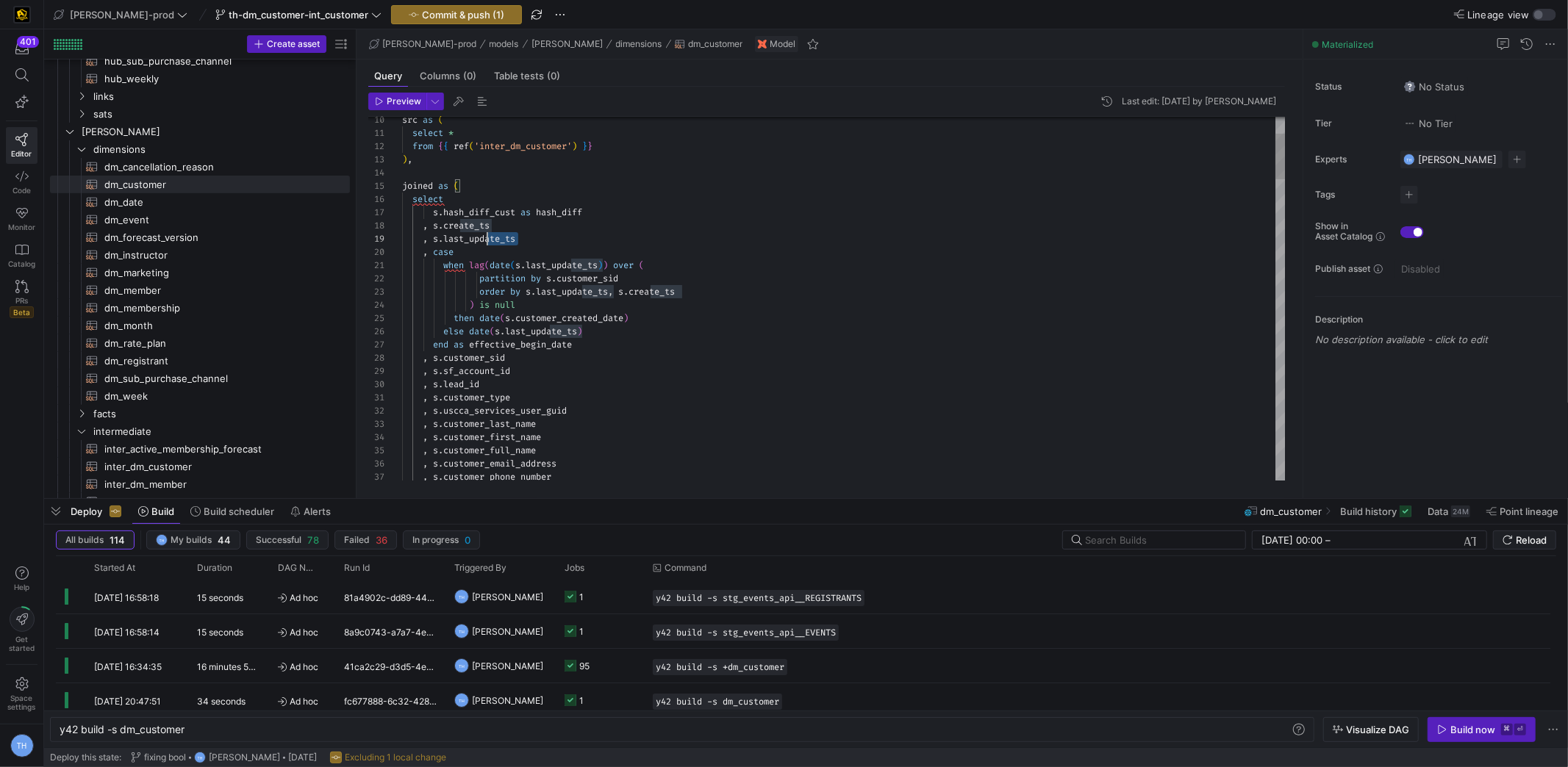
click at [697, 159] on div at bounding box center [784, 383] width 1568 height 767
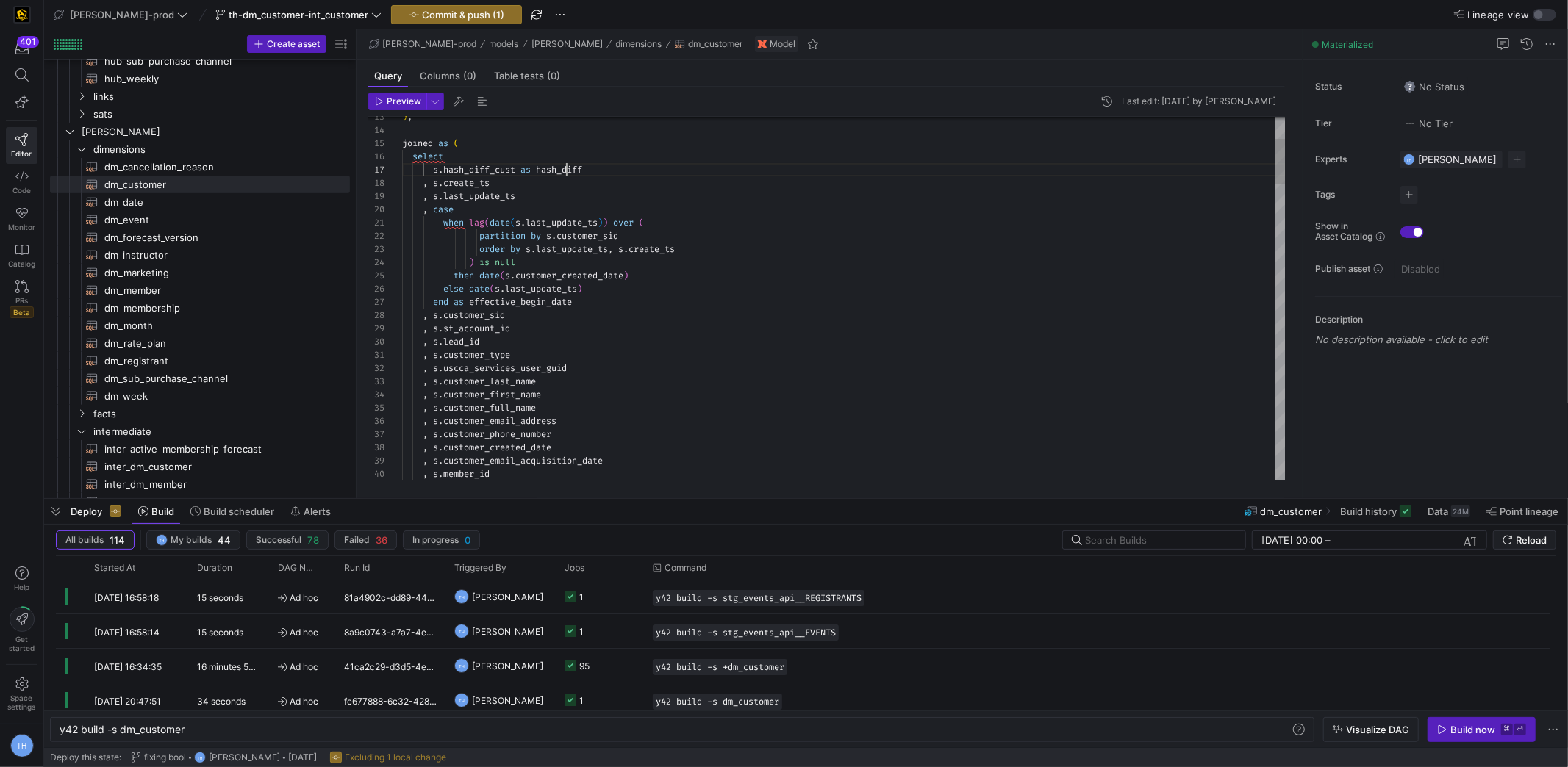
scroll to position [78, 164]
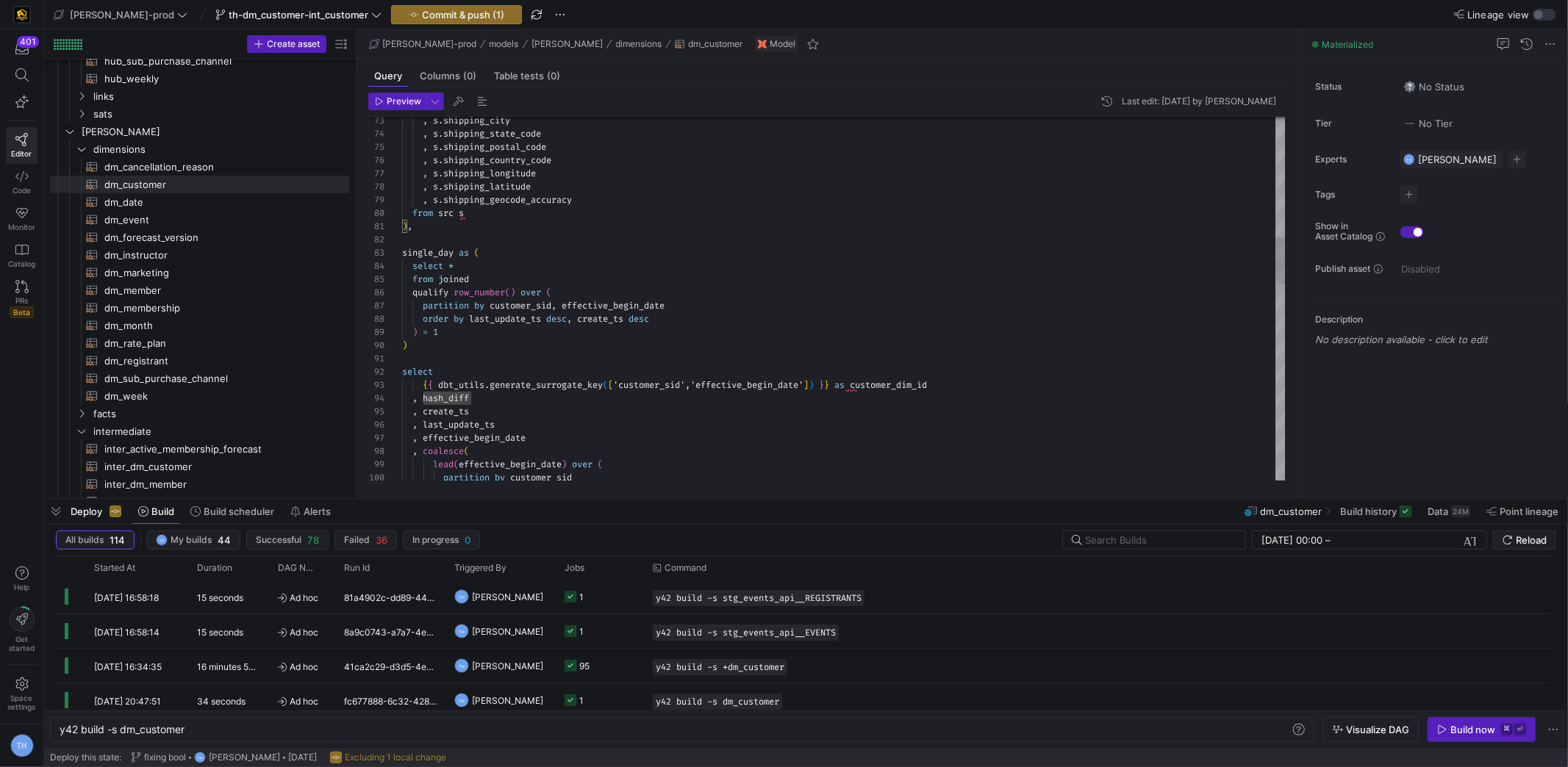
type textarea "), single_day as ( select * from joined qualify row_number() over ( partition b…"
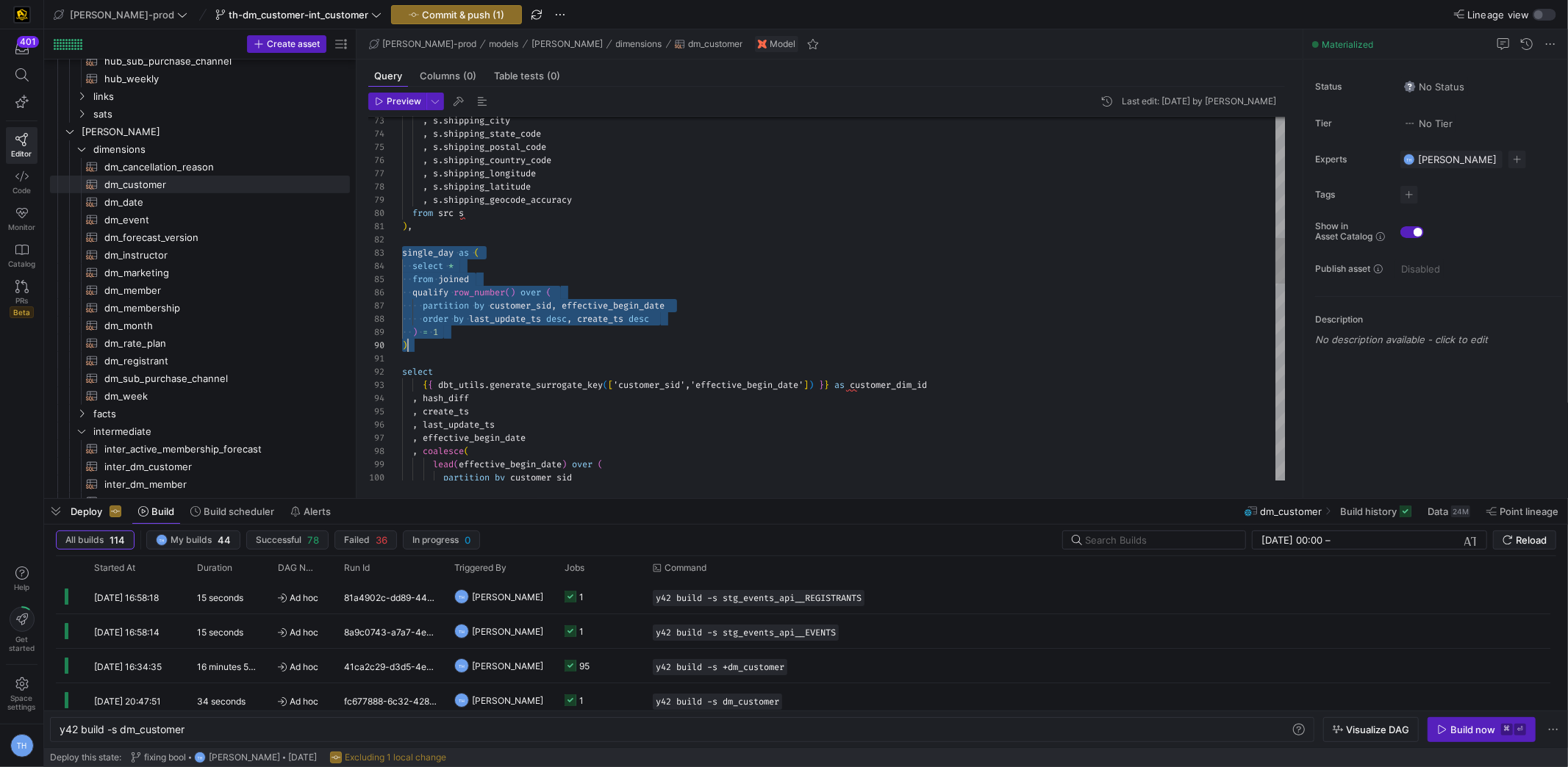
scroll to position [27, 5]
drag, startPoint x: 404, startPoint y: 254, endPoint x: 558, endPoint y: 343, distance: 177.9
click at [558, 343] on div ", s . shipping_city , s . shipping_state_code , s . shipping_postal_code , s . …" at bounding box center [844, 603] width 884 height 2908
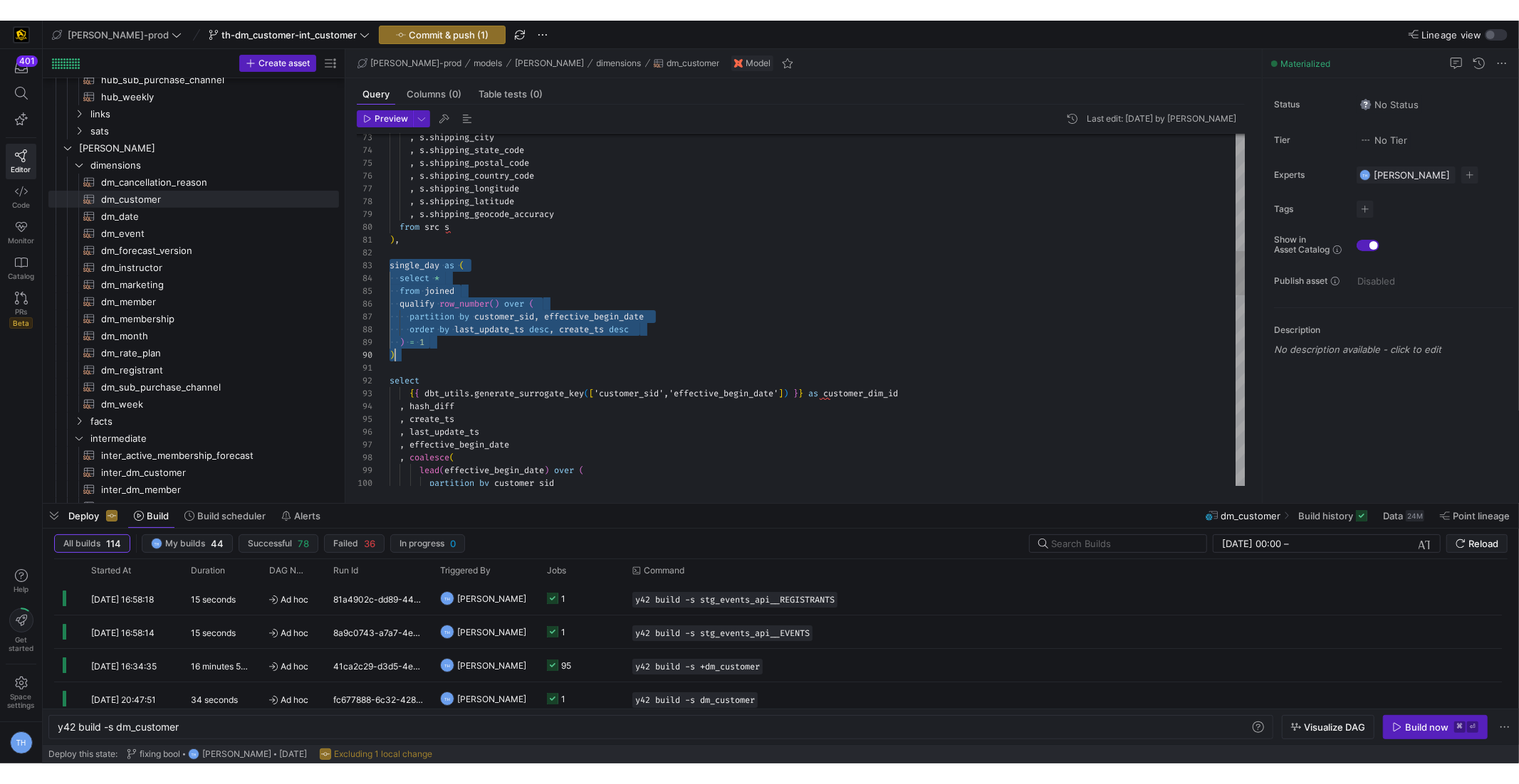
scroll to position [115, 5]
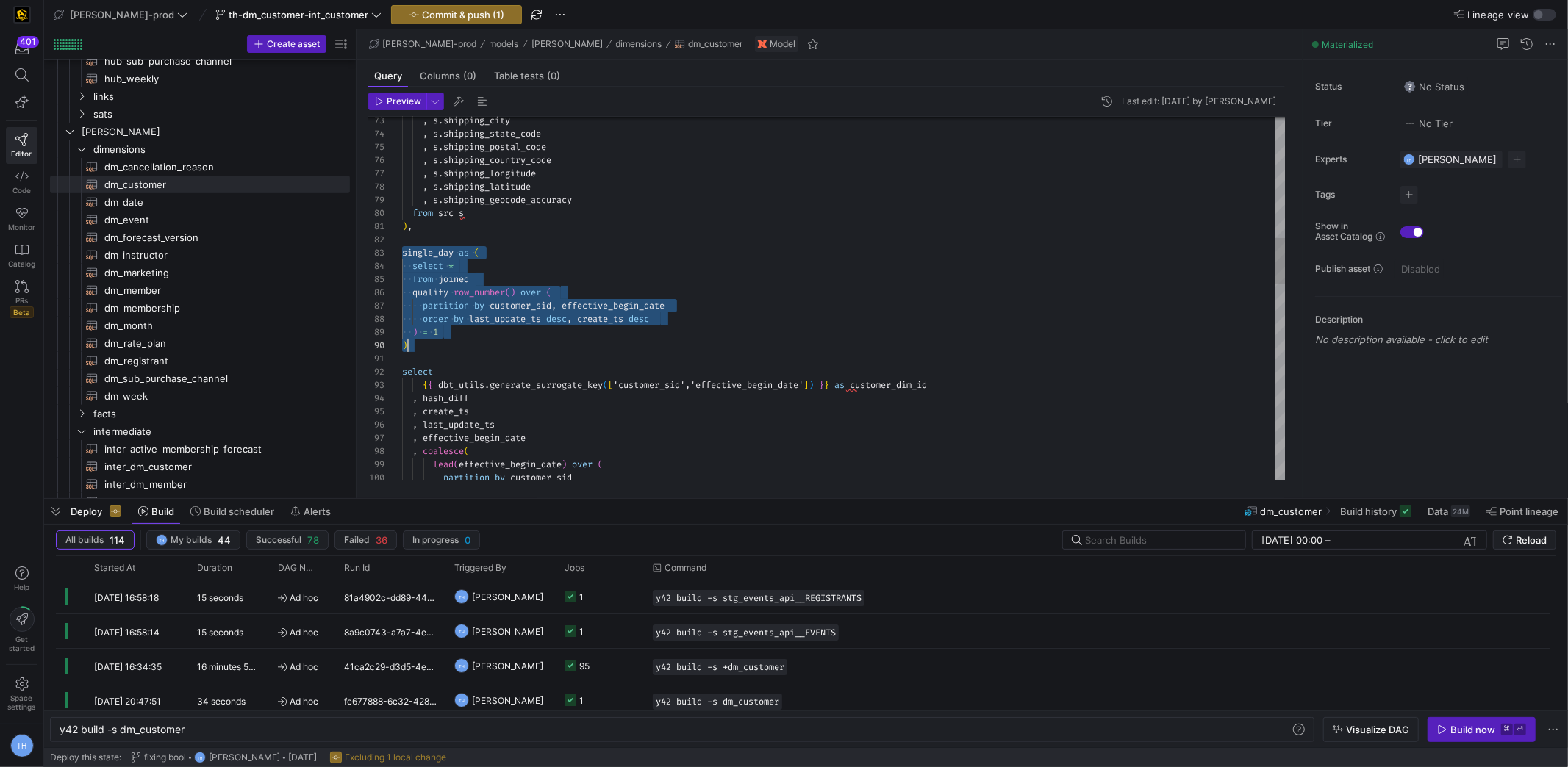
click at [558, 343] on div ", s . shipping_city , s . shipping_state_code , s . shipping_postal_code , s . …" at bounding box center [844, 603] width 884 height 2908
